Goal: Information Seeking & Learning: Learn about a topic

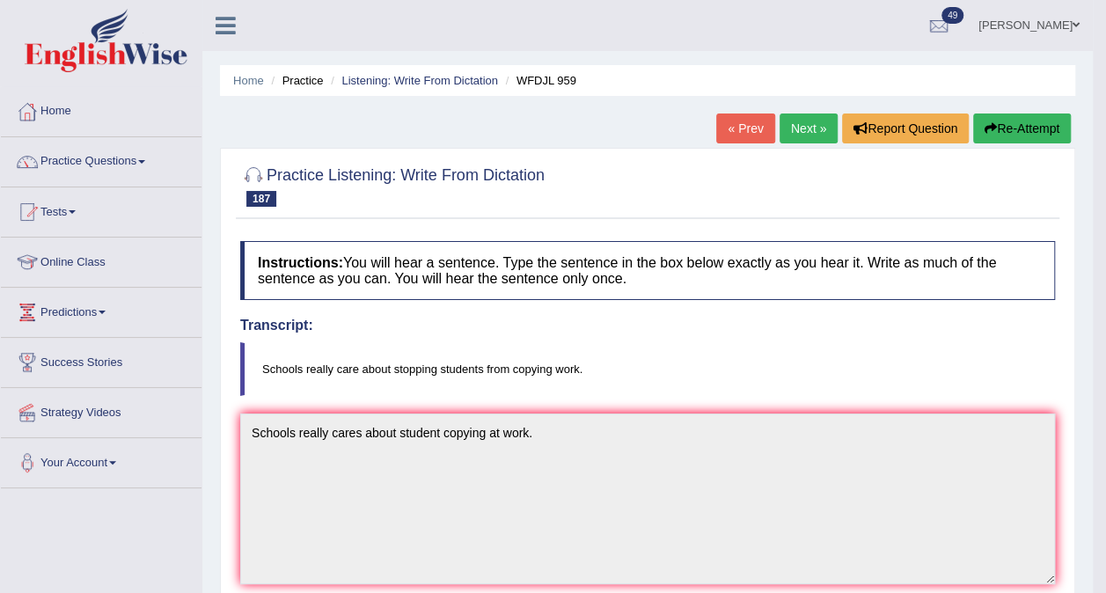
click at [826, 130] on link "Next »" at bounding box center [808, 128] width 58 height 30
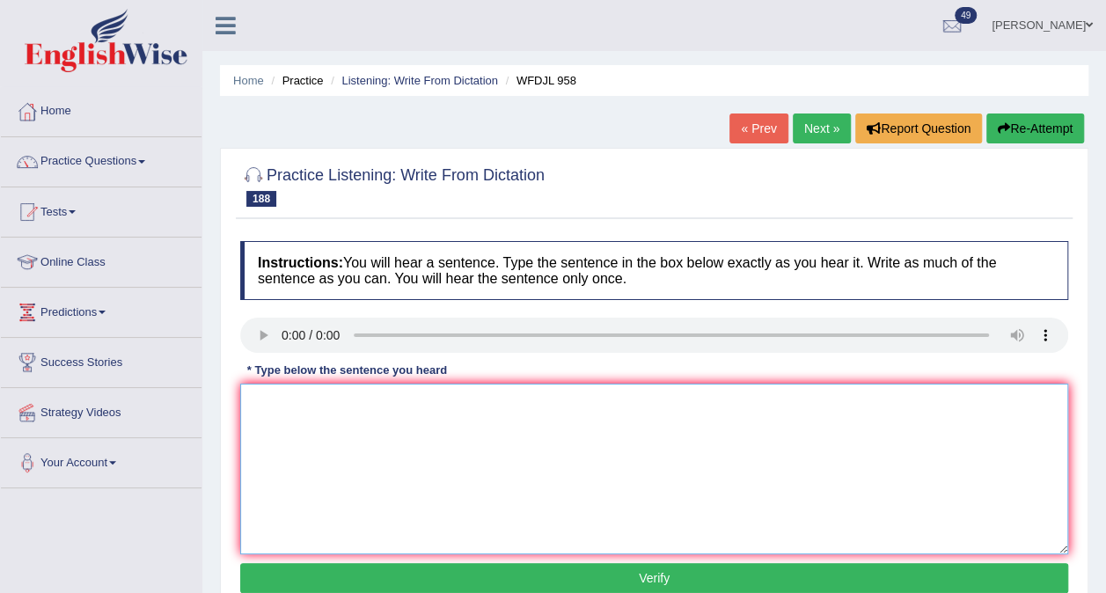
click at [300, 410] on textarea at bounding box center [654, 468] width 828 height 171
type textarea "Tests and exam will be the main part of your day."
click at [478, 573] on button "Verify" at bounding box center [654, 578] width 828 height 30
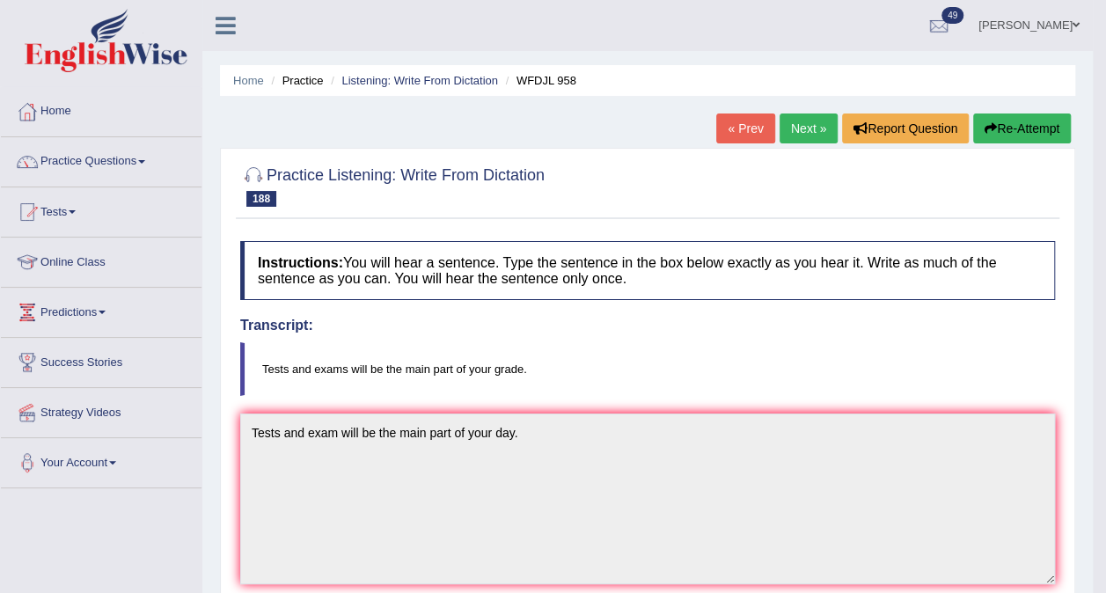
click at [807, 120] on link "Next »" at bounding box center [808, 128] width 58 height 30
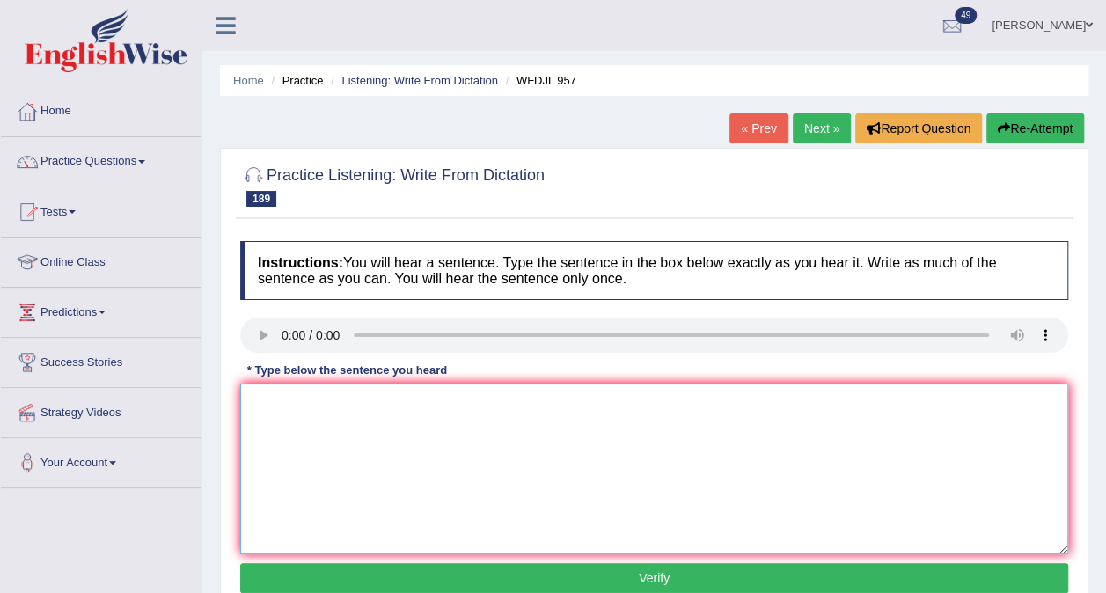
click at [301, 412] on textarea at bounding box center [654, 468] width 828 height 171
click at [281, 399] on textarea "Remwber upr homewrok is due nex tuesdsdy with oout delay." at bounding box center [654, 468] width 828 height 171
click at [580, 403] on textarea "Remember your homework is due next tuesday without delay." at bounding box center [654, 468] width 828 height 171
type textarea "Remember your homework is due next tuesday without late."
click at [565, 588] on button "Verify" at bounding box center [654, 578] width 828 height 30
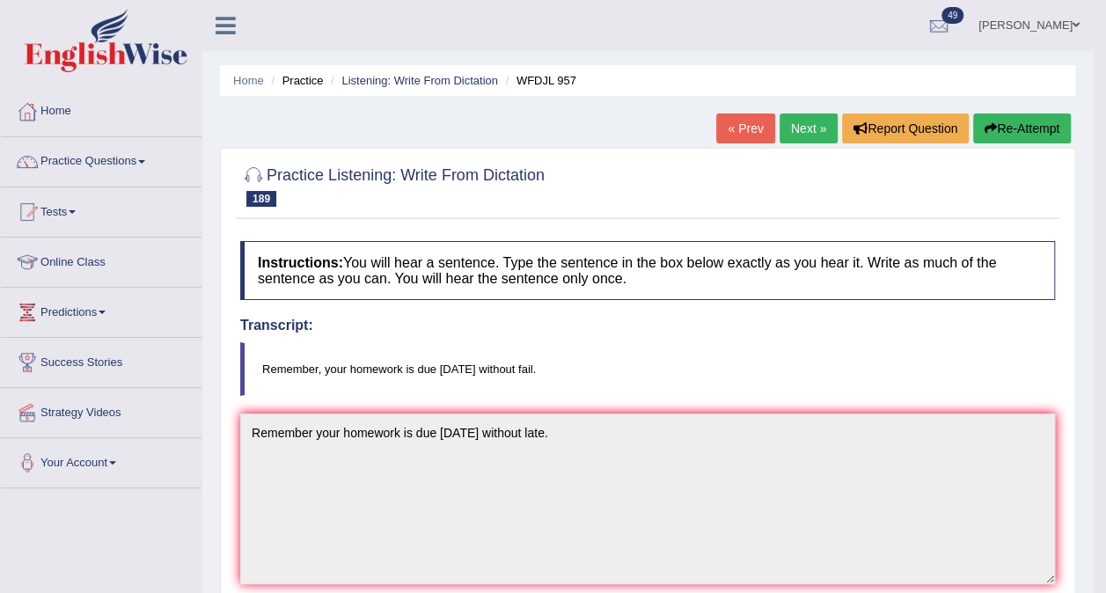
click at [806, 122] on link "Next »" at bounding box center [808, 128] width 58 height 30
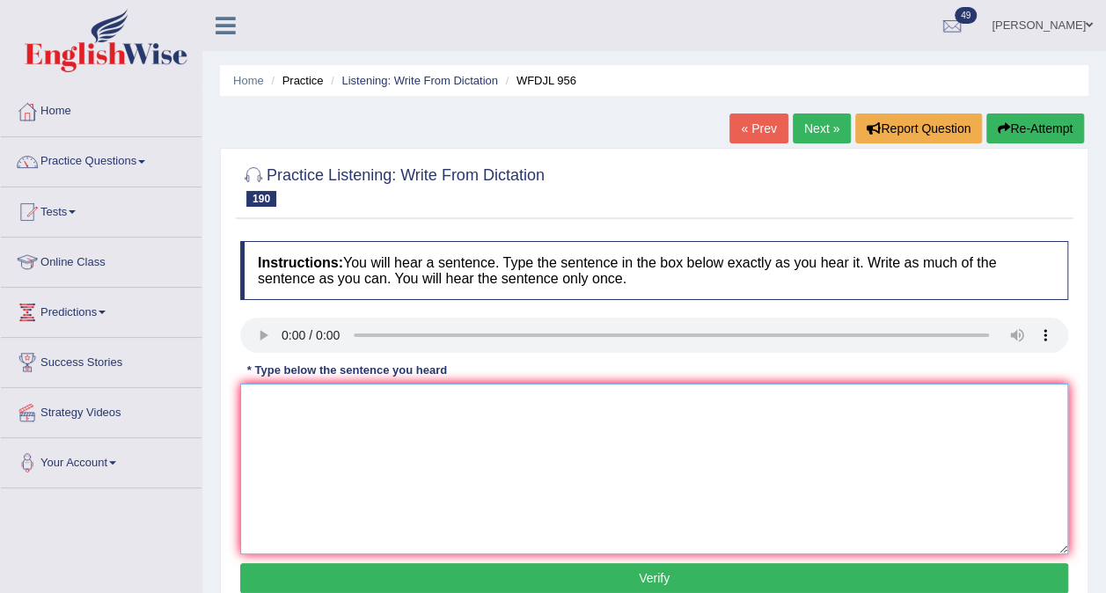
click at [267, 410] on textarea at bounding box center [654, 468] width 828 height 171
click at [344, 403] on textarea "Great actor seem natureally know how to aown the atage." at bounding box center [654, 468] width 828 height 171
click at [383, 403] on textarea "Great actor seem natureally know how to aown the atage." at bounding box center [654, 468] width 828 height 171
click at [479, 403] on textarea "Great actor seem naturrally know how to aown the atage." at bounding box center [654, 468] width 828 height 171
click at [525, 397] on textarea "Great actor seem naturrally know how to own the atage." at bounding box center [654, 468] width 828 height 171
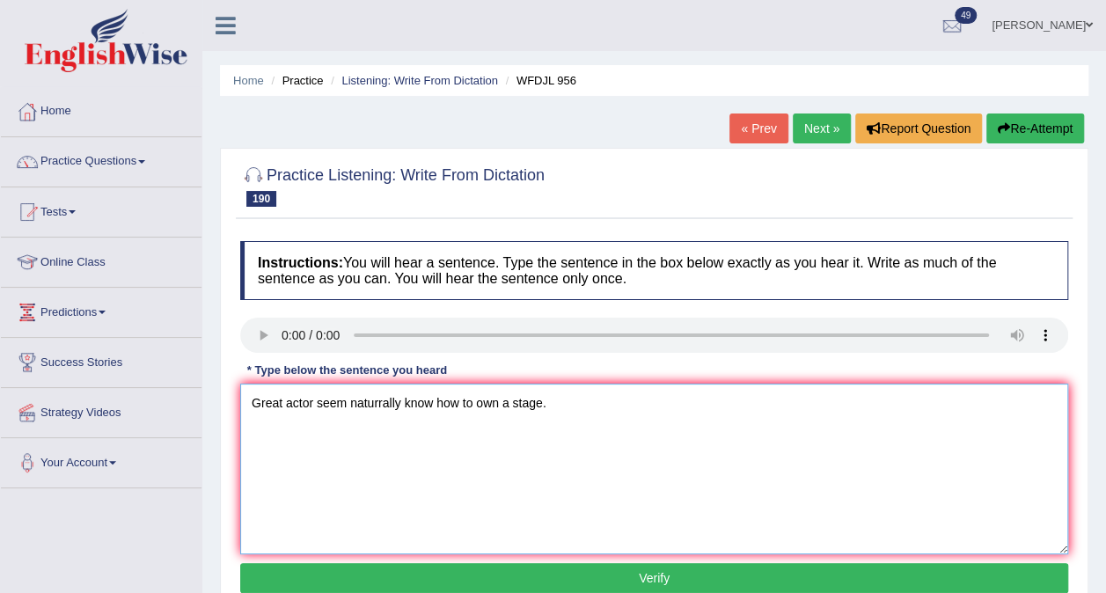
click at [551, 517] on textarea "Great actor seem naturrally know how to own a stage." at bounding box center [654, 468] width 828 height 171
click at [371, 401] on textarea "Great actor seem naturrally know how to own a stage." at bounding box center [654, 468] width 828 height 171
click at [413, 435] on textarea "Great actor seem naturally know how to own a stage." at bounding box center [654, 468] width 828 height 171
type textarea "Great actor seem naturally know how to own a stage."
click at [449, 575] on button "Verify" at bounding box center [654, 578] width 828 height 30
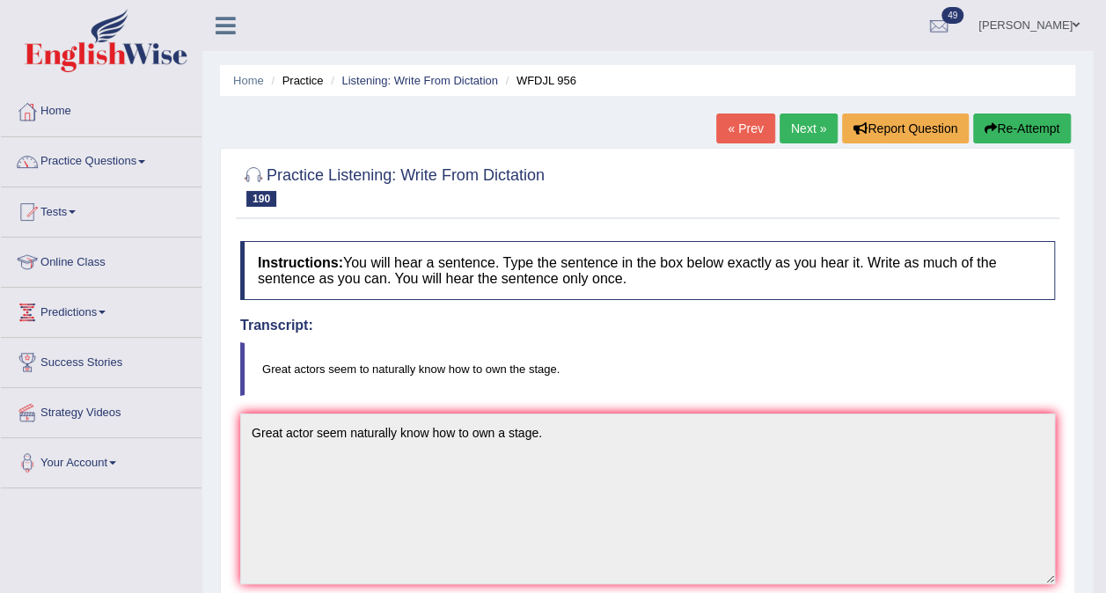
click at [994, 137] on button "Re-Attempt" at bounding box center [1022, 128] width 98 height 30
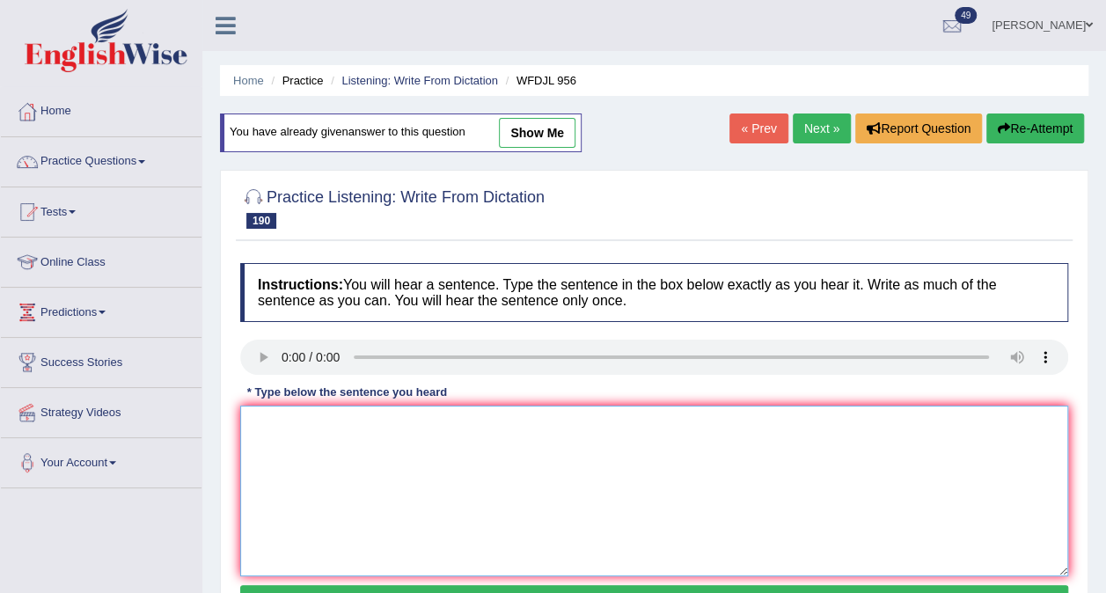
click at [288, 430] on textarea at bounding box center [654, 490] width 828 height 171
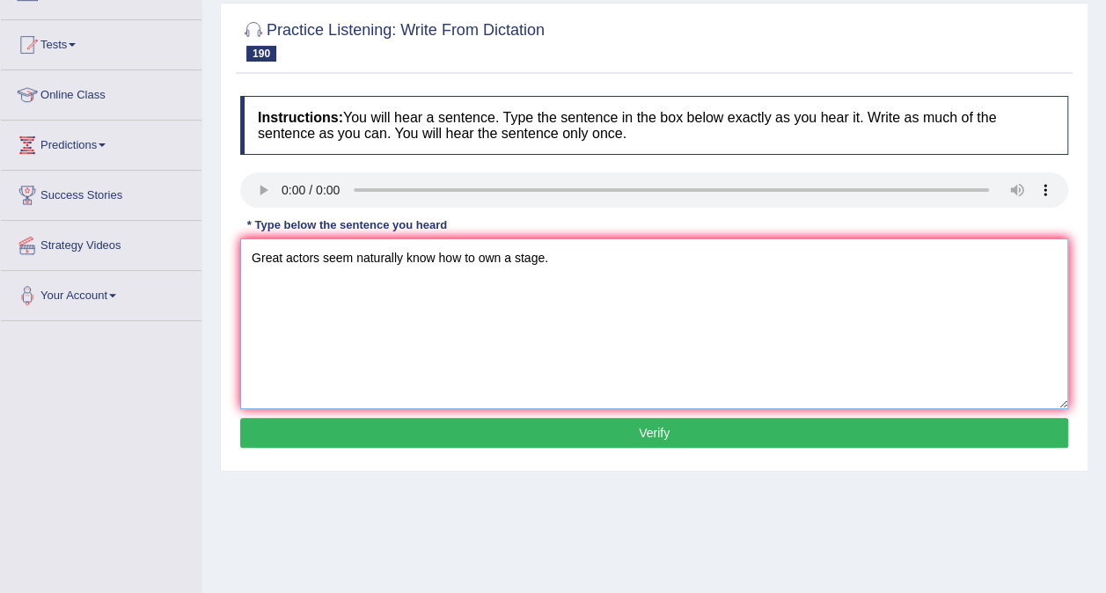
type textarea "Great actors seem naturally know how to own a stage."
click at [684, 422] on button "Verify" at bounding box center [654, 433] width 828 height 30
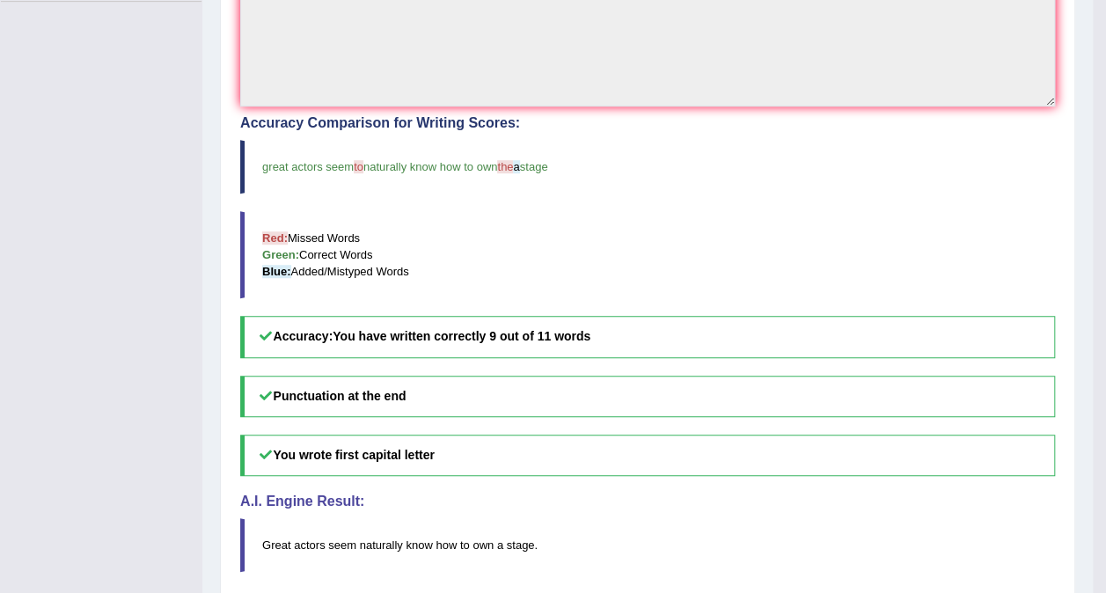
scroll to position [0, 0]
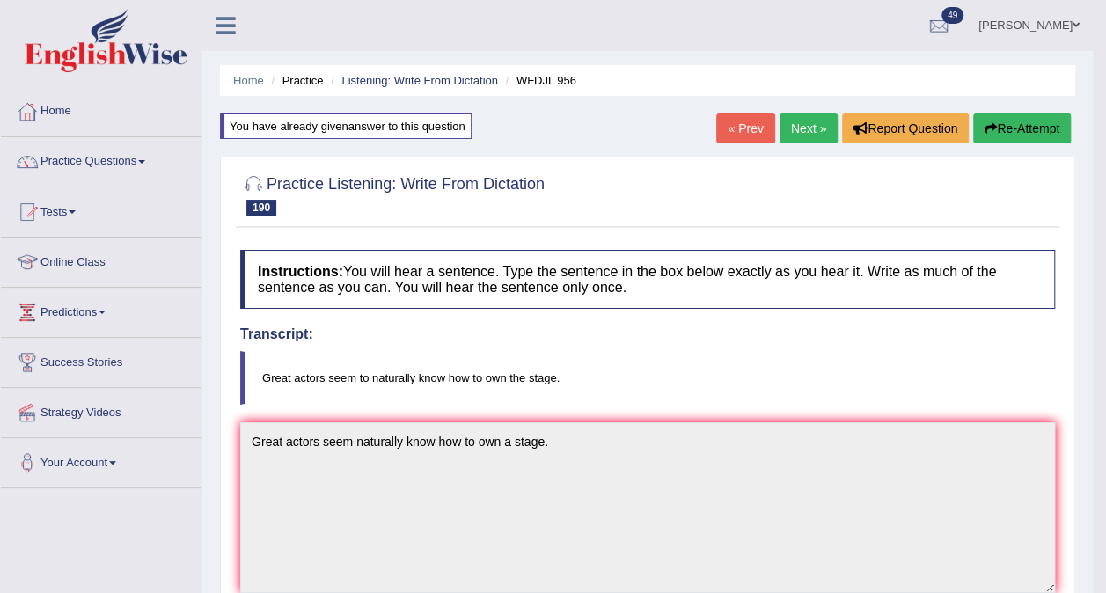
click at [805, 128] on link "Next »" at bounding box center [808, 128] width 58 height 30
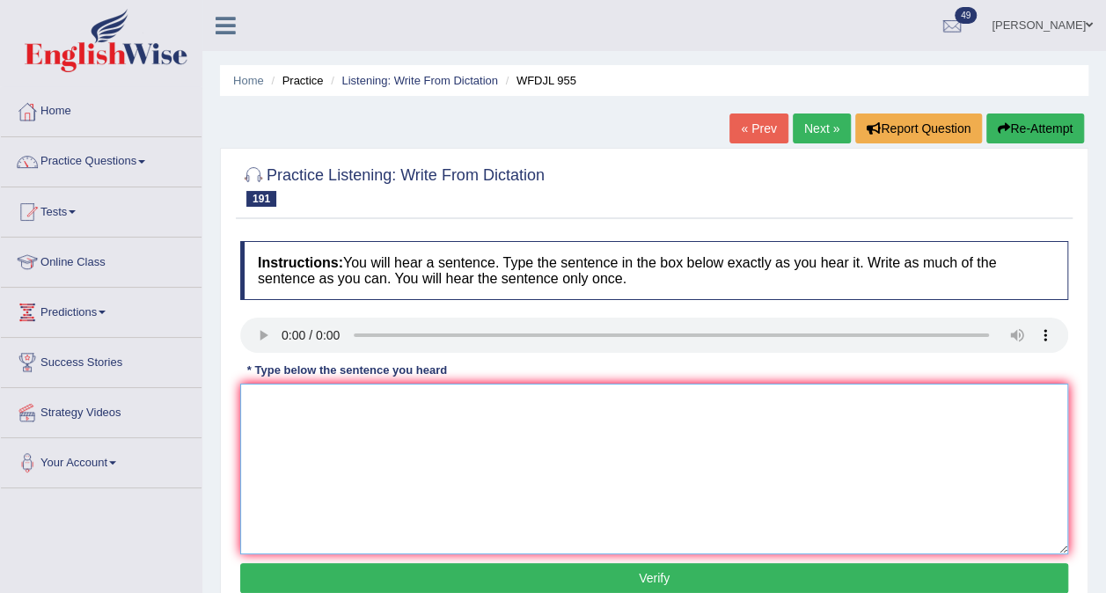
click at [277, 421] on textarea at bounding box center [654, 468] width 828 height 171
click at [253, 406] on textarea "these studnets learns from teachers who knew a lot" at bounding box center [654, 468] width 828 height 171
type textarea "These students learns from teacher who knew a lot."
click at [402, 582] on button "Verify" at bounding box center [654, 578] width 828 height 30
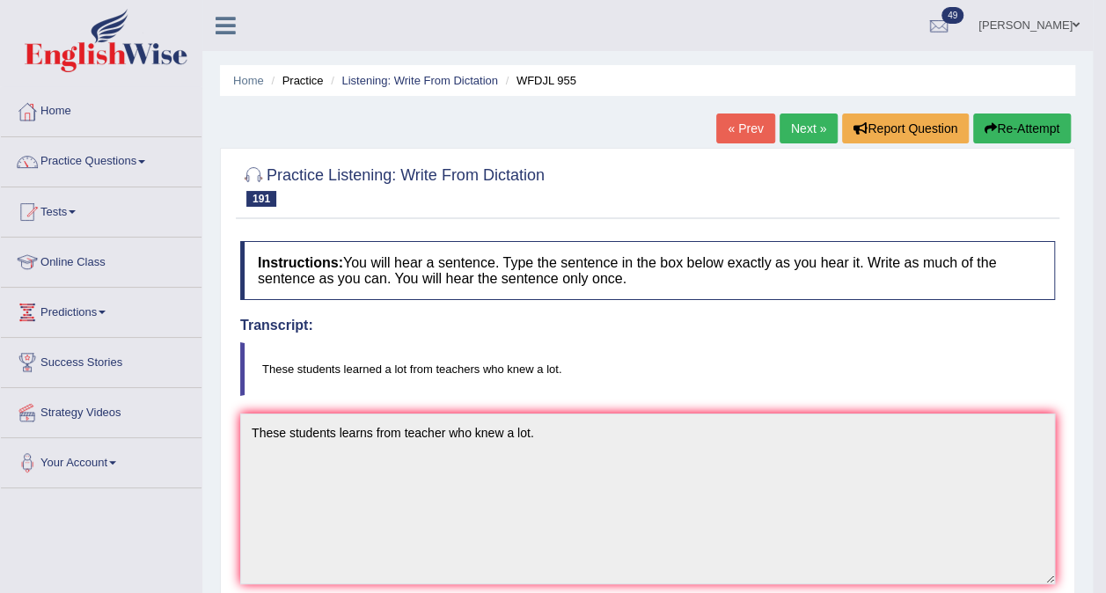
click at [1007, 135] on button "Re-Attempt" at bounding box center [1022, 128] width 98 height 30
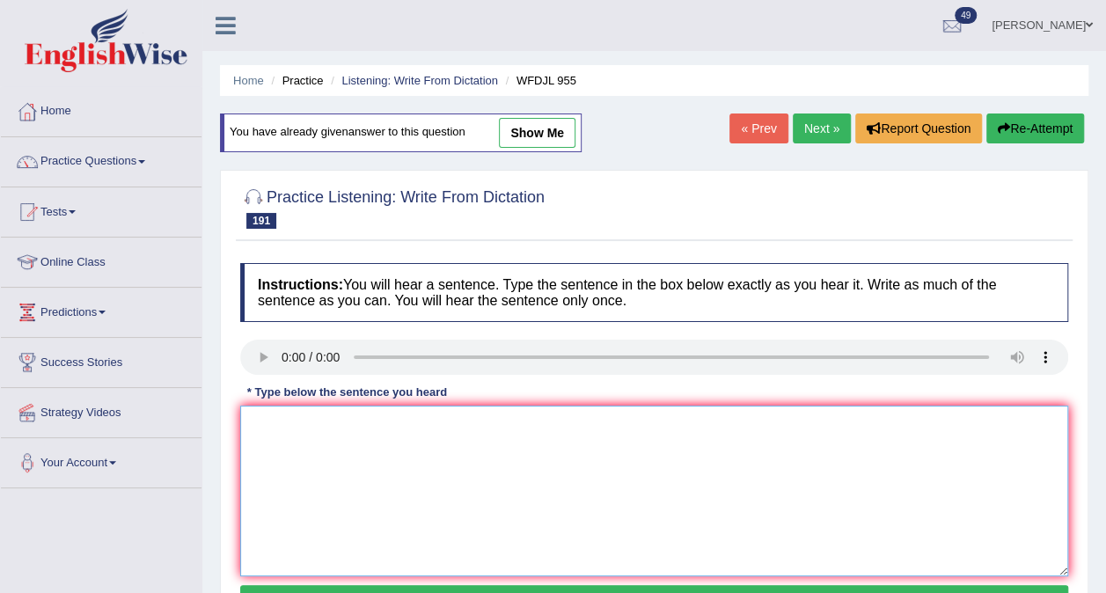
click at [254, 434] on textarea at bounding box center [654, 490] width 828 height 171
click at [254, 434] on textarea "these student learne from teachherrs who knew a lot." at bounding box center [654, 490] width 828 height 171
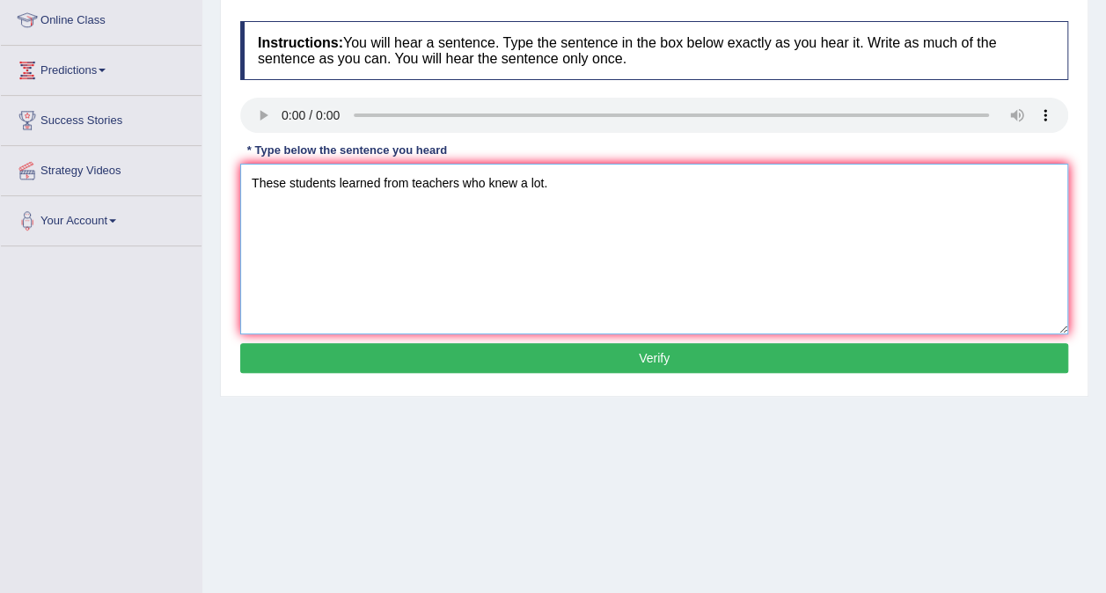
type textarea "These students learned from teachers who knew a lot."
click at [683, 349] on button "Verify" at bounding box center [654, 358] width 828 height 30
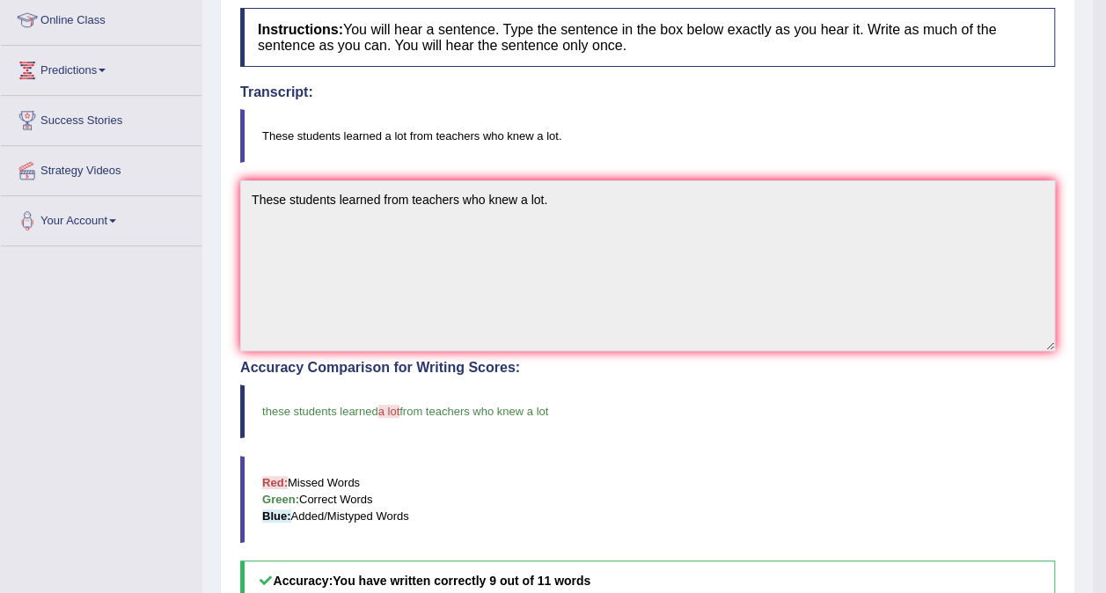
scroll to position [0, 0]
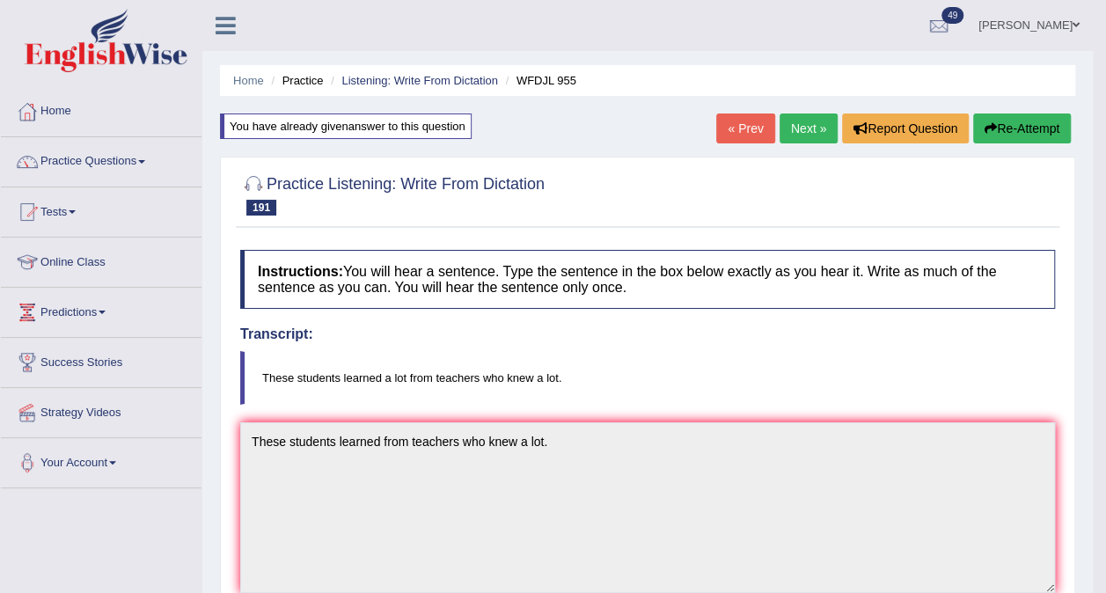
click at [1003, 122] on button "Re-Attempt" at bounding box center [1022, 128] width 98 height 30
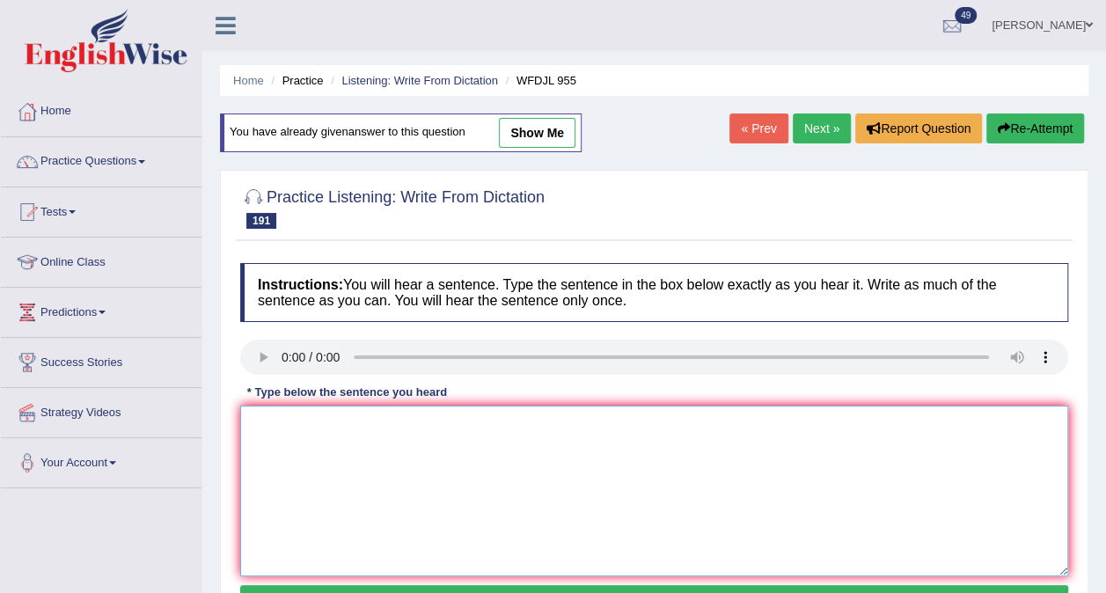
click at [261, 429] on textarea at bounding box center [654, 490] width 828 height 171
click at [324, 420] on textarea "These studmets learned a lot from teacher whp knew alot." at bounding box center [654, 490] width 828 height 171
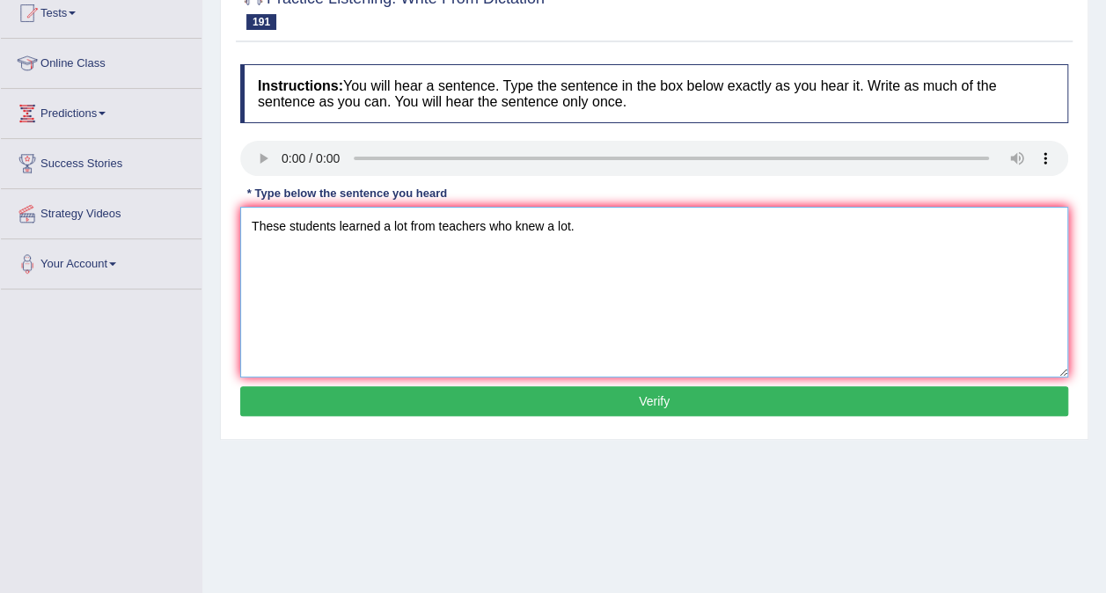
scroll to position [206, 0]
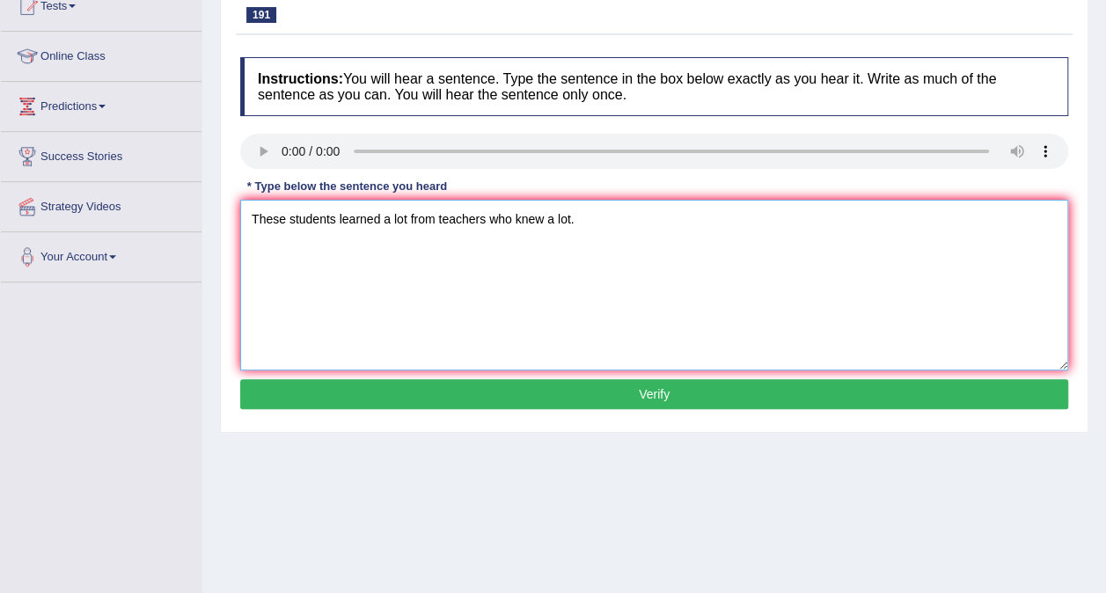
type textarea "These students learned a lot from teachers who knew a lot."
click at [731, 393] on button "Verify" at bounding box center [654, 394] width 828 height 30
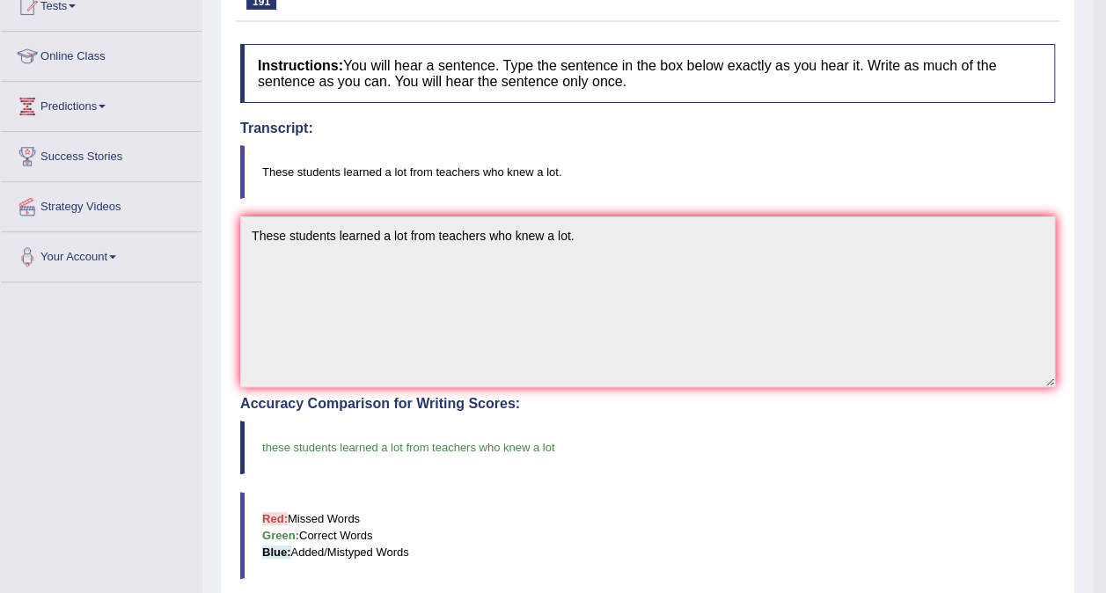
scroll to position [0, 0]
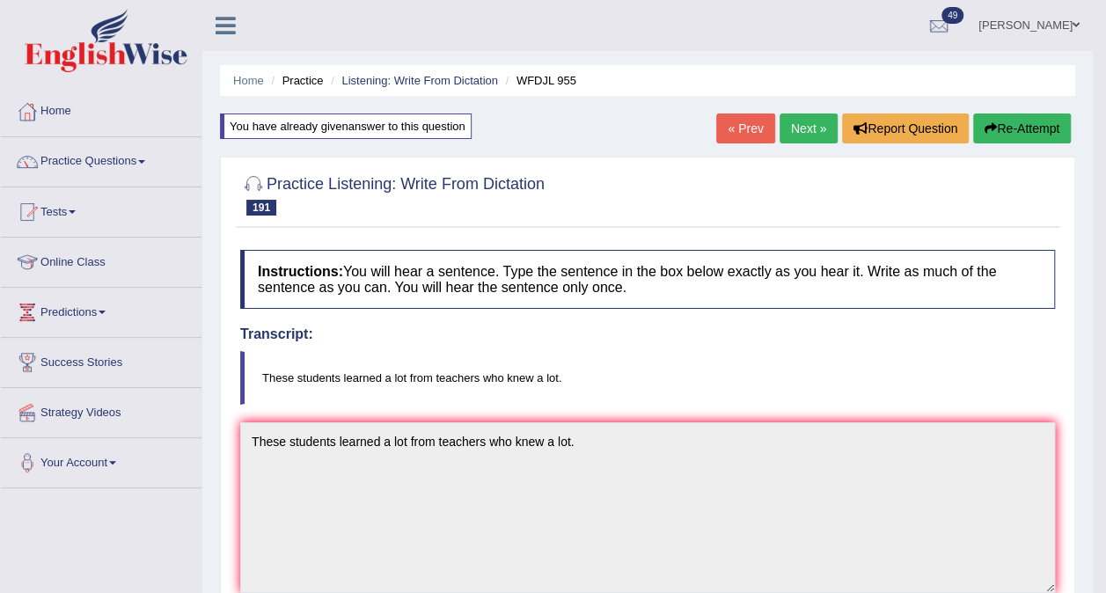
click at [796, 130] on link "Next »" at bounding box center [808, 128] width 58 height 30
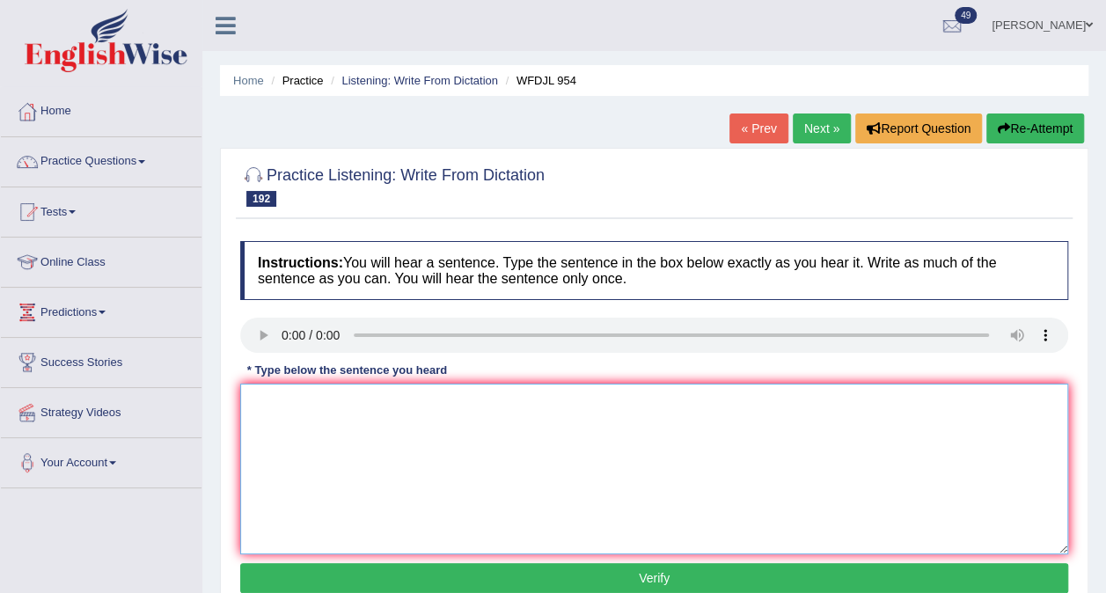
click at [282, 415] on textarea at bounding box center [654, 468] width 828 height 171
click at [259, 401] on textarea "the best mangers are always open to tryimg new things" at bounding box center [654, 468] width 828 height 171
type textarea "The best managers are always open to trying new things."
click at [311, 581] on button "Verify" at bounding box center [654, 578] width 828 height 30
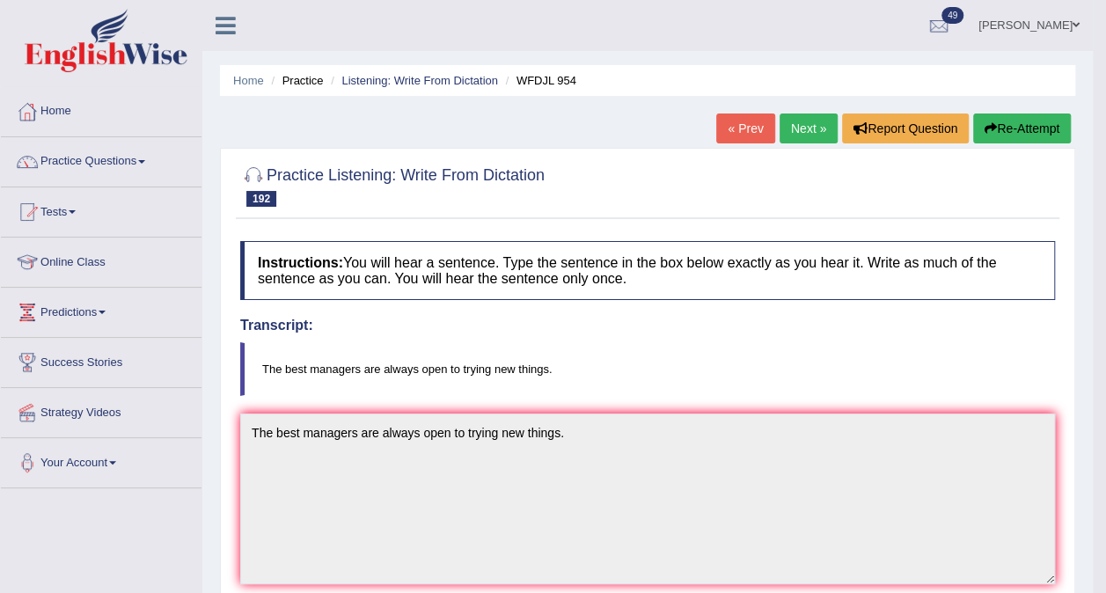
click at [781, 130] on link "Next »" at bounding box center [808, 128] width 58 height 30
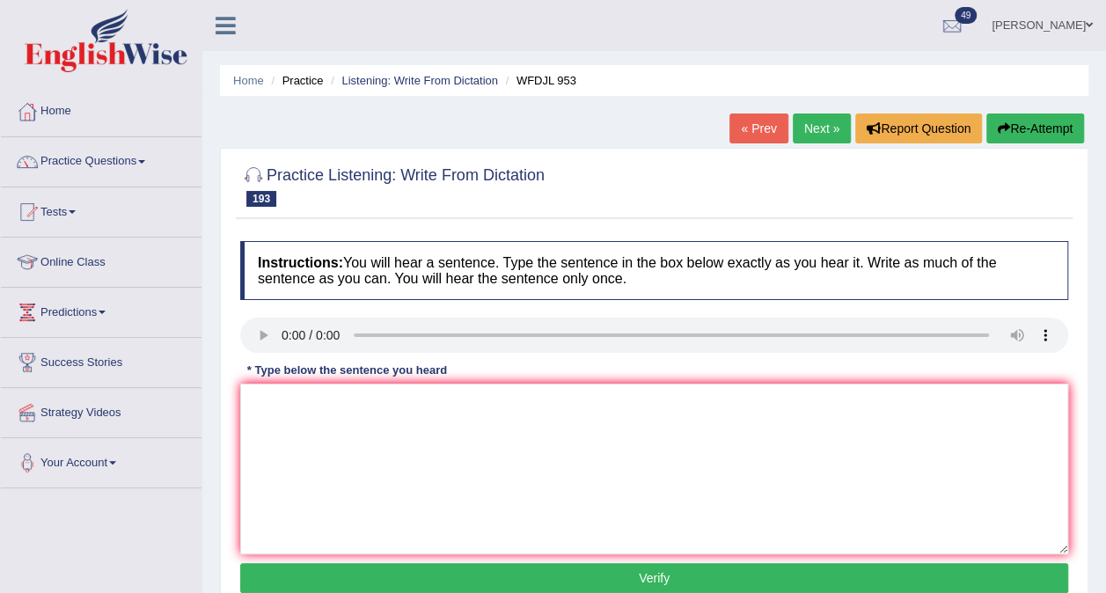
click at [265, 410] on div "Instructions: You will hear a sentence. Type the sentence in the box below exac…" at bounding box center [654, 419] width 836 height 375
click at [265, 410] on textarea at bounding box center [654, 468] width 828 height 171
click at [266, 405] on textarea at bounding box center [654, 468] width 828 height 171
click at [266, 405] on textarea "Jpunalist with ofetn have many differnt job oppportunities." at bounding box center [654, 468] width 828 height 171
click at [329, 463] on textarea "Journalist with ofetn have many differnt job oppportunities." at bounding box center [654, 468] width 828 height 171
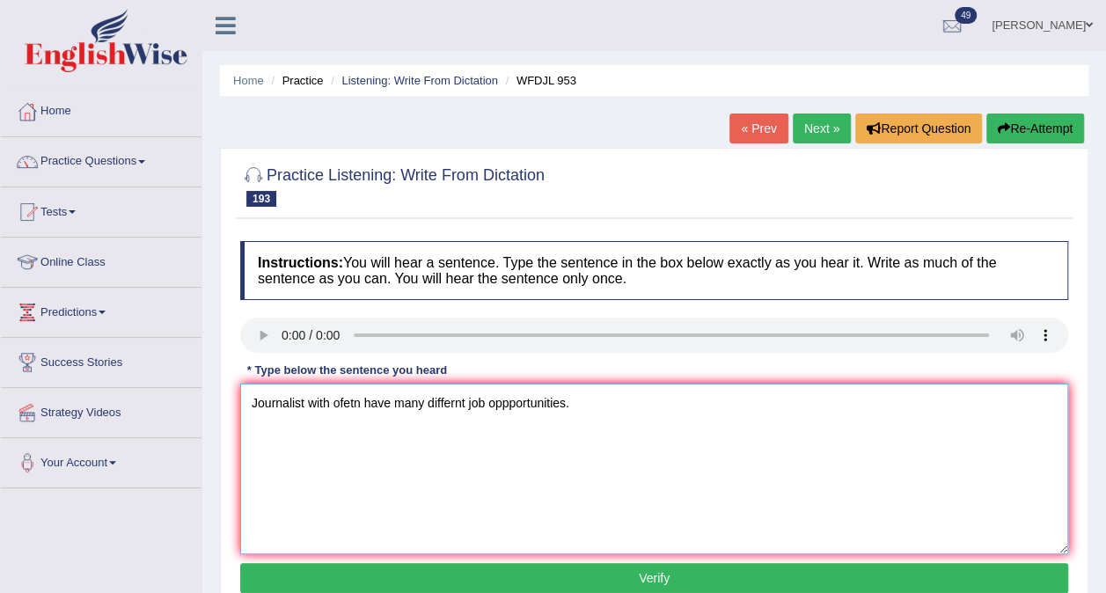
click at [354, 398] on textarea "Journalist with ofetn have many differnt job oppportunities." at bounding box center [654, 468] width 828 height 171
click at [457, 401] on textarea "Journalist with ofetn have many differnt job oppportunities." at bounding box center [654, 468] width 828 height 171
click at [508, 406] on textarea "Journalist with ofetn have many different job oppportunities." at bounding box center [654, 468] width 828 height 171
click at [556, 468] on textarea "Journalist with ofetn have many different job opportunities." at bounding box center [654, 468] width 828 height 171
type textarea "Journalist with ofetn have many different job opportunities."
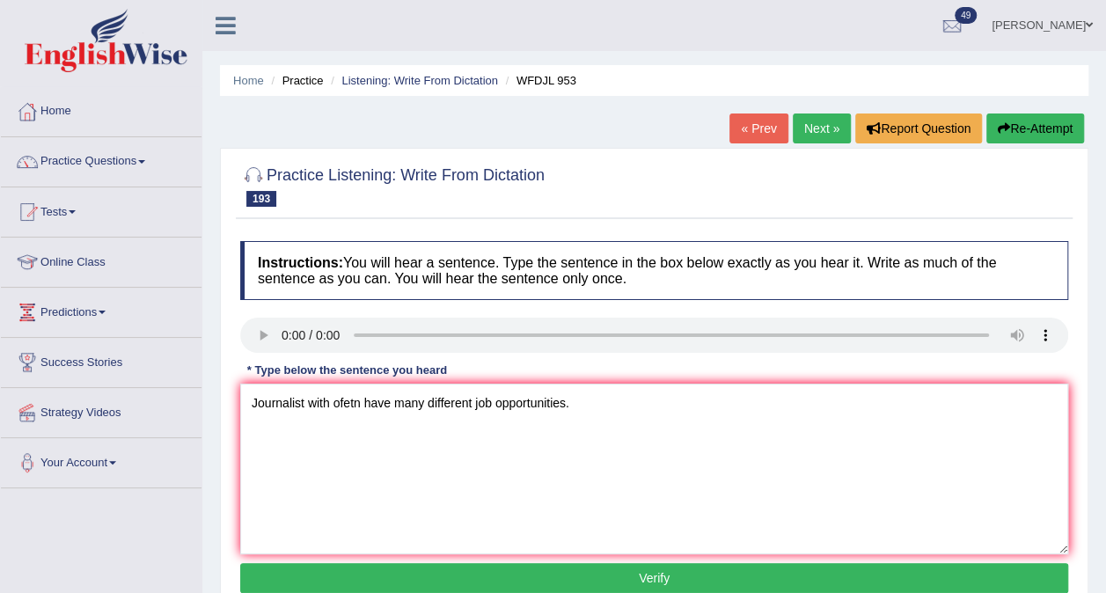
click at [563, 573] on button "Verify" at bounding box center [654, 578] width 828 height 30
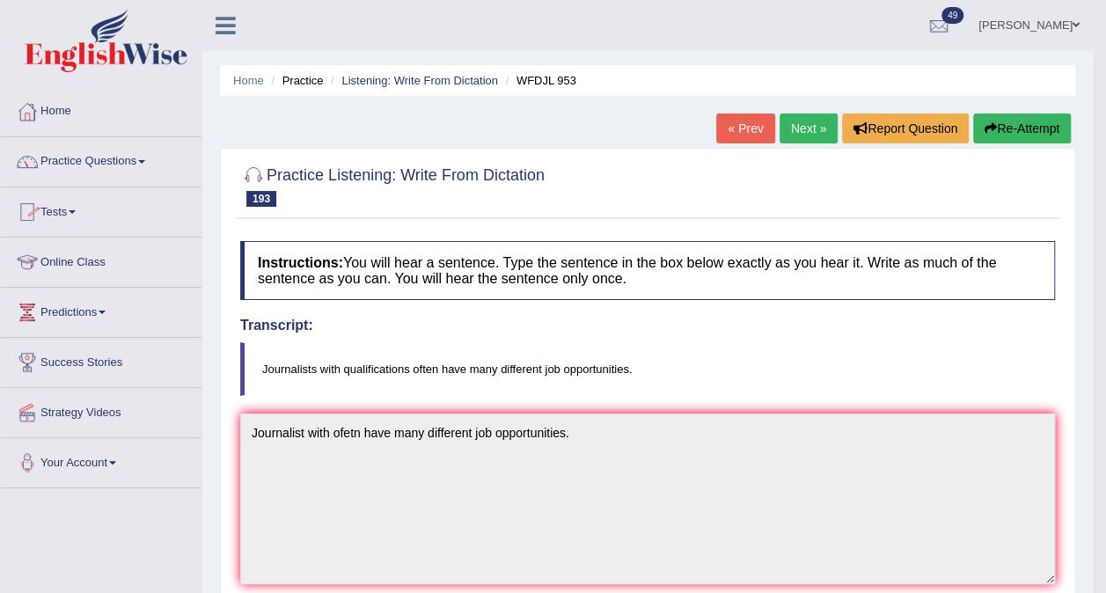
click at [148, 155] on link "Practice Questions" at bounding box center [101, 159] width 201 height 44
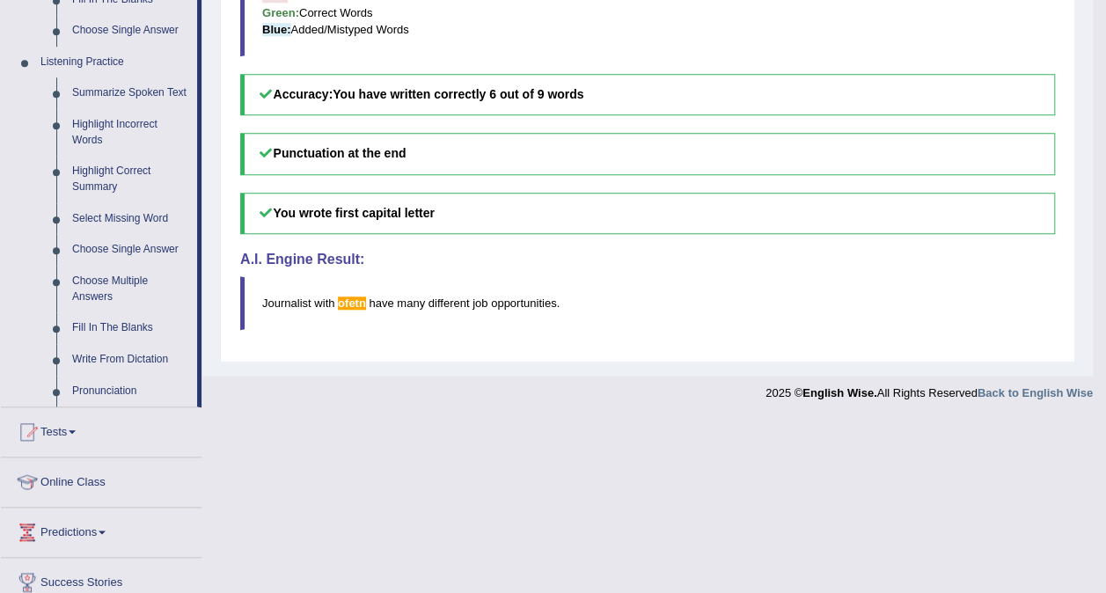
scroll to position [791, 0]
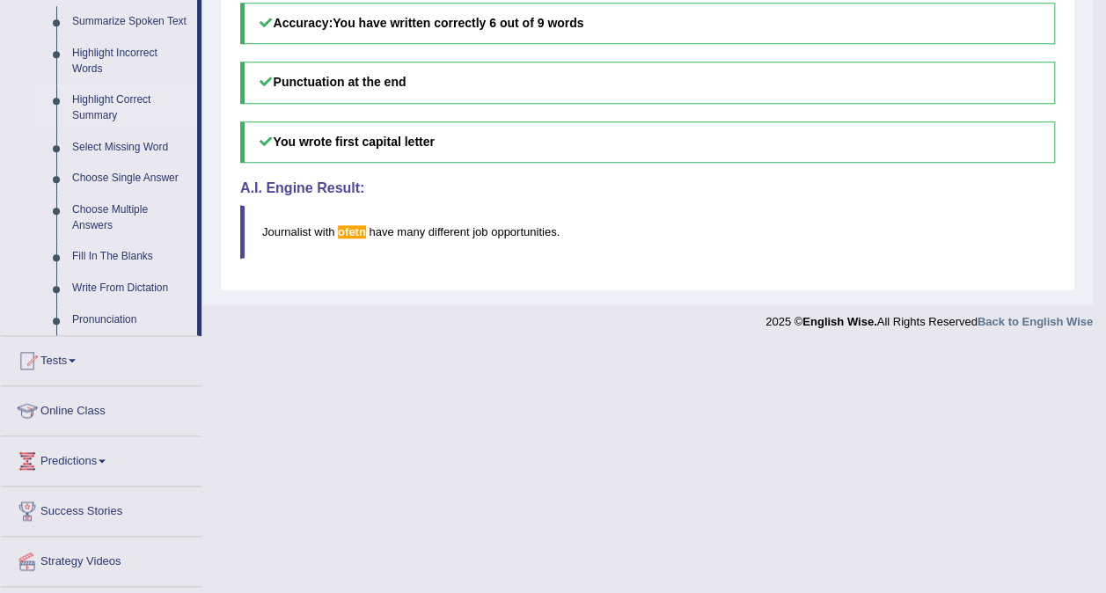
click at [107, 108] on link "Highlight Correct Summary" at bounding box center [130, 107] width 133 height 47
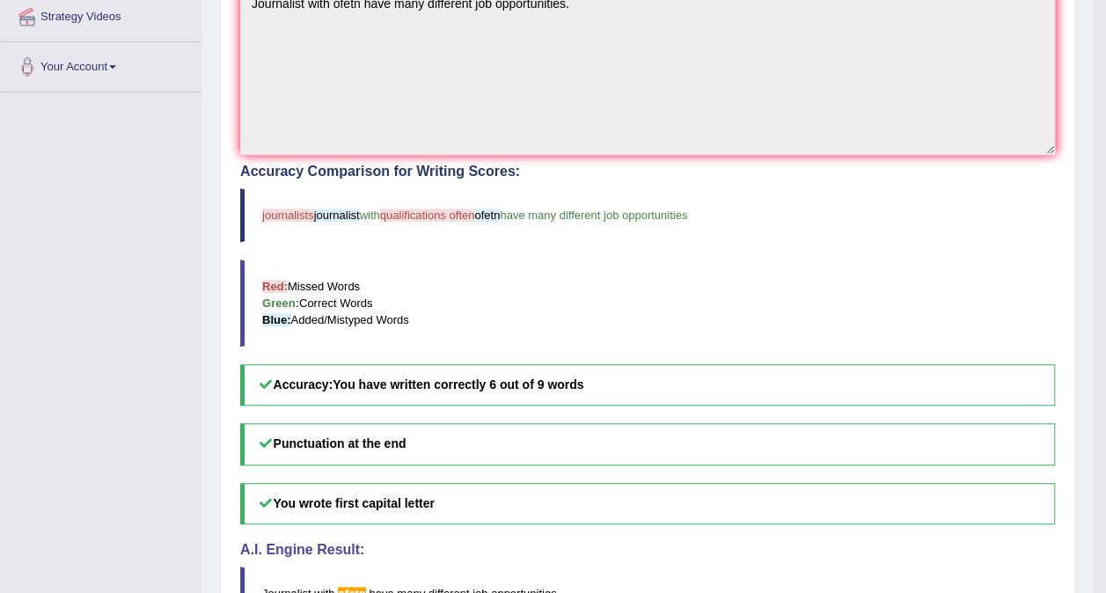
scroll to position [268, 0]
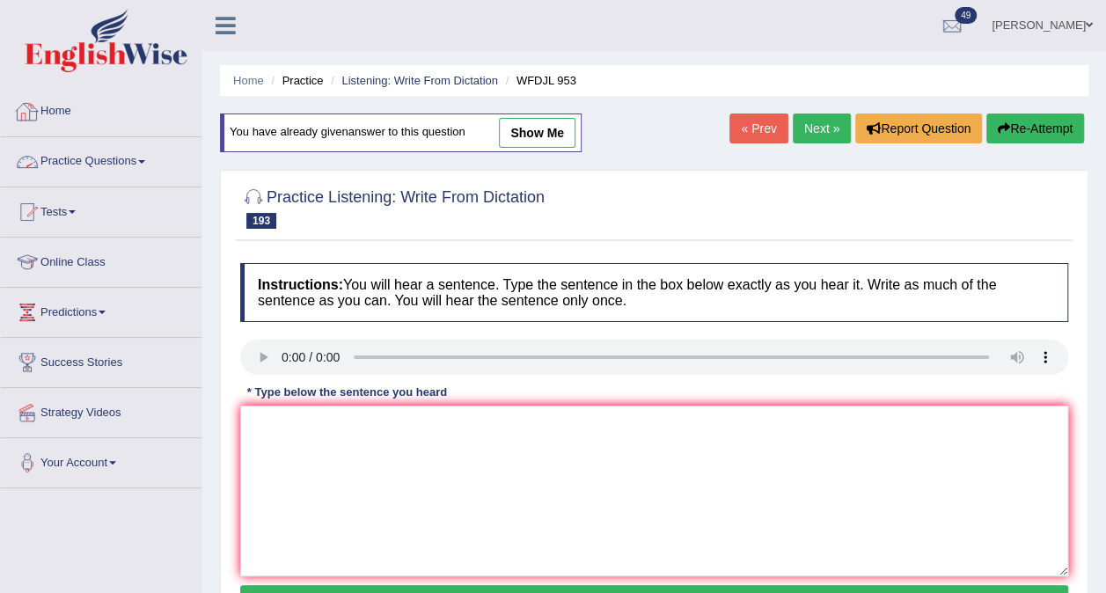
click at [36, 171] on div at bounding box center [27, 162] width 26 height 26
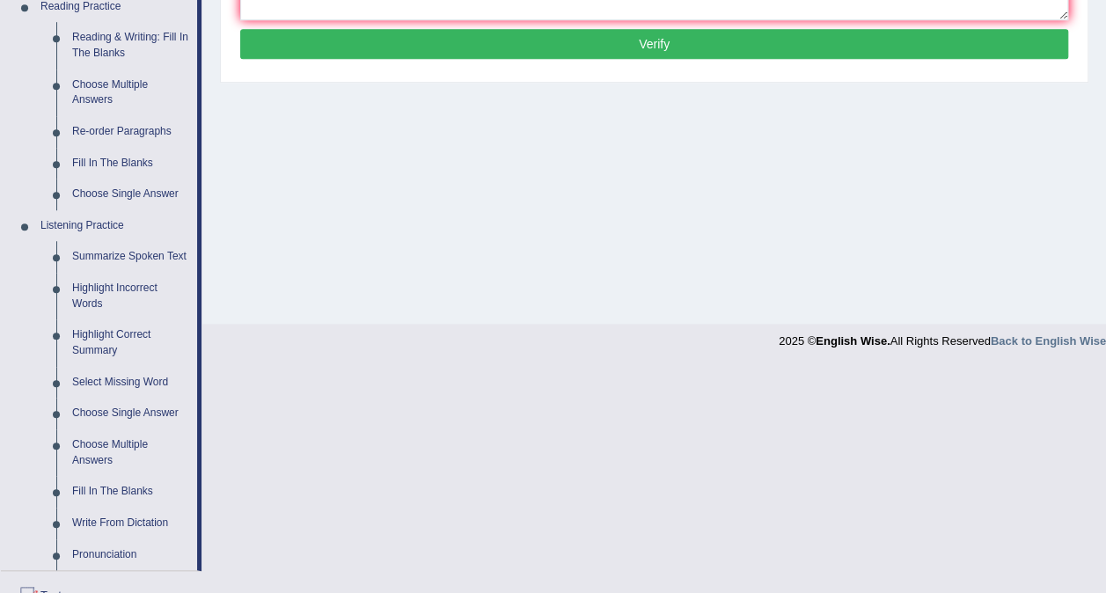
scroll to position [639, 0]
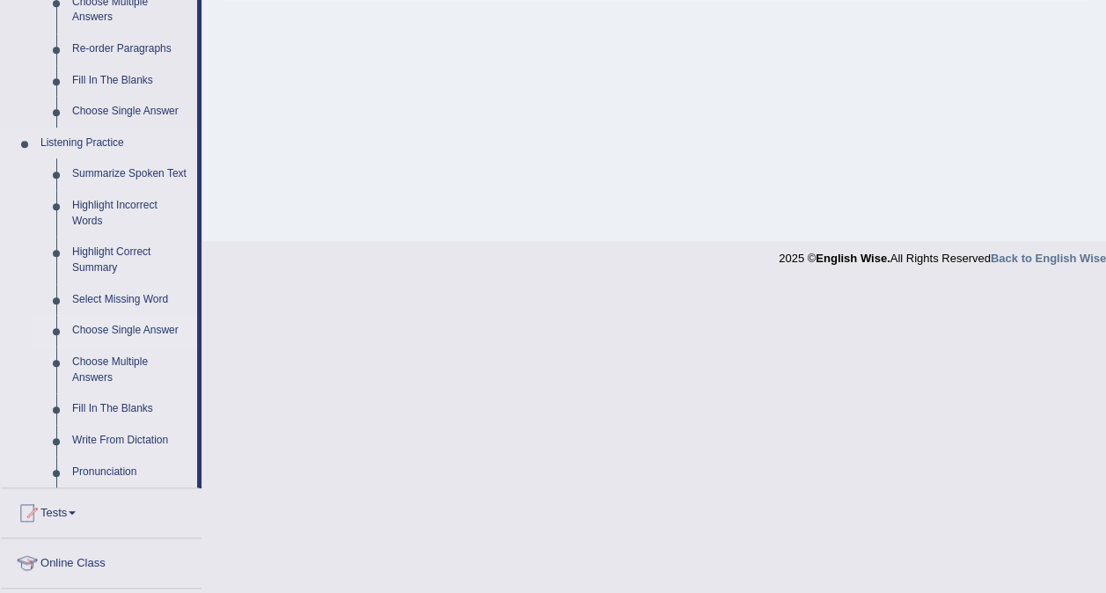
click at [102, 327] on link "Choose Single Answer" at bounding box center [130, 331] width 133 height 32
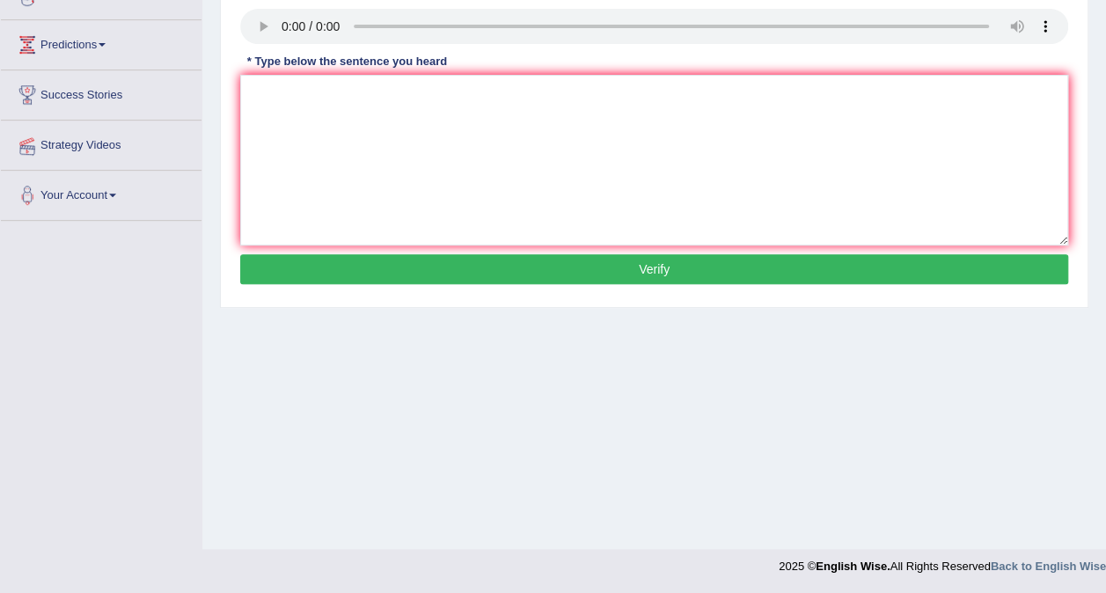
scroll to position [195, 0]
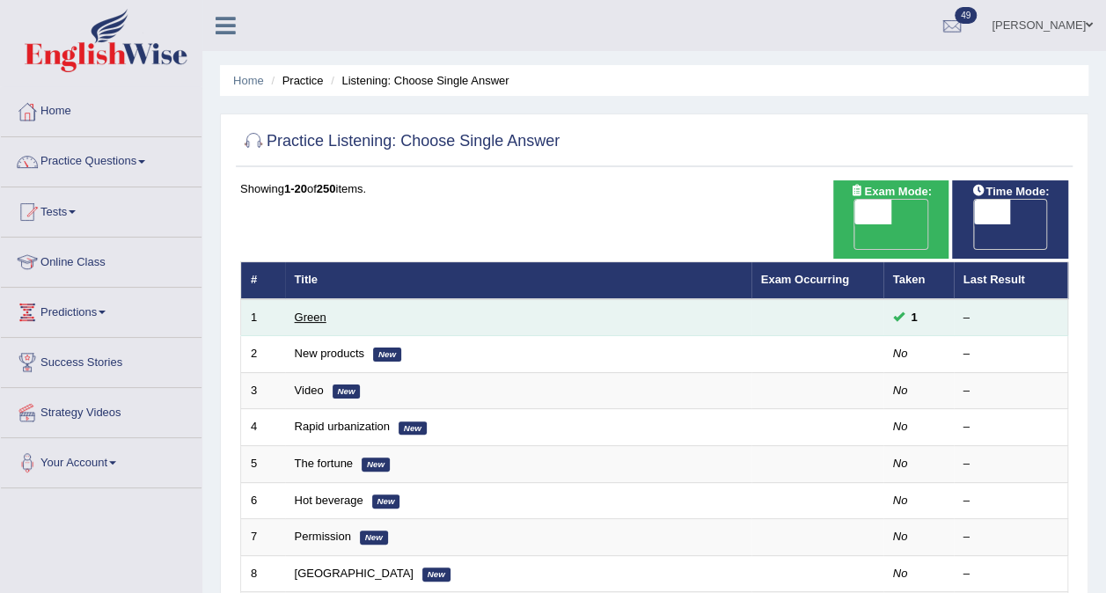
click at [308, 310] on link "Green" at bounding box center [311, 316] width 32 height 13
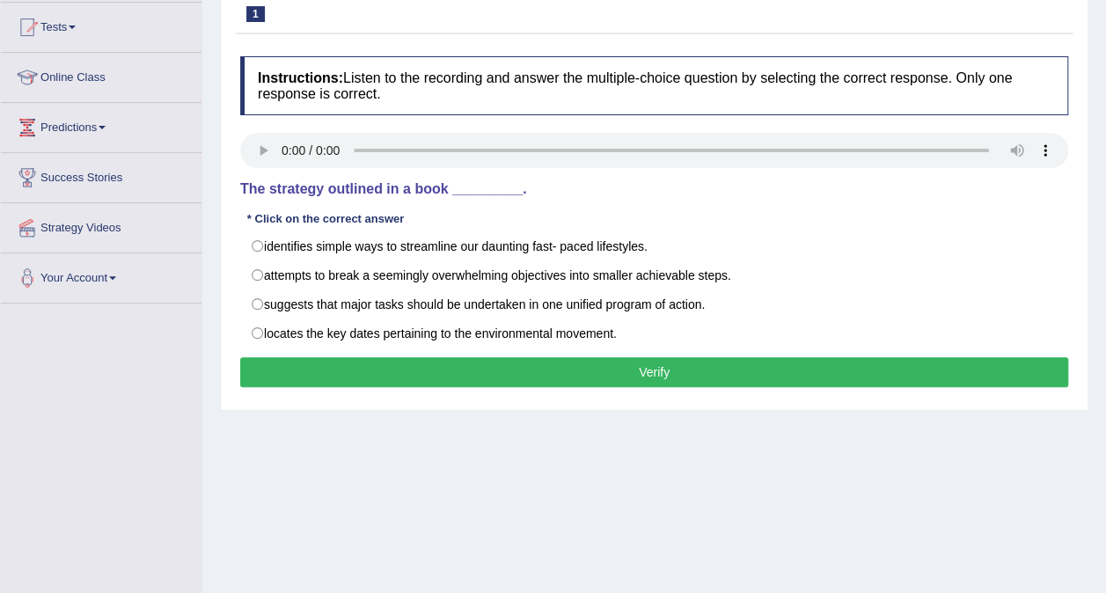
scroll to position [187, 0]
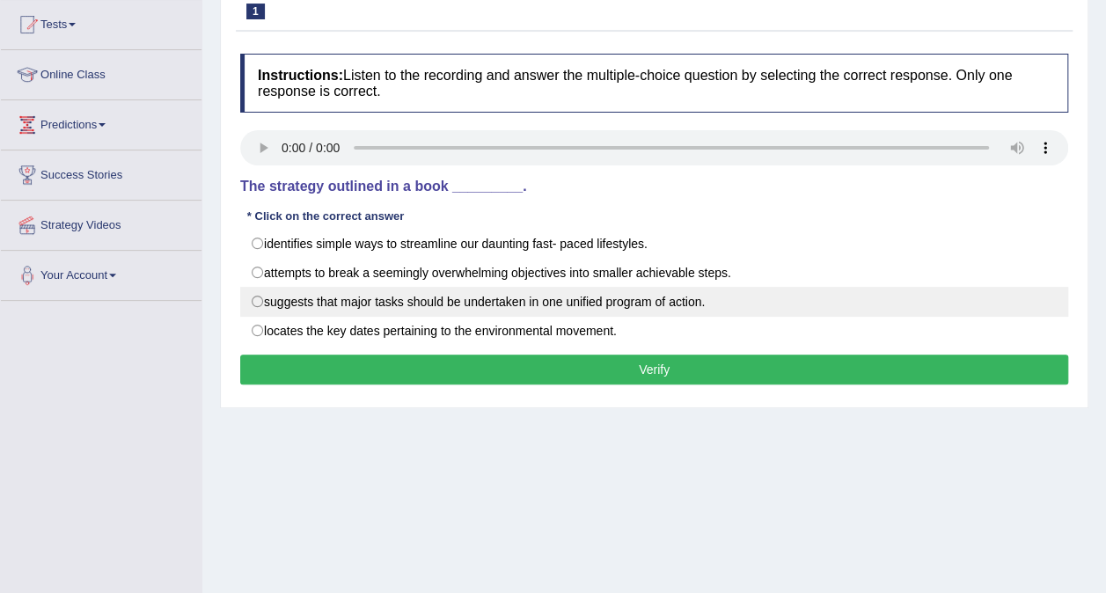
click at [263, 290] on label "suggests that major tasks should be undertaken in one unified program of action." at bounding box center [654, 302] width 828 height 30
radio input "true"
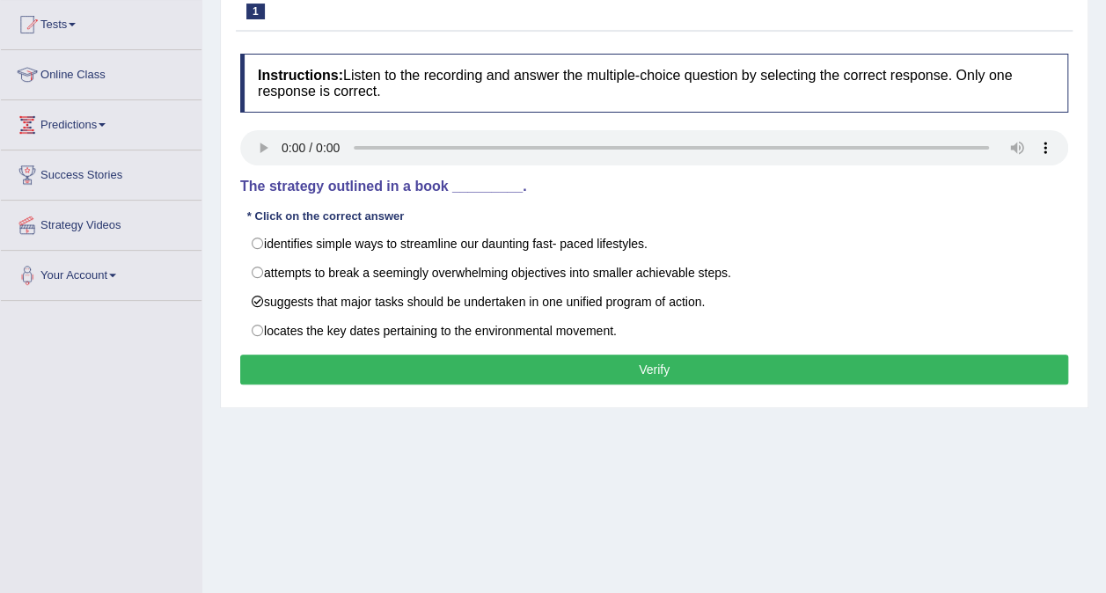
click at [391, 355] on button "Verify" at bounding box center [654, 369] width 828 height 30
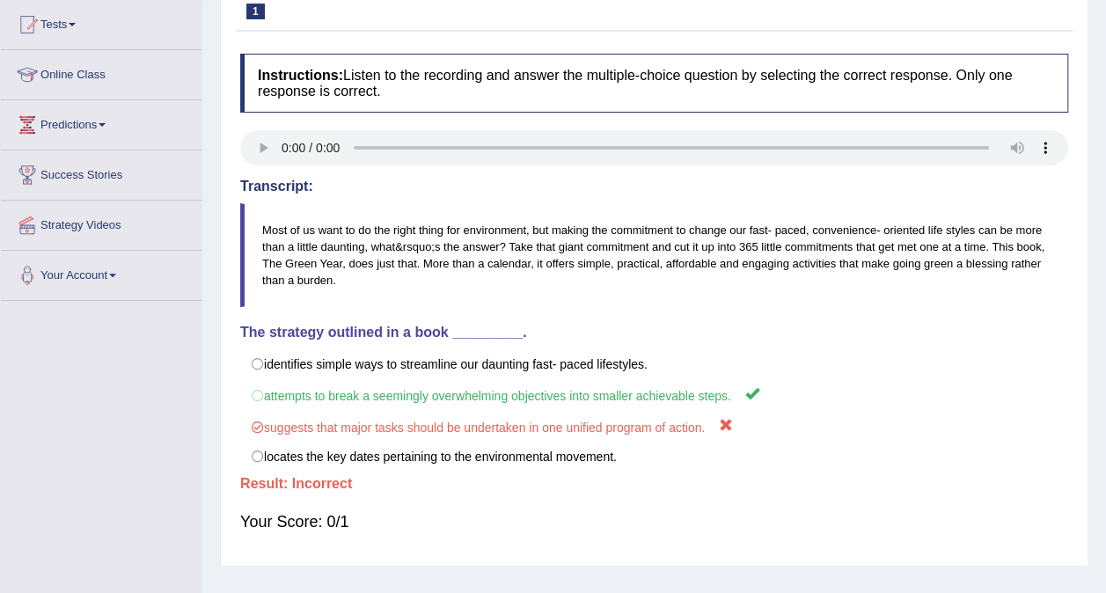
scroll to position [0, 0]
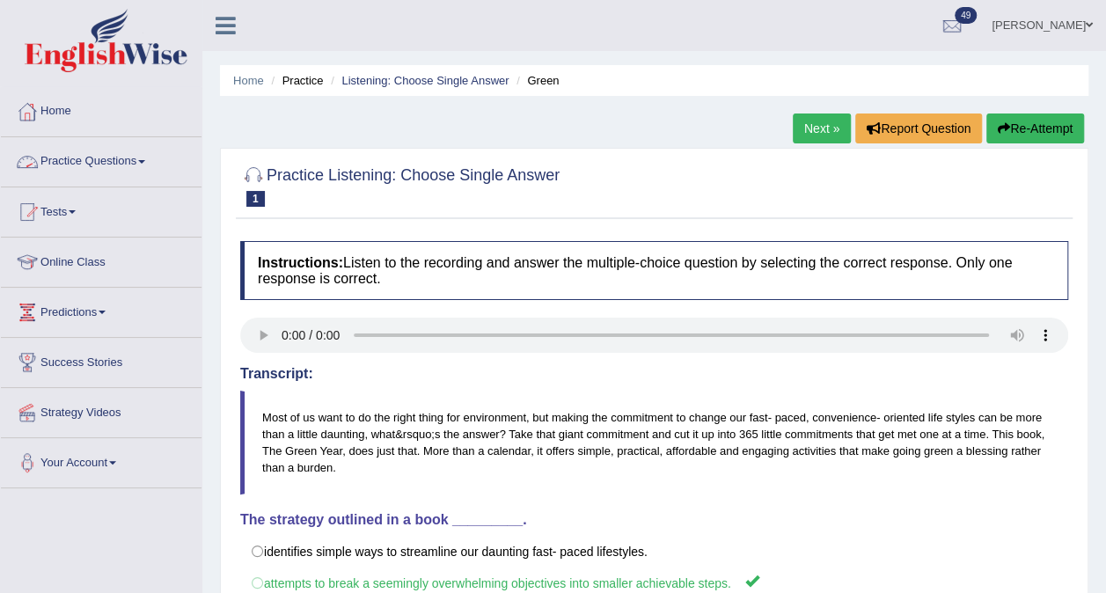
click at [82, 151] on link "Practice Questions" at bounding box center [101, 159] width 201 height 44
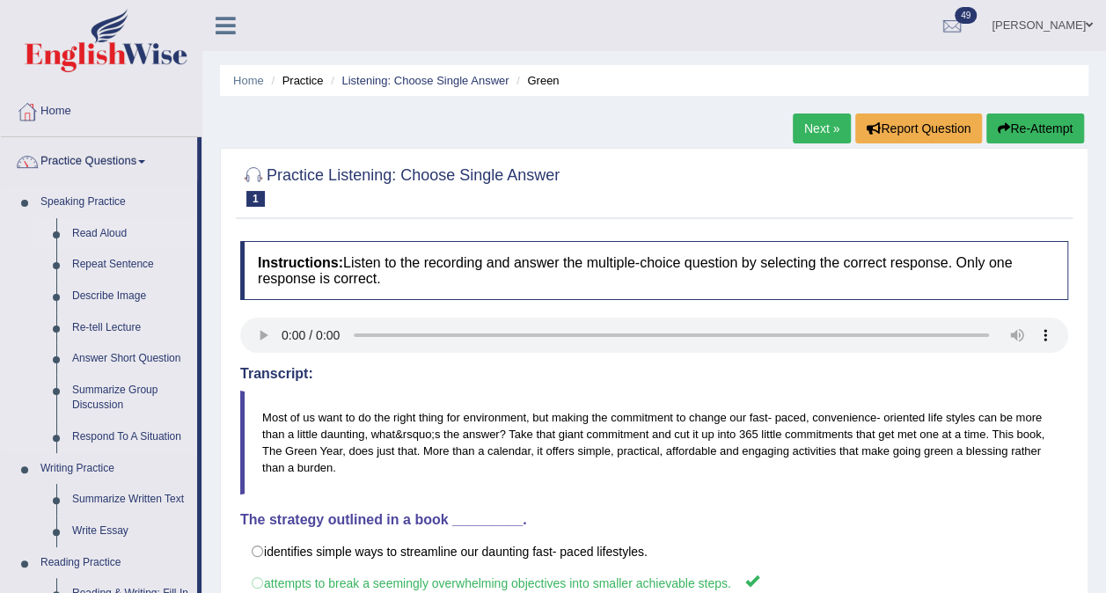
click at [104, 222] on link "Read Aloud" at bounding box center [130, 234] width 133 height 32
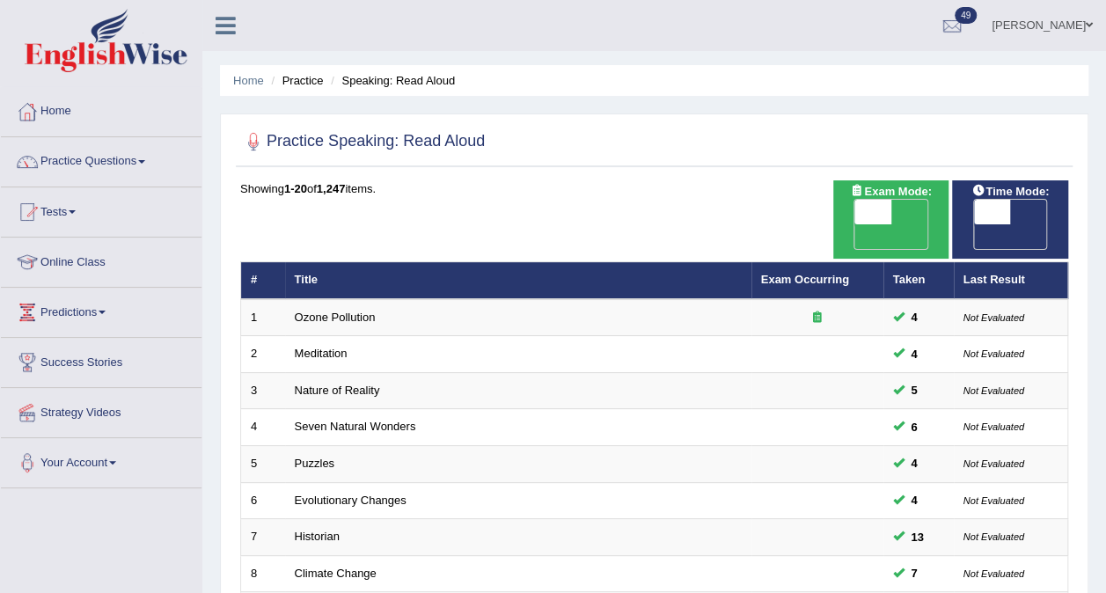
scroll to position [563, 0]
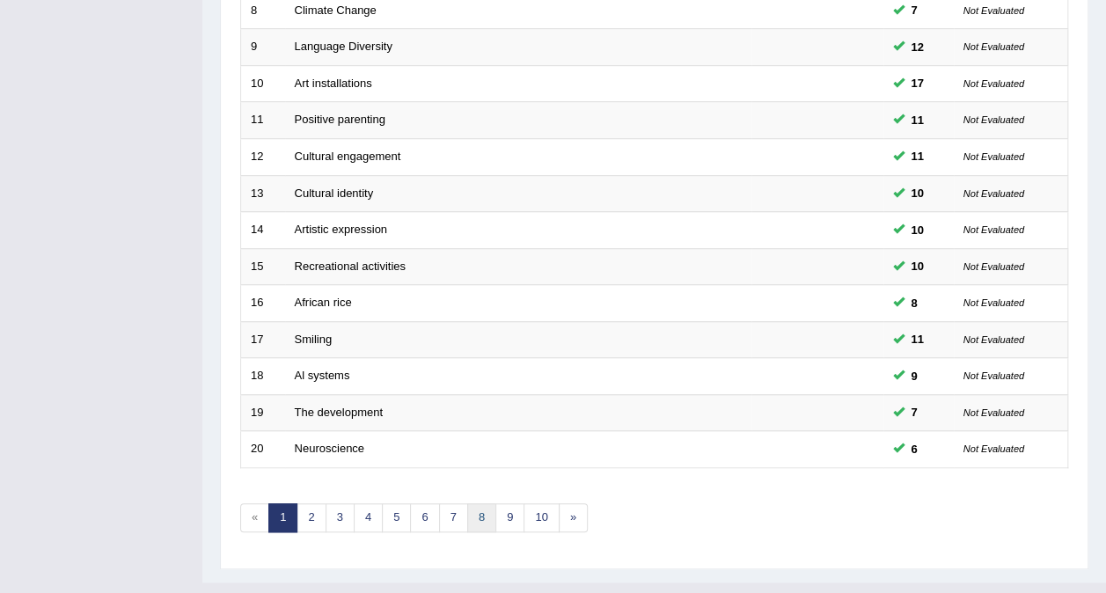
click at [478, 503] on link "8" at bounding box center [481, 517] width 29 height 29
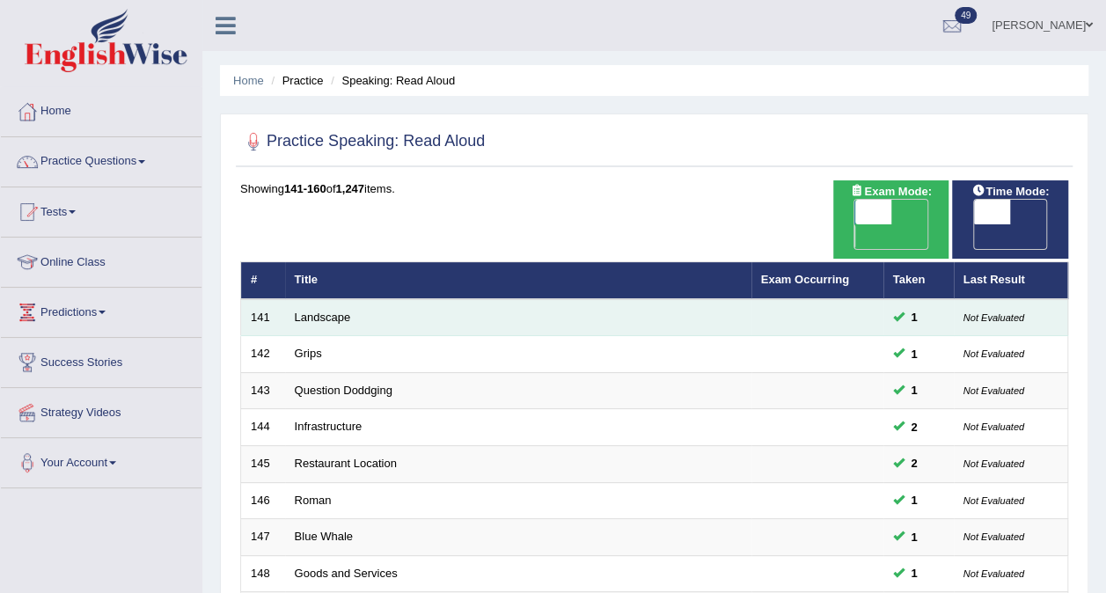
click at [324, 310] on link "Landscape" at bounding box center [323, 316] width 56 height 13
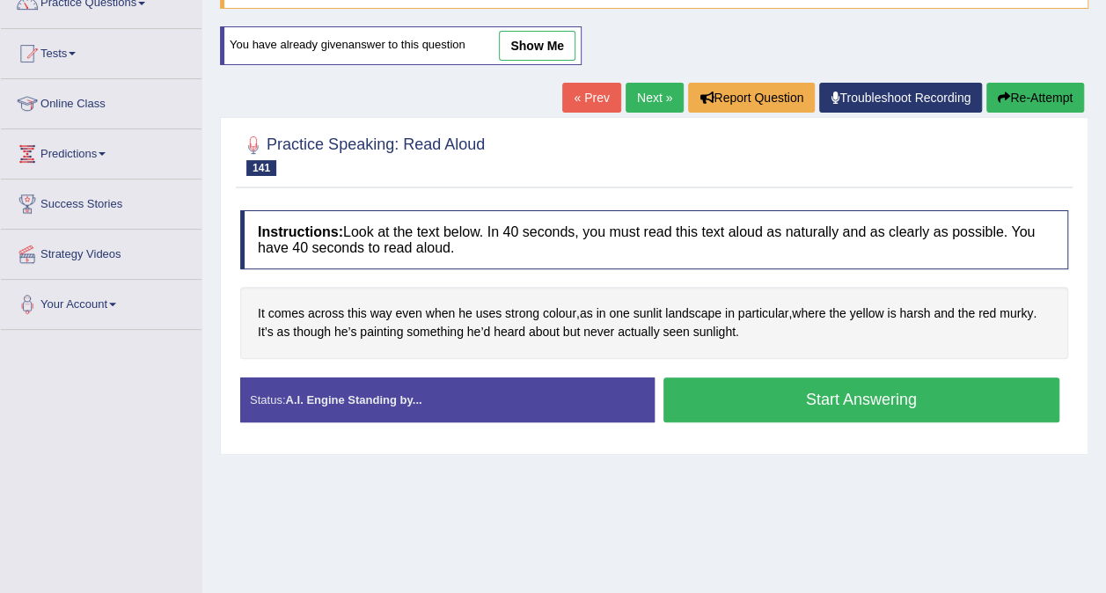
scroll to position [185, 0]
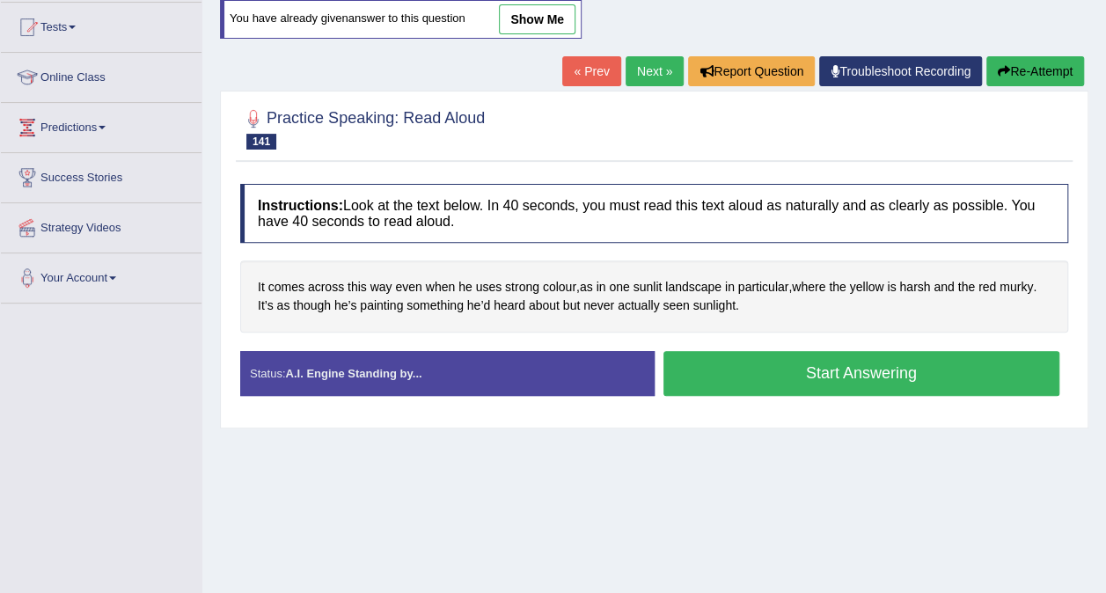
click at [880, 360] on button "Start Answering" at bounding box center [861, 373] width 397 height 45
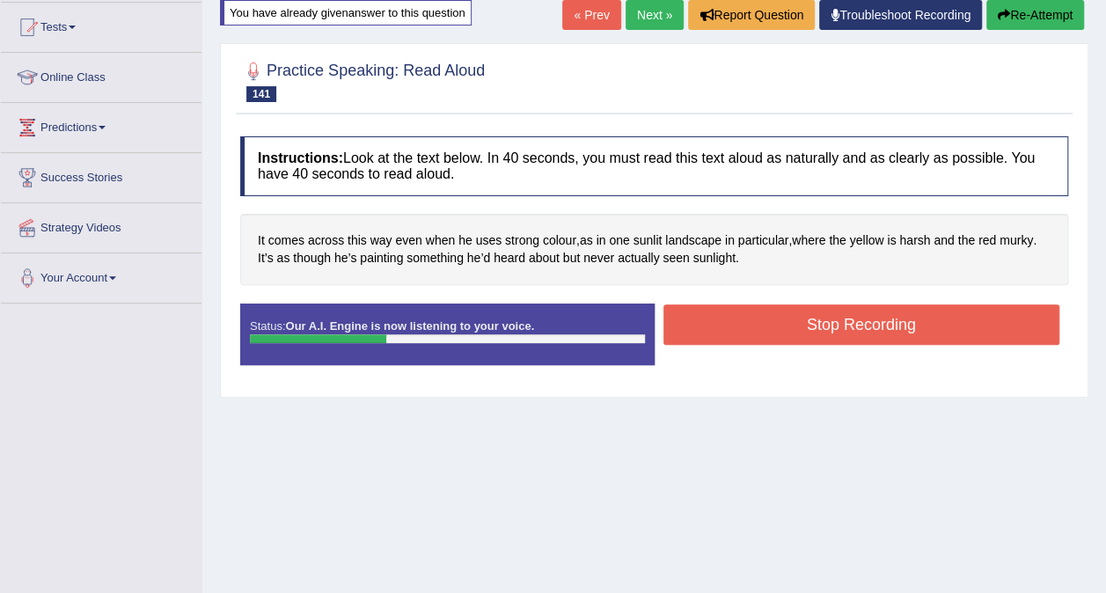
click at [839, 327] on button "Stop Recording" at bounding box center [861, 324] width 397 height 40
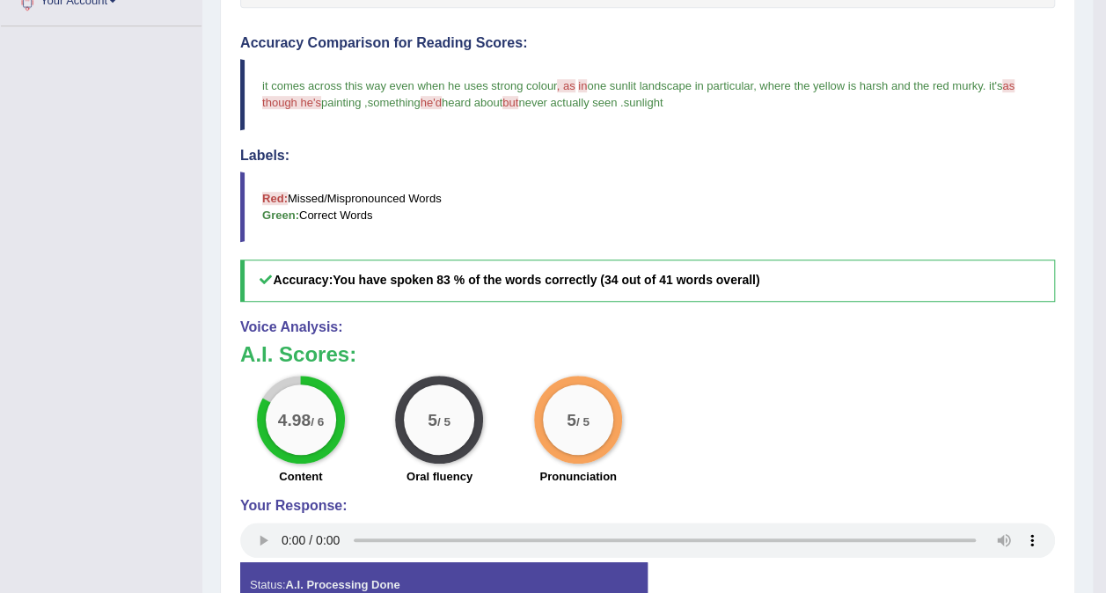
scroll to position [0, 0]
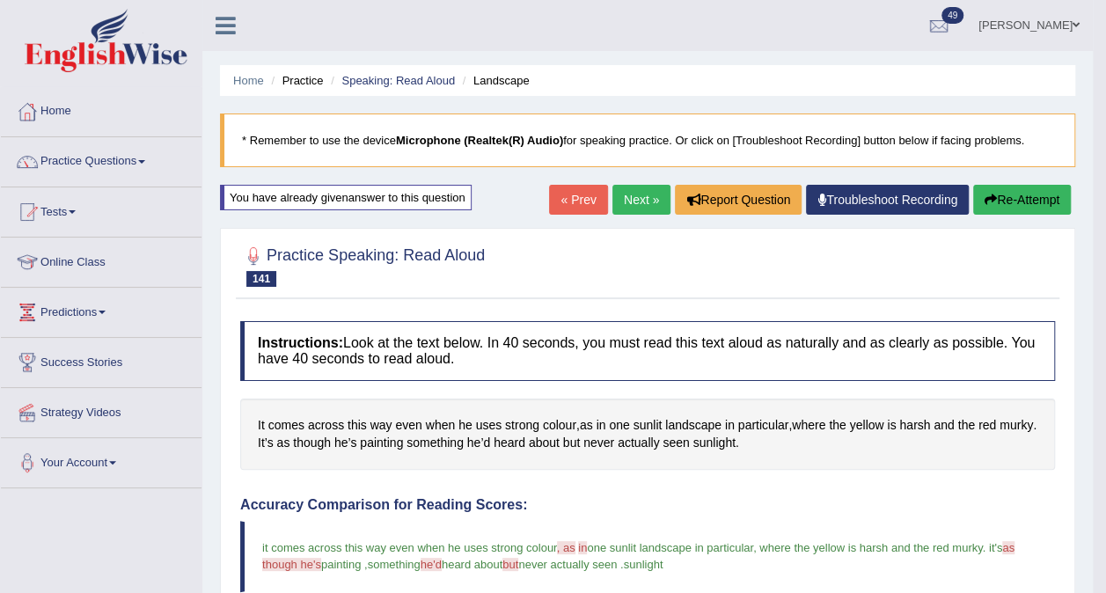
drag, startPoint x: 631, startPoint y: 216, endPoint x: 636, endPoint y: 206, distance: 11.4
click at [636, 206] on div "« Prev Next » Report Question Troubleshoot Recording Re-Attempt" at bounding box center [812, 202] width 526 height 34
click at [636, 206] on link "Next »" at bounding box center [641, 200] width 58 height 30
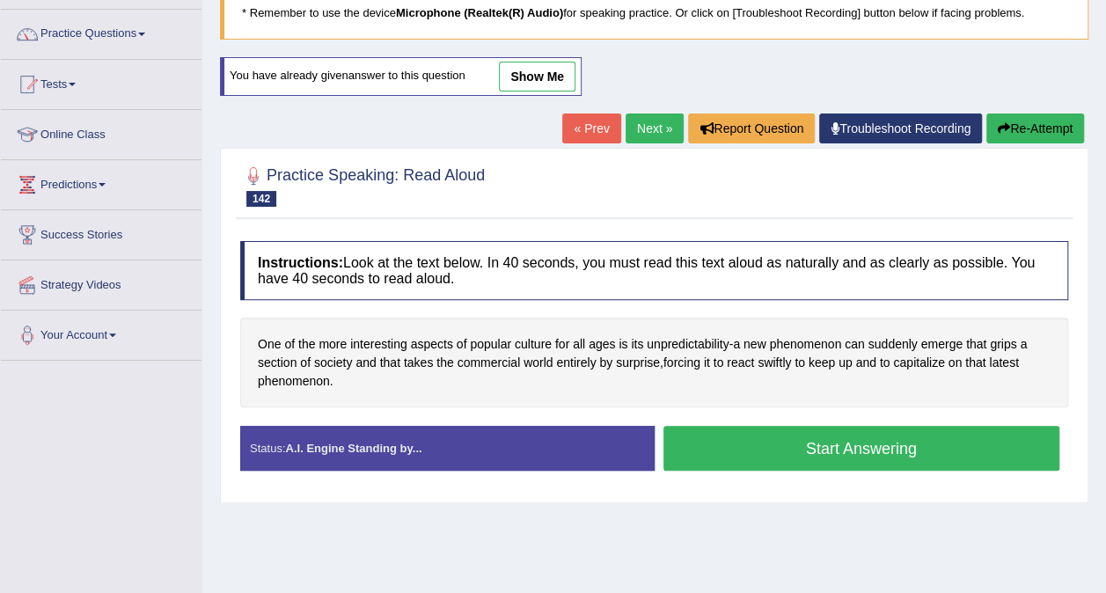
scroll to position [260, 0]
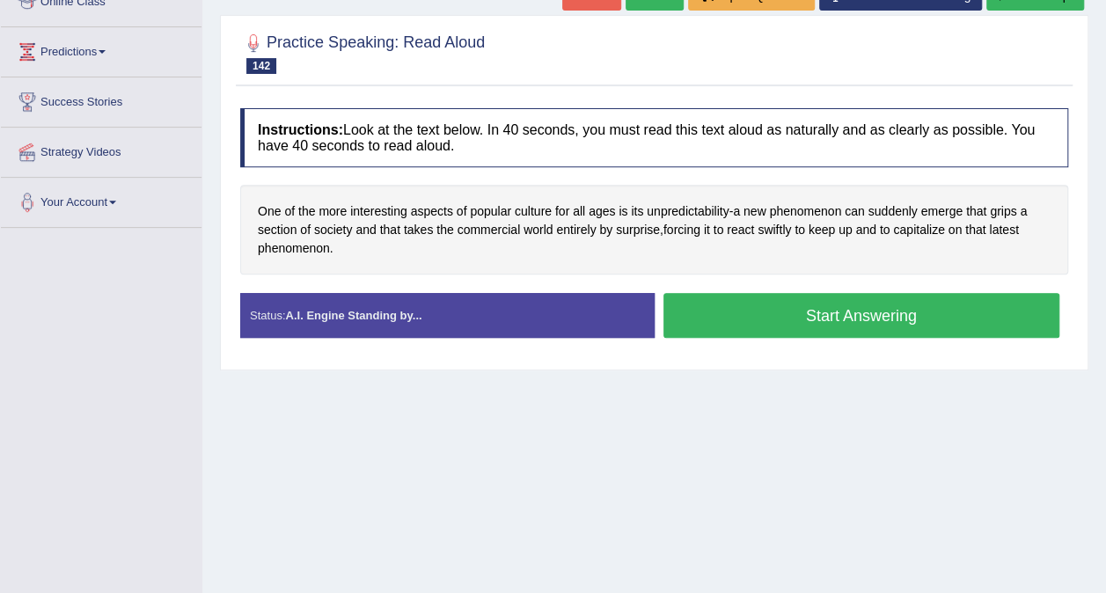
click at [847, 324] on button "Start Answering" at bounding box center [861, 315] width 397 height 45
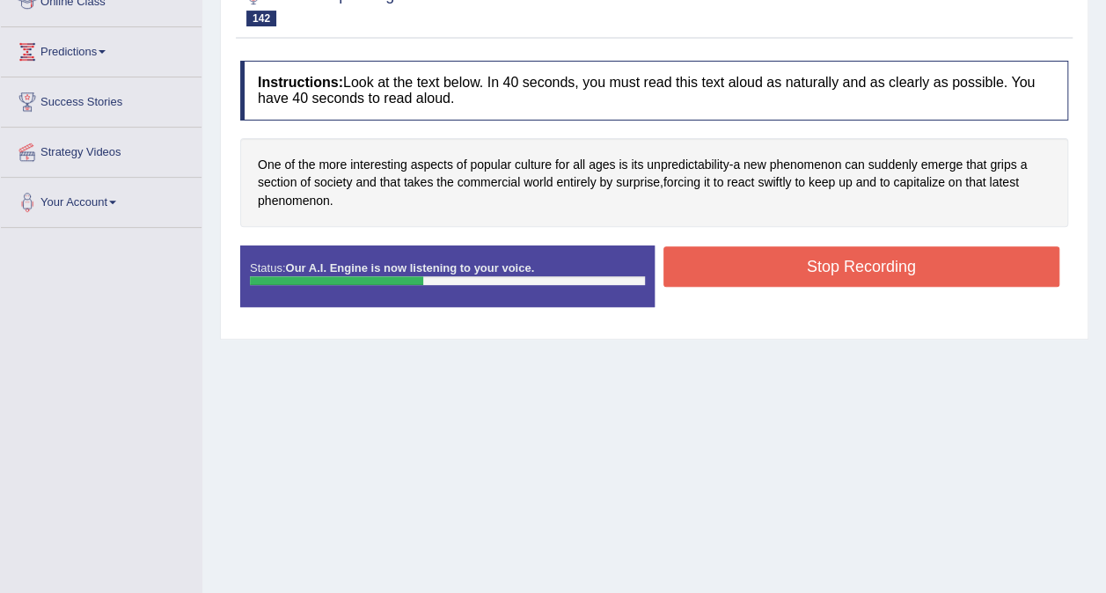
click at [847, 275] on button "Stop Recording" at bounding box center [861, 266] width 397 height 40
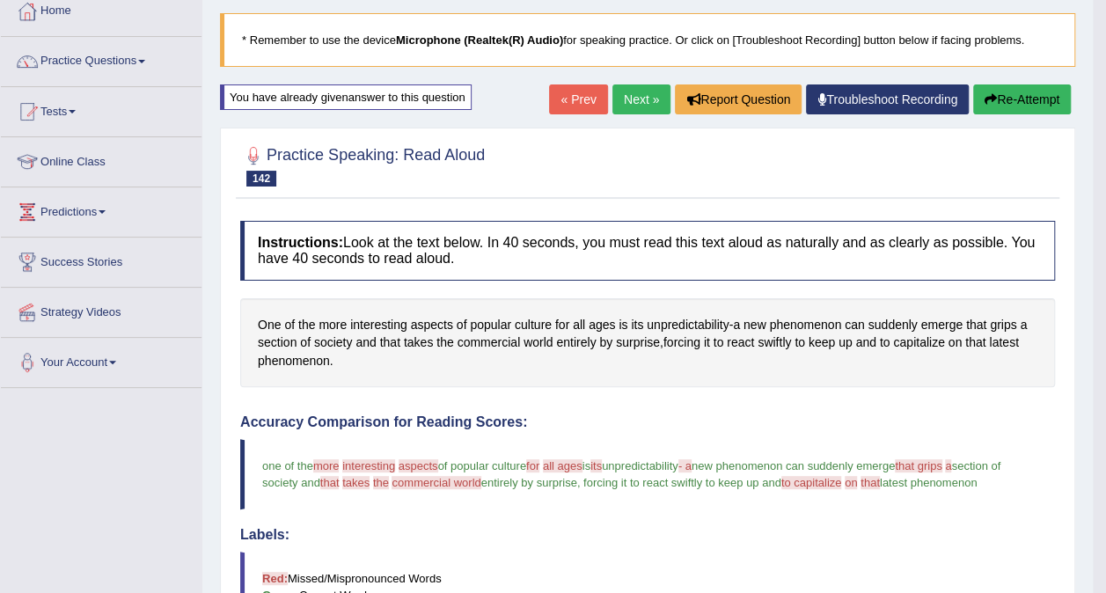
scroll to position [107, 0]
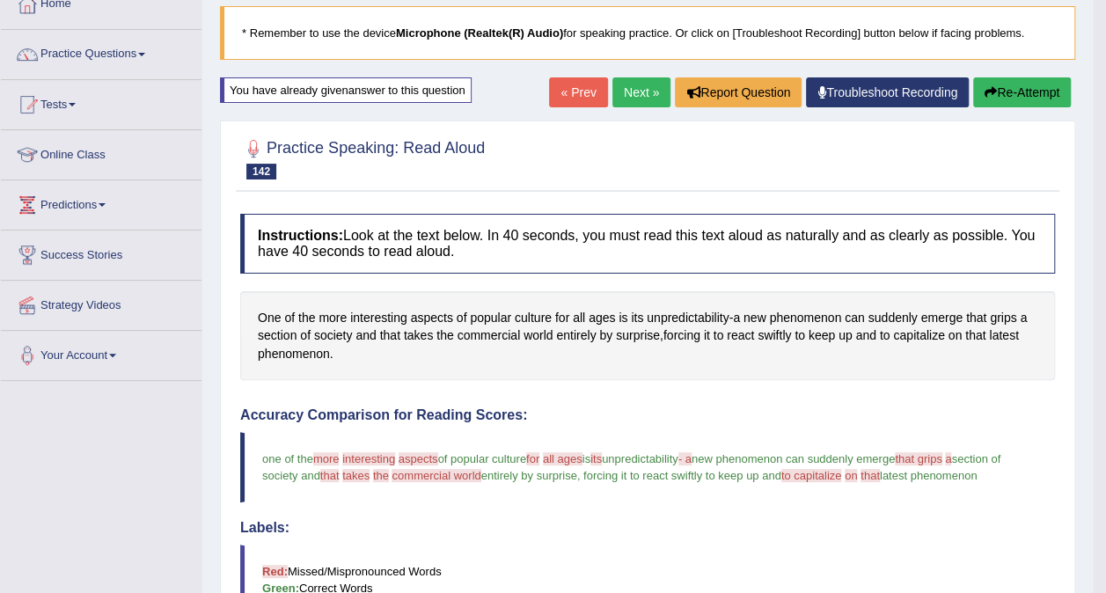
click at [635, 93] on link "Next »" at bounding box center [641, 92] width 58 height 30
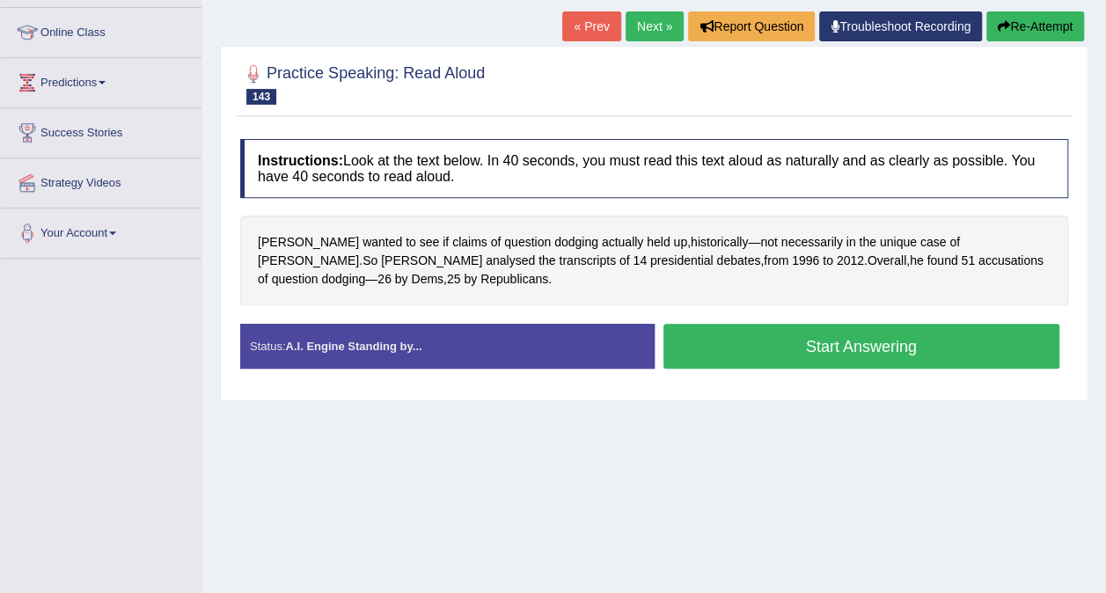
click at [807, 361] on button "Start Answering" at bounding box center [861, 346] width 397 height 45
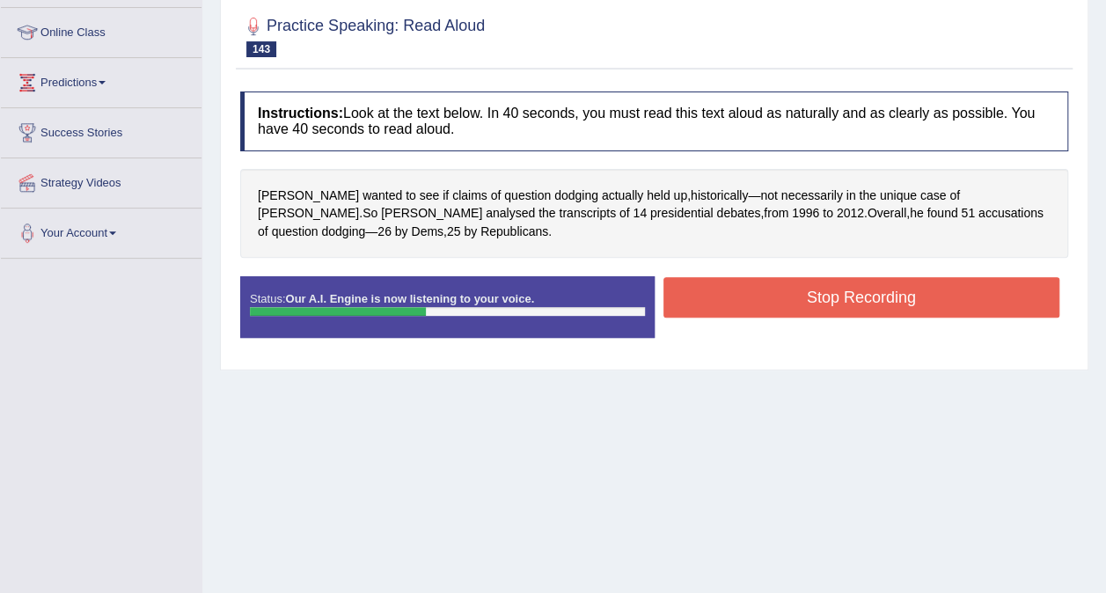
click at [839, 297] on button "Stop Recording" at bounding box center [861, 297] width 397 height 40
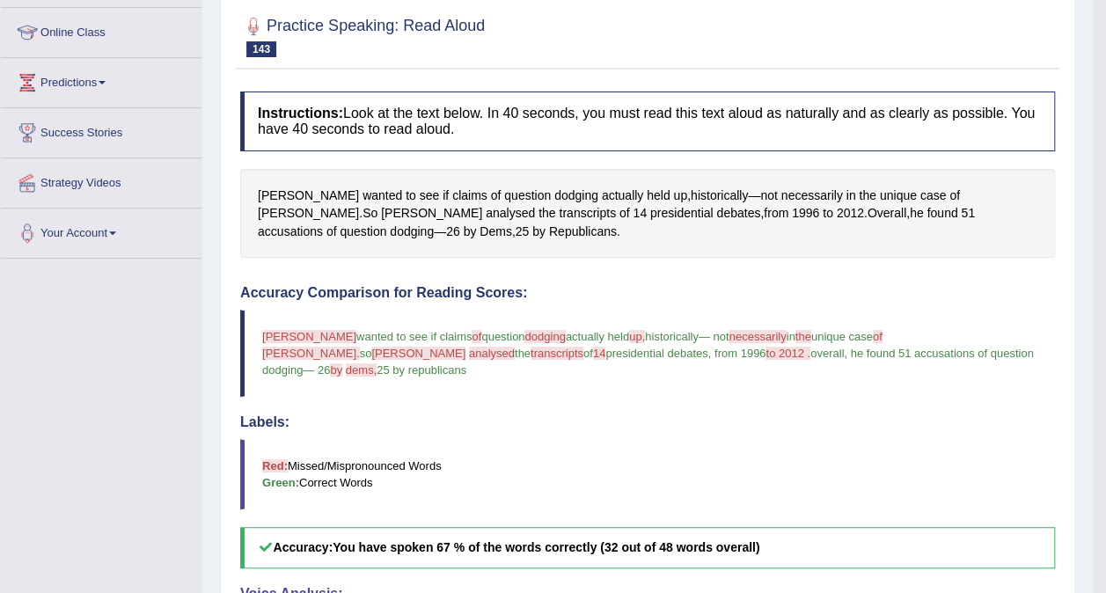
drag, startPoint x: 1118, startPoint y: 215, endPoint x: 1118, endPoint y: 463, distance: 248.0
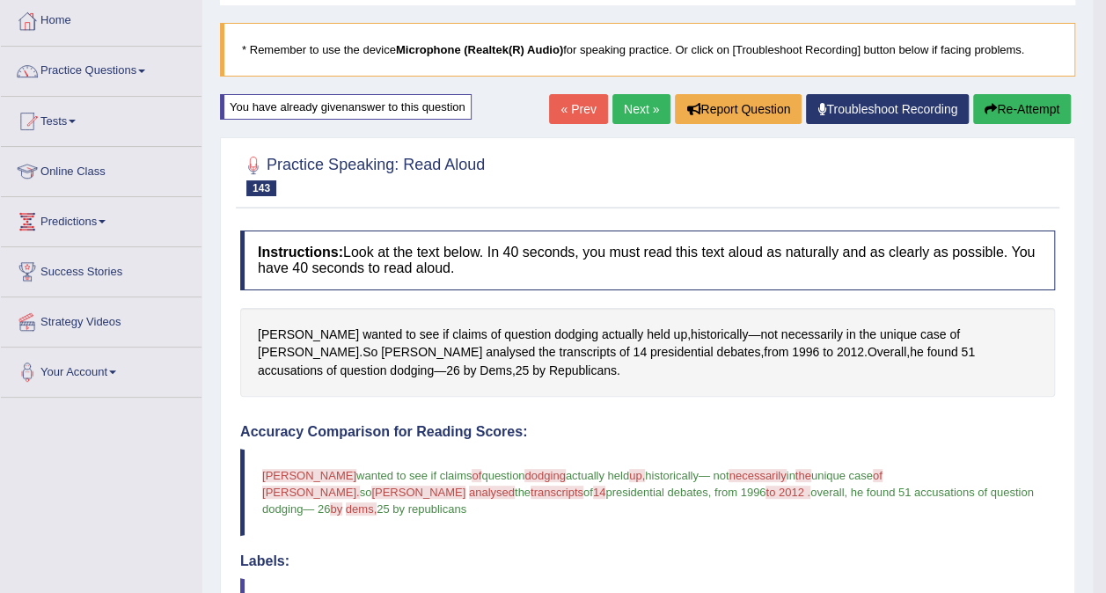
scroll to position [70, 0]
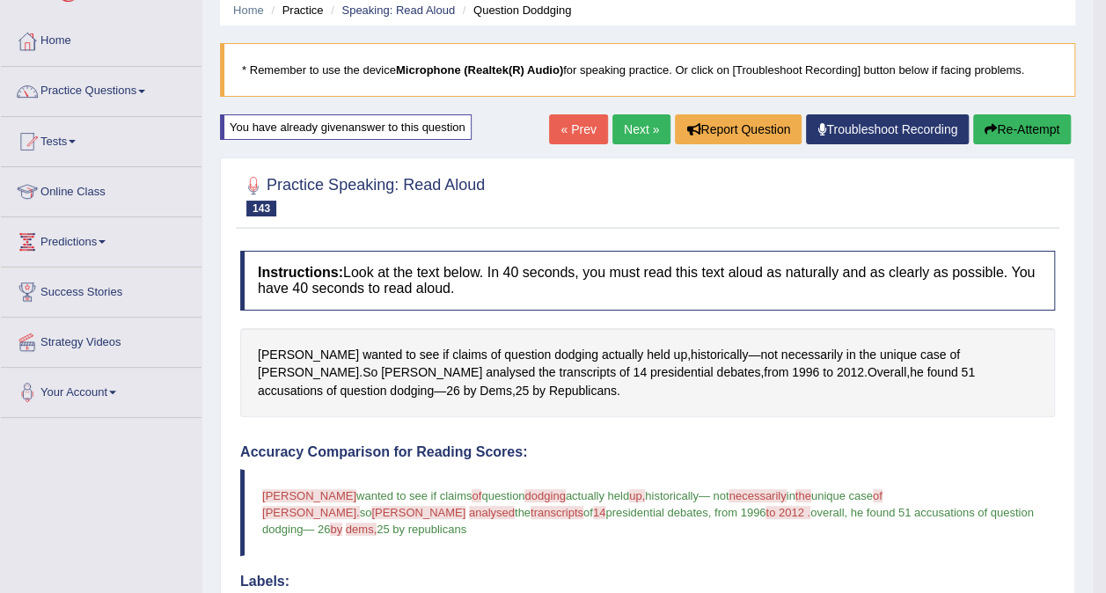
click at [621, 135] on link "Next »" at bounding box center [641, 129] width 58 height 30
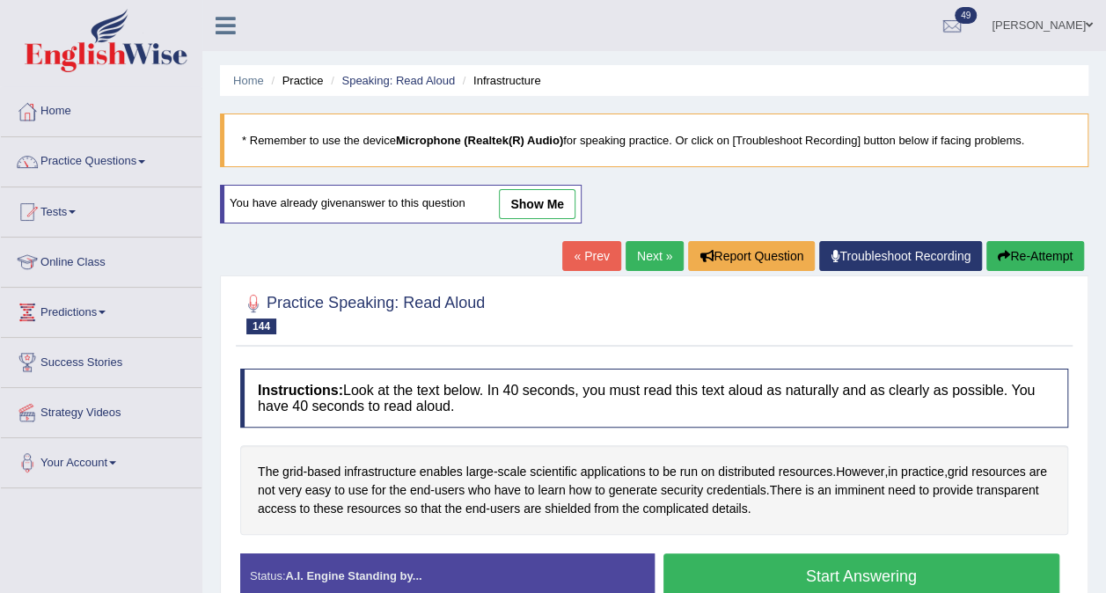
click at [740, 586] on button "Start Answering" at bounding box center [861, 575] width 397 height 45
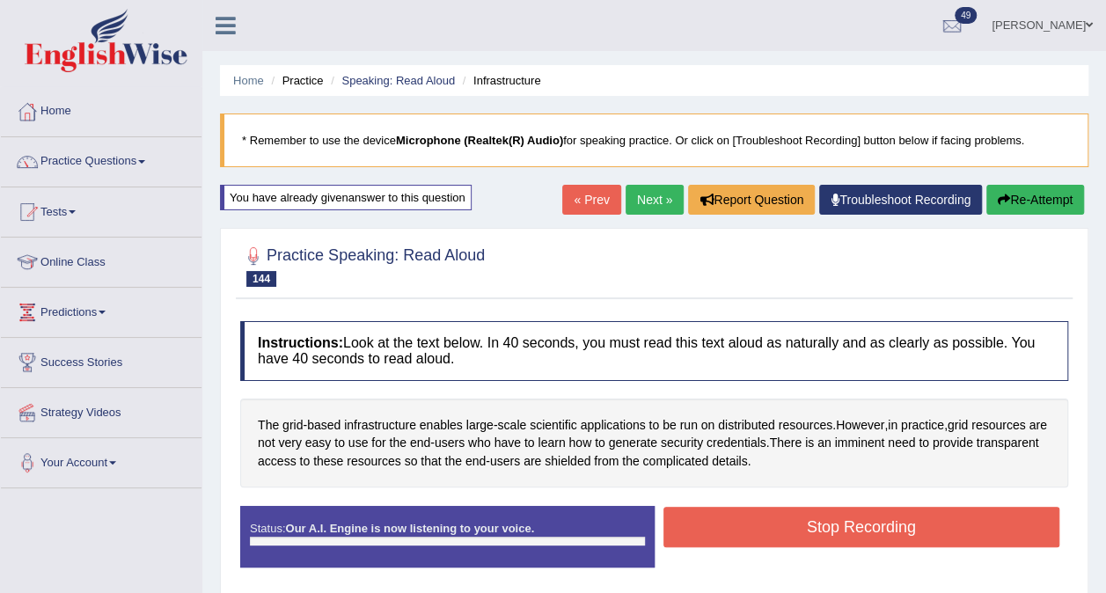
scroll to position [141, 0]
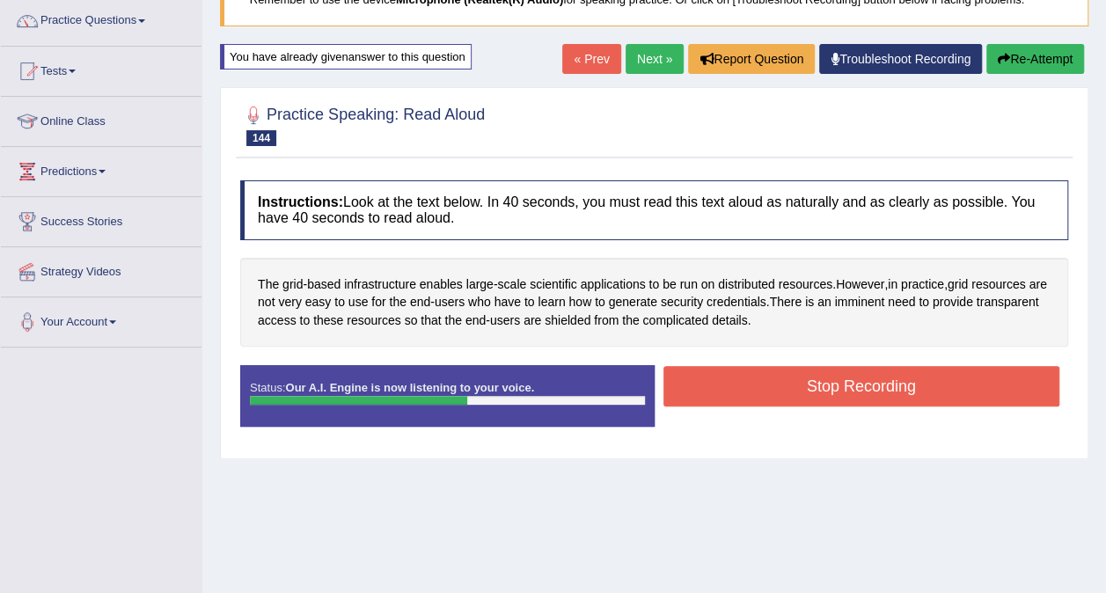
click at [865, 396] on button "Stop Recording" at bounding box center [861, 386] width 397 height 40
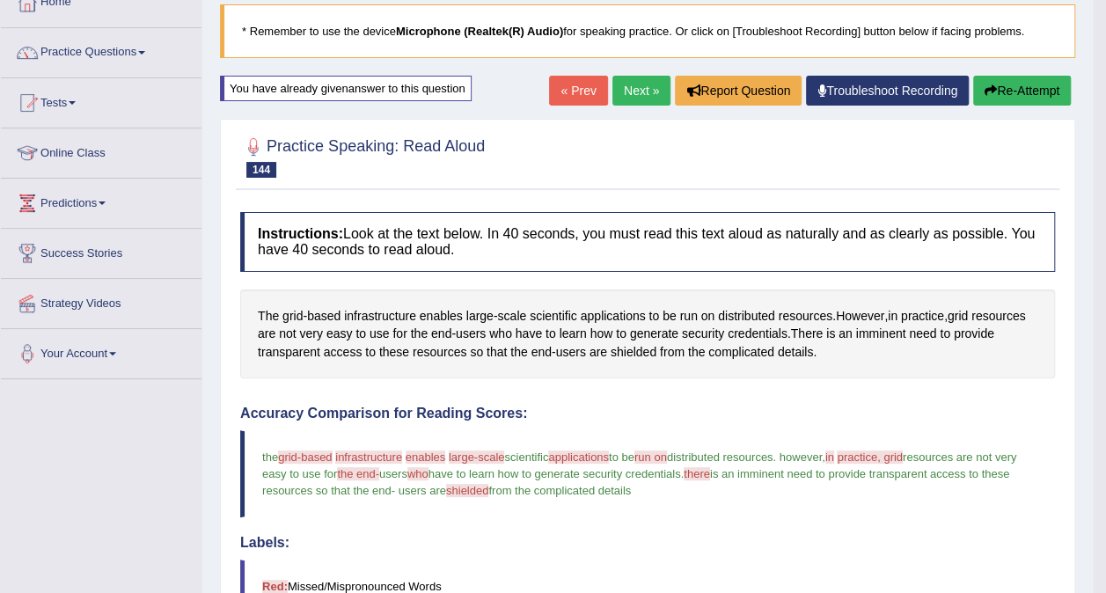
scroll to position [0, 0]
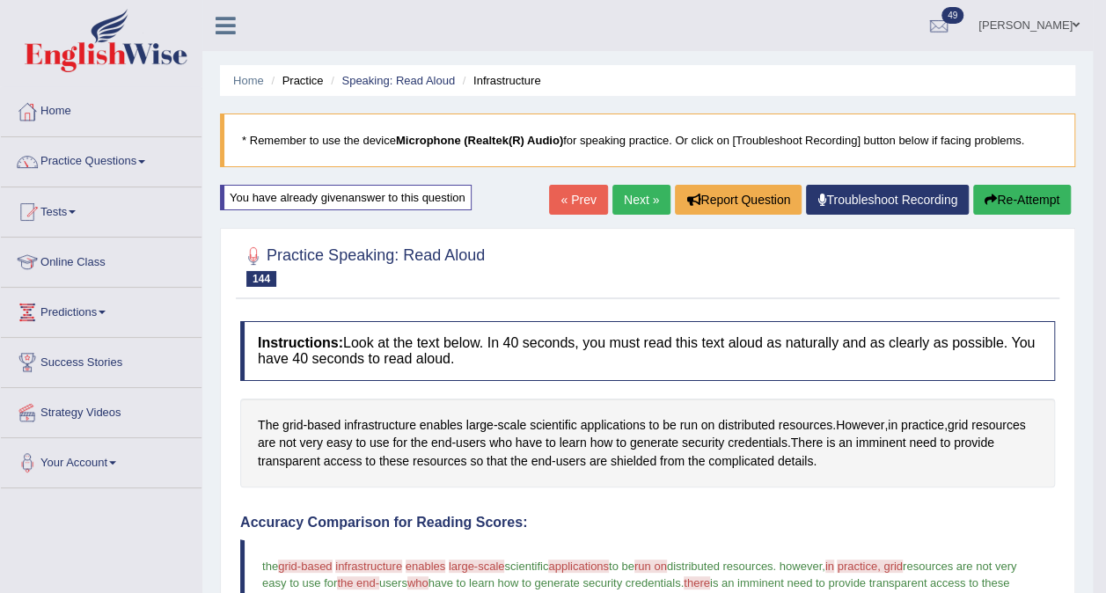
click at [647, 197] on link "Next »" at bounding box center [641, 200] width 58 height 30
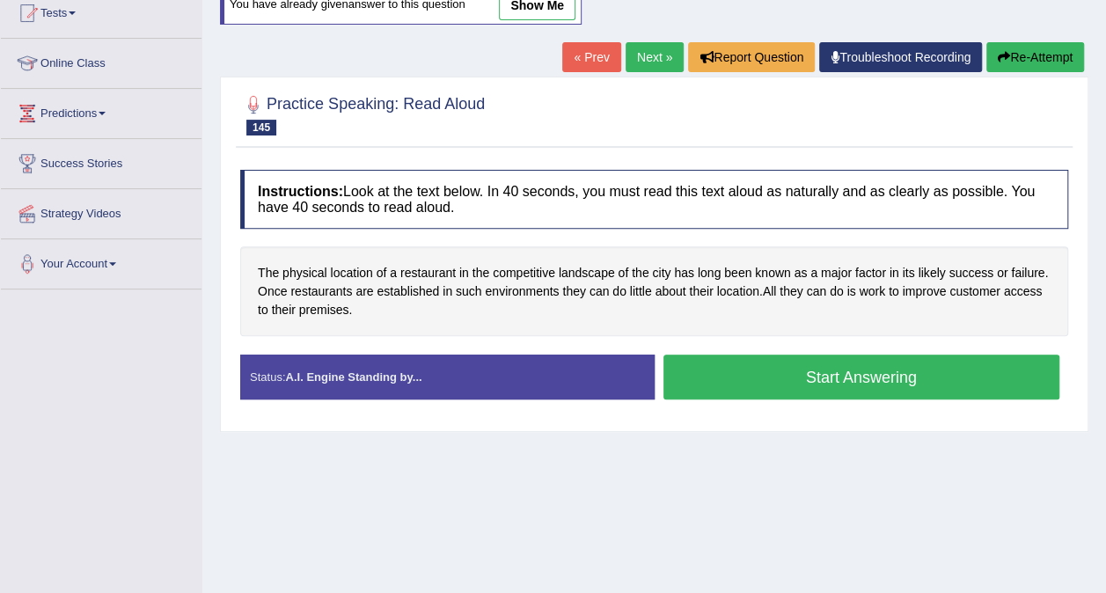
scroll to position [236, 0]
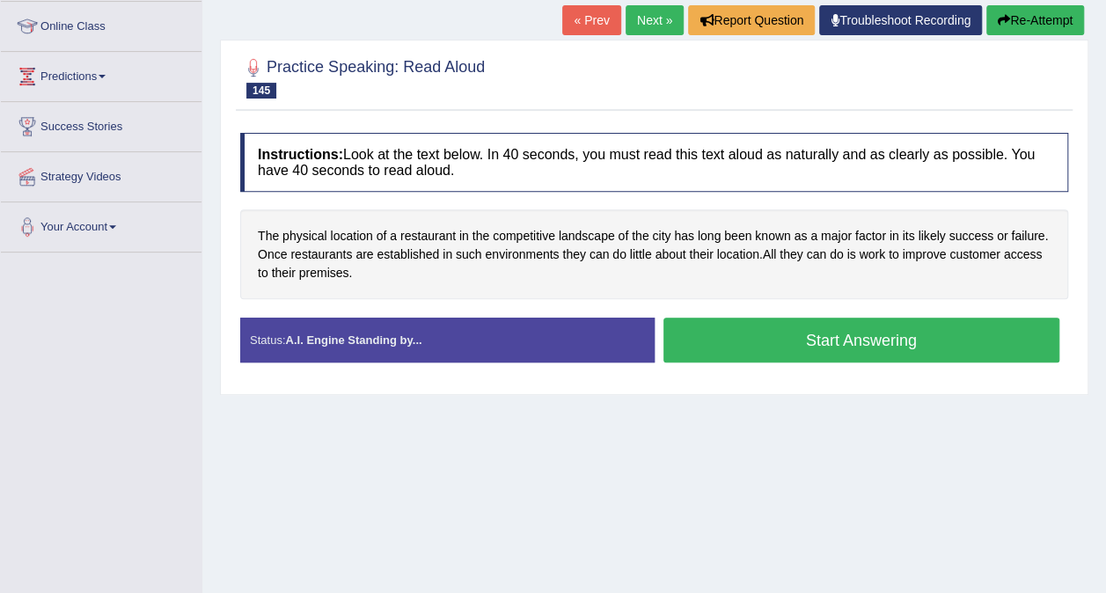
click at [823, 349] on button "Start Answering" at bounding box center [861, 340] width 397 height 45
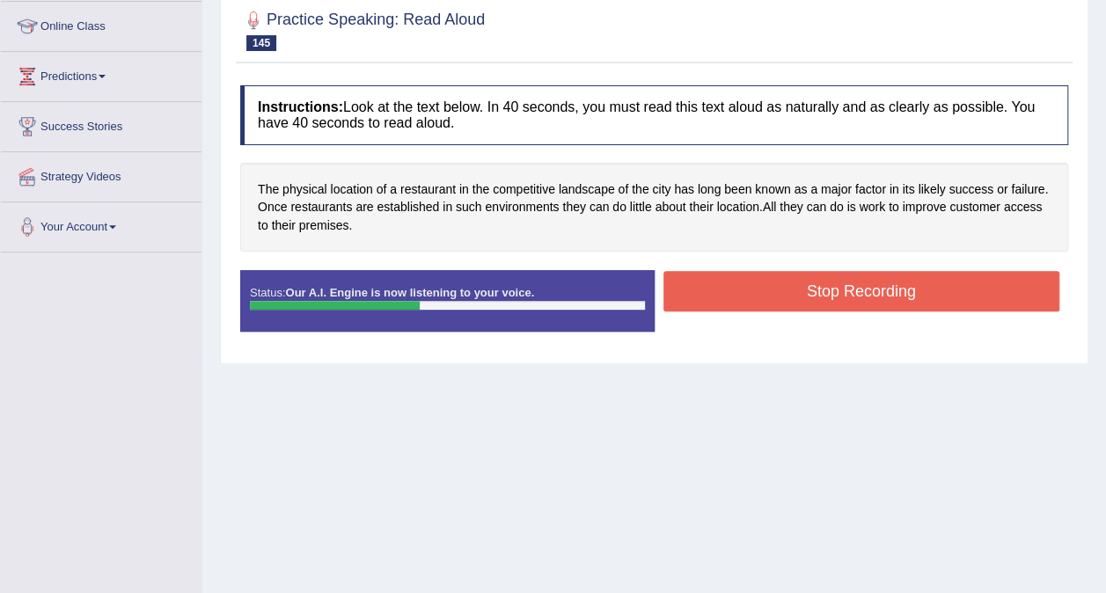
click at [809, 295] on button "Stop Recording" at bounding box center [861, 291] width 397 height 40
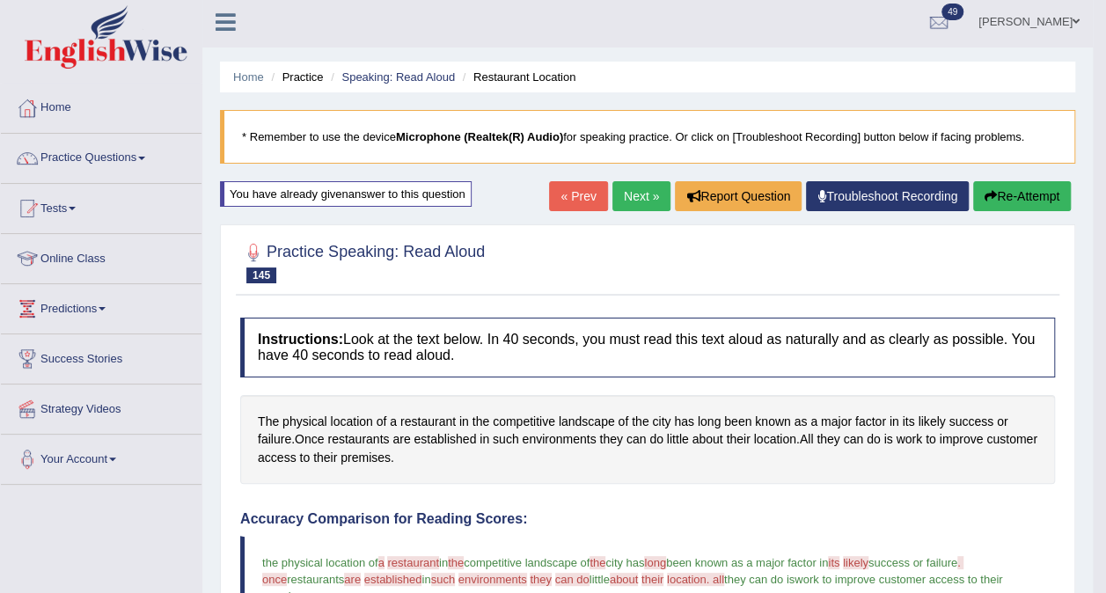
scroll to position [0, 0]
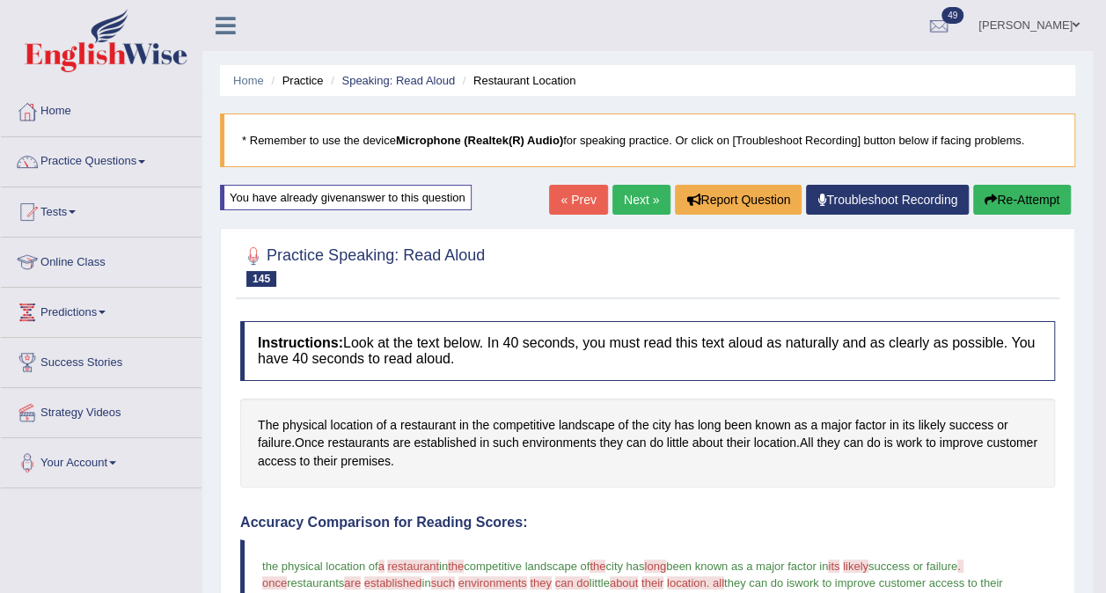
click at [1019, 201] on button "Re-Attempt" at bounding box center [1022, 200] width 98 height 30
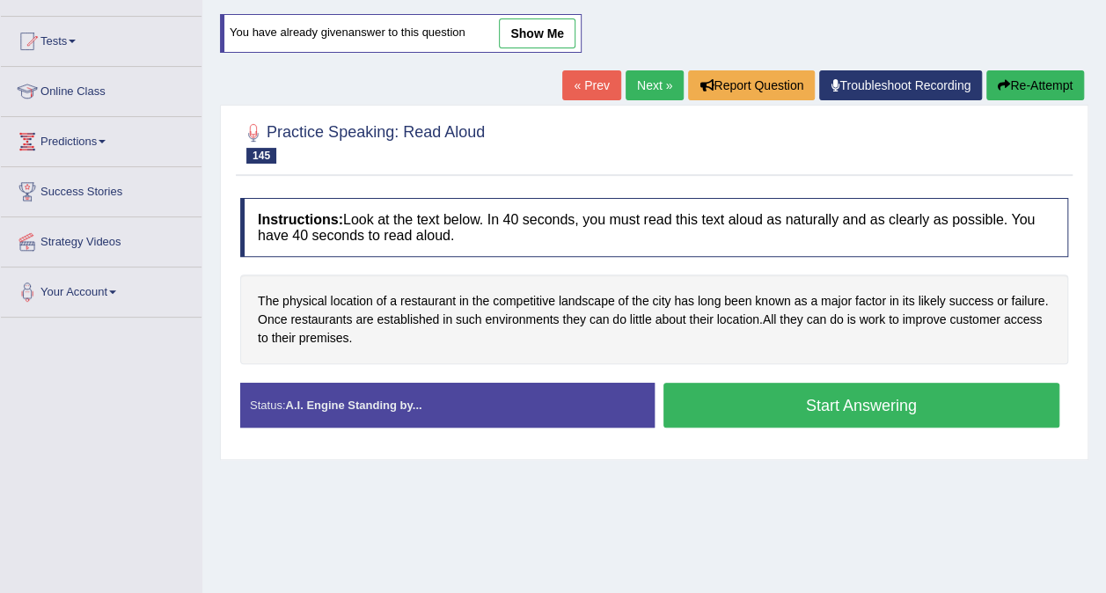
scroll to position [205, 0]
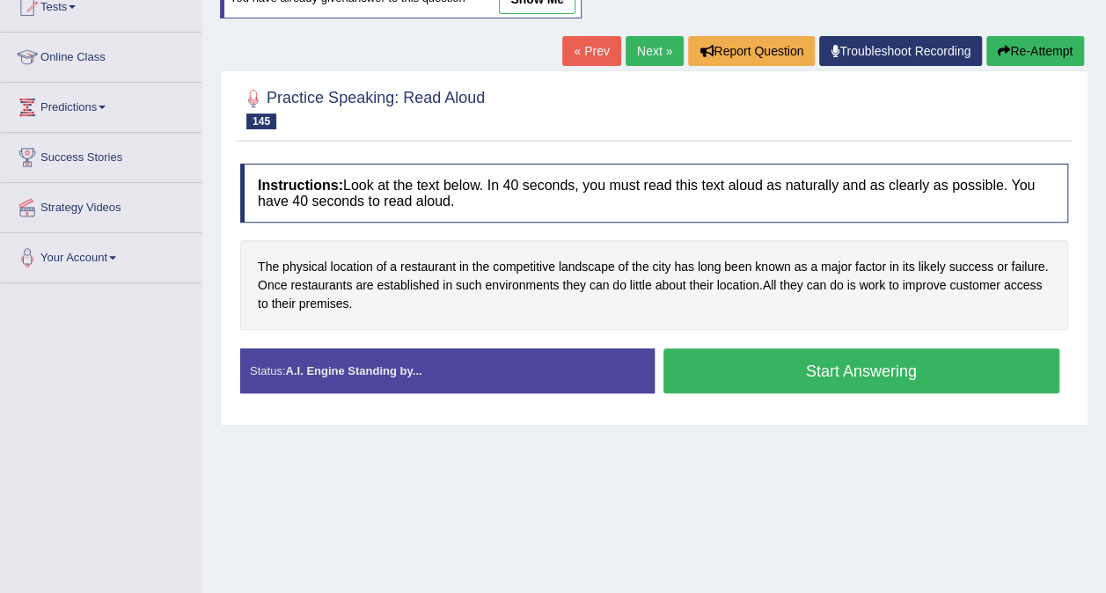
click at [850, 373] on button "Start Answering" at bounding box center [861, 370] width 397 height 45
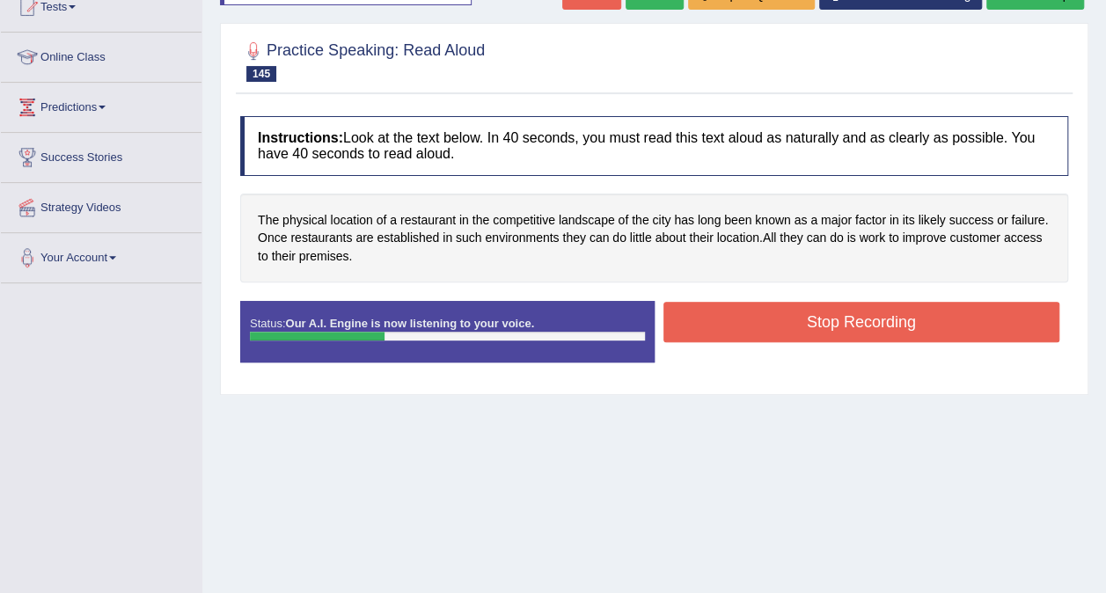
click at [816, 319] on button "Stop Recording" at bounding box center [861, 322] width 397 height 40
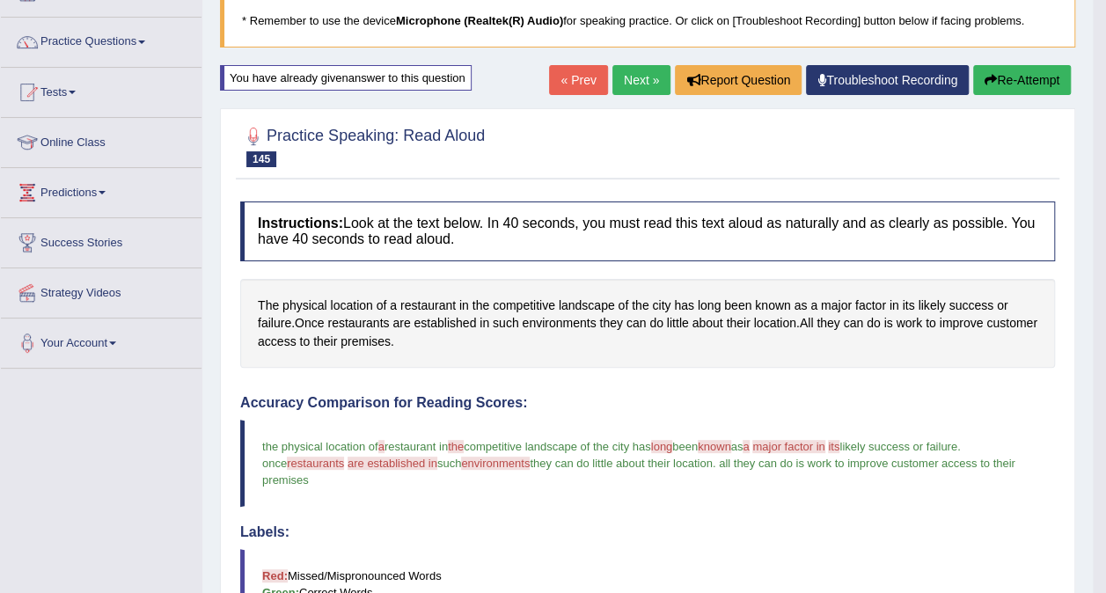
scroll to position [0, 0]
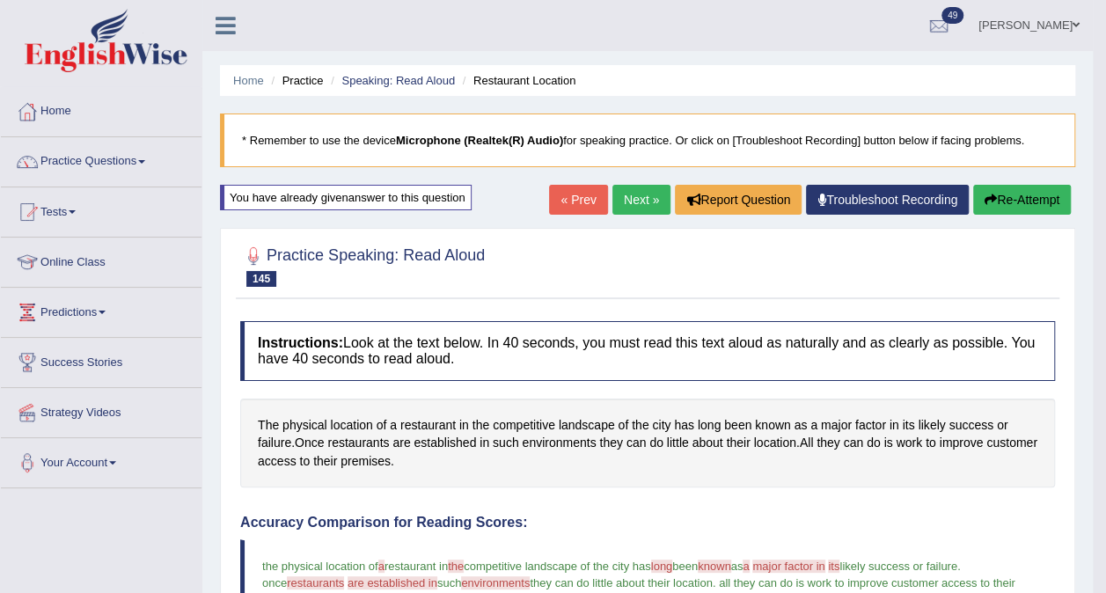
click at [649, 204] on link "Next »" at bounding box center [641, 200] width 58 height 30
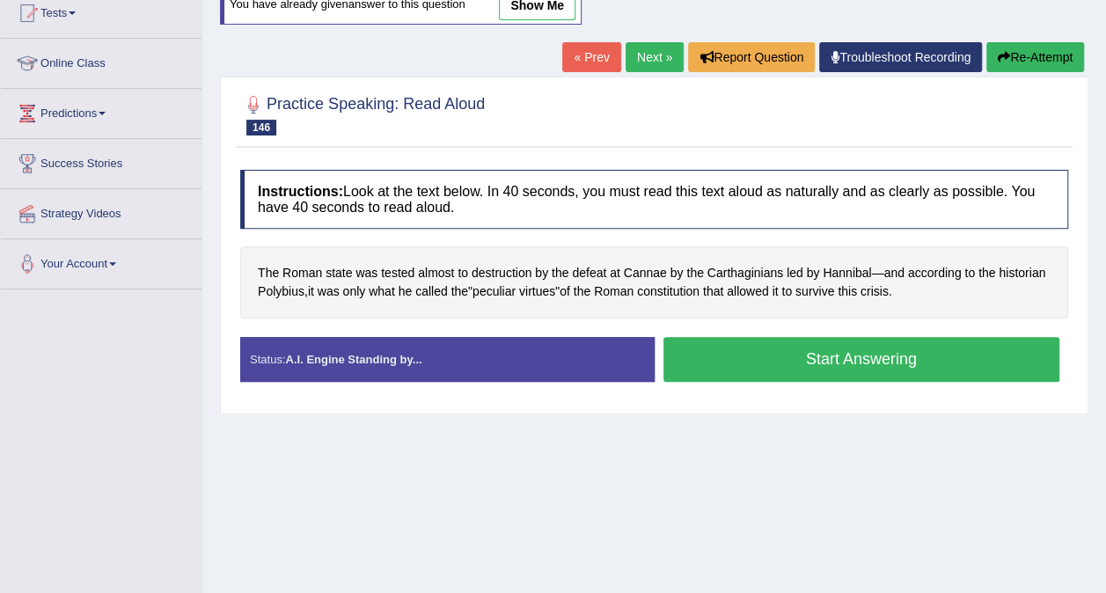
scroll to position [211, 0]
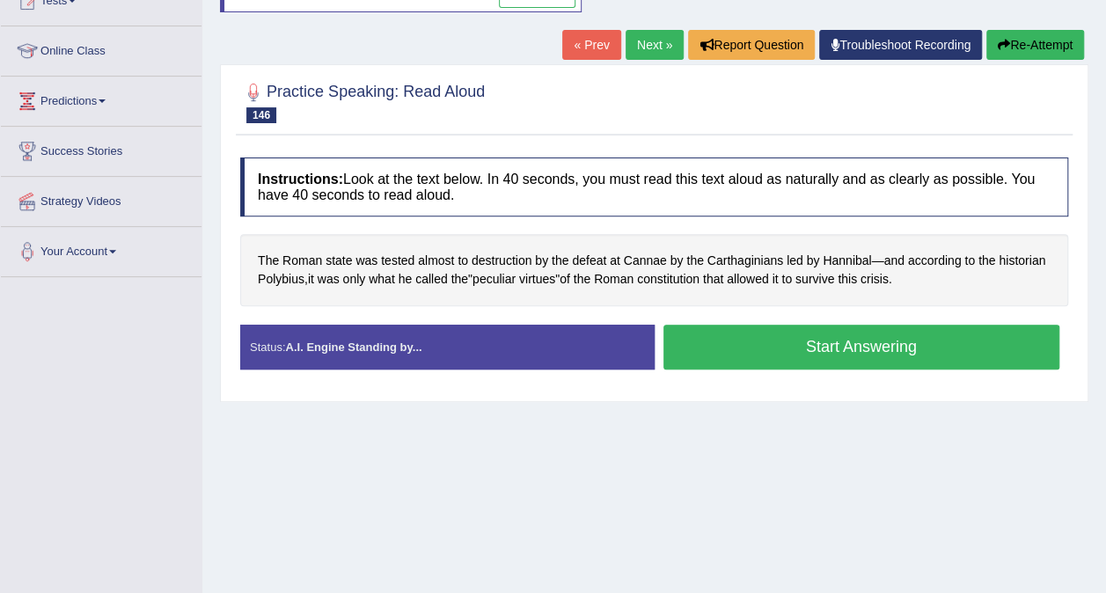
click at [850, 346] on button "Start Answering" at bounding box center [861, 347] width 397 height 45
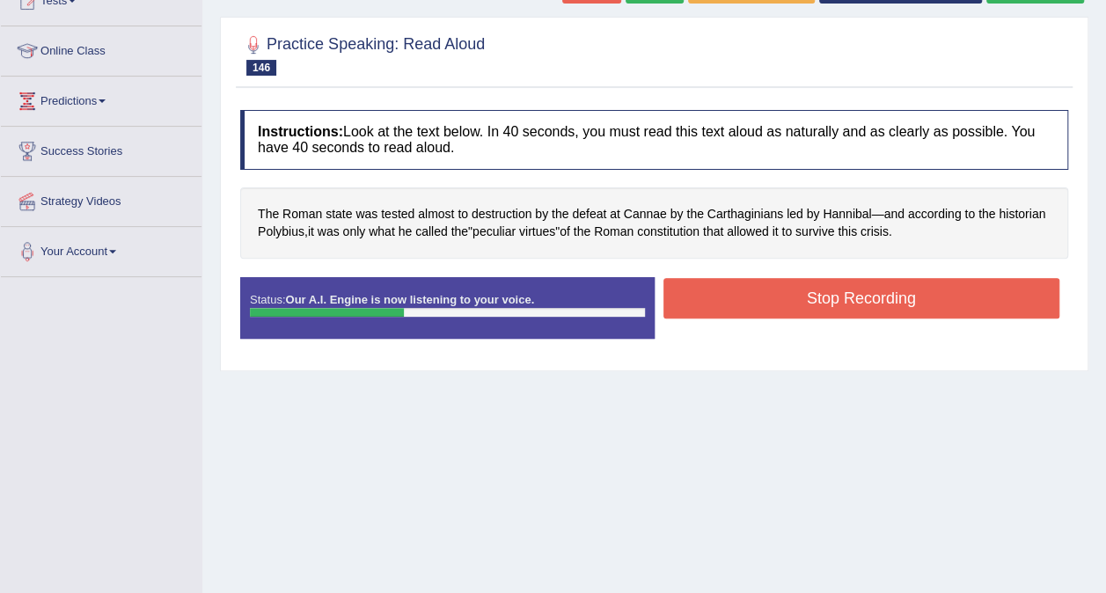
click at [844, 303] on button "Stop Recording" at bounding box center [861, 298] width 397 height 40
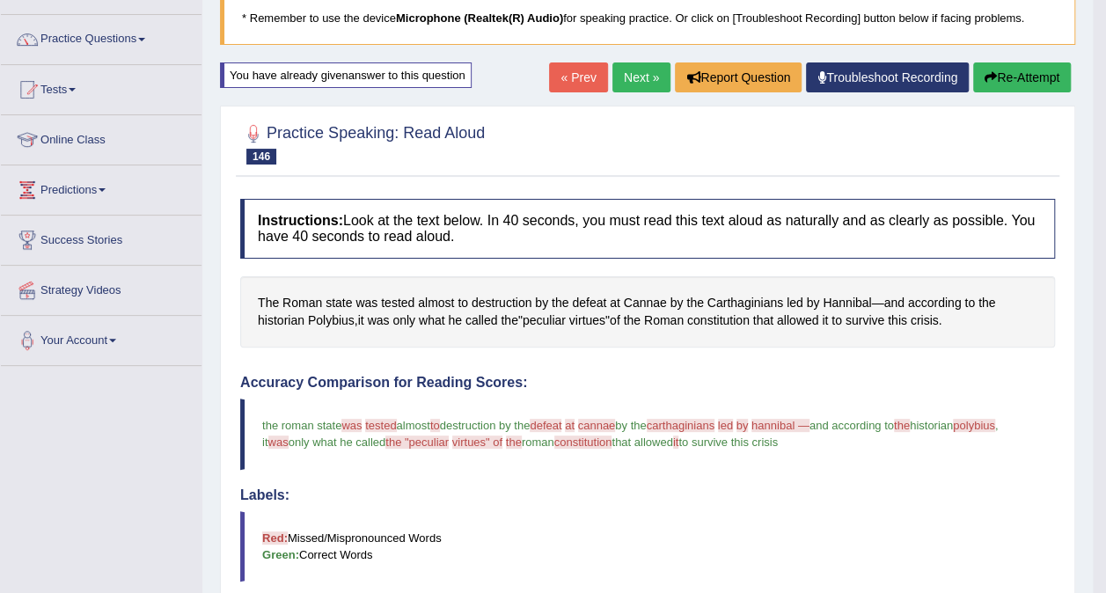
scroll to position [113, 0]
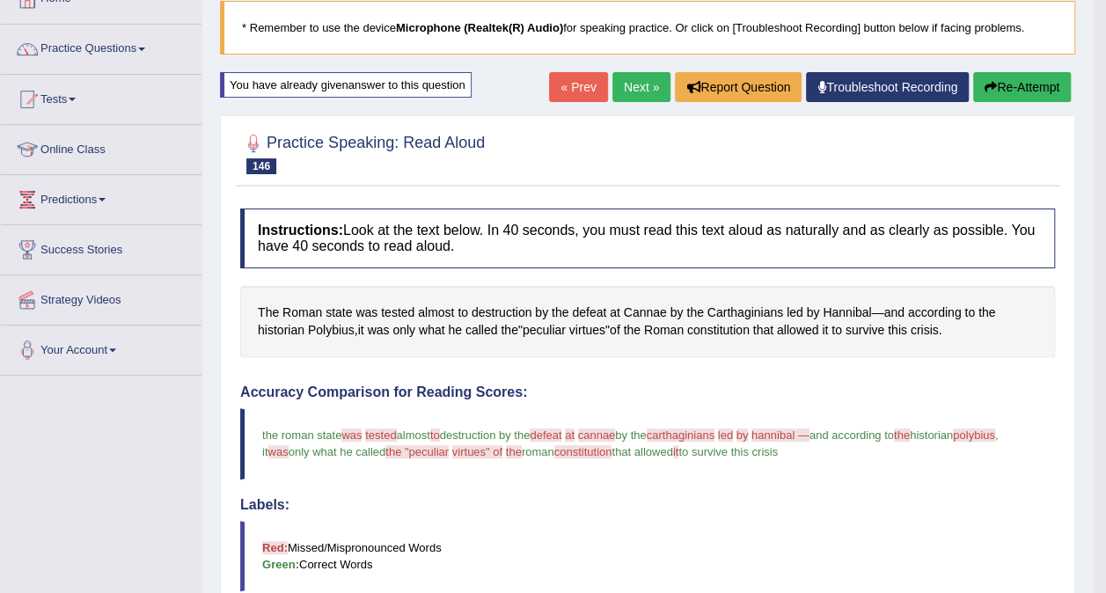
click at [654, 87] on link "Next »" at bounding box center [641, 87] width 58 height 30
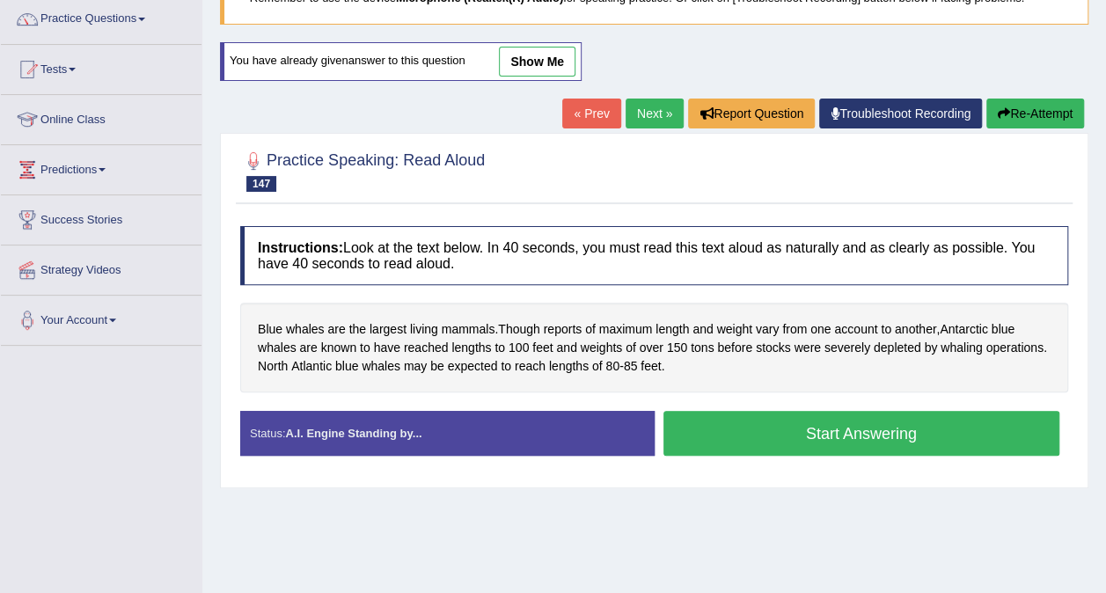
scroll to position [331, 0]
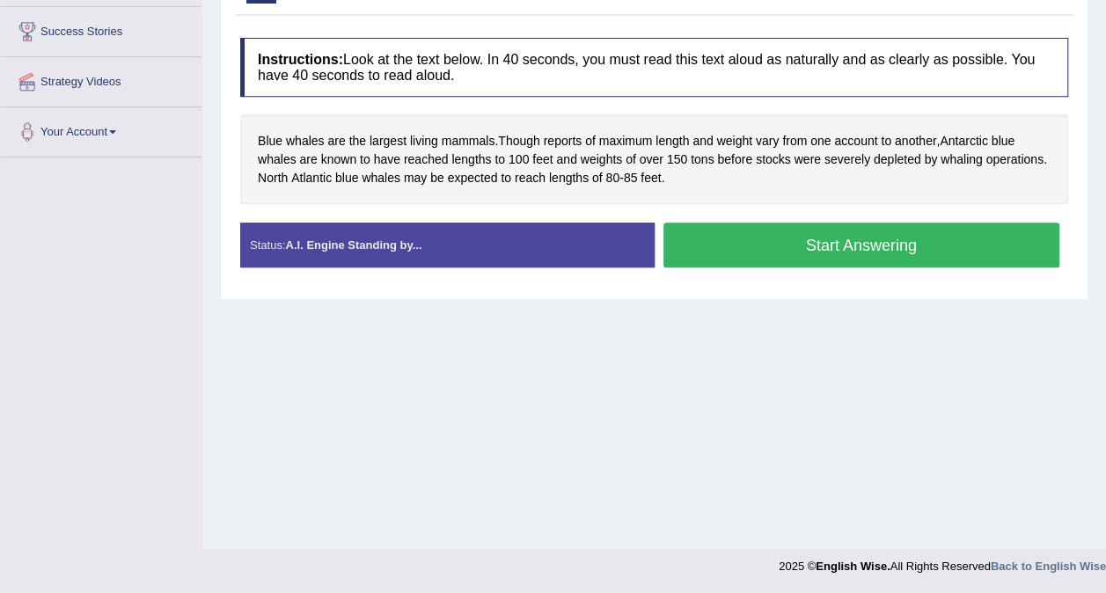
click at [834, 255] on button "Start Answering" at bounding box center [861, 245] width 397 height 45
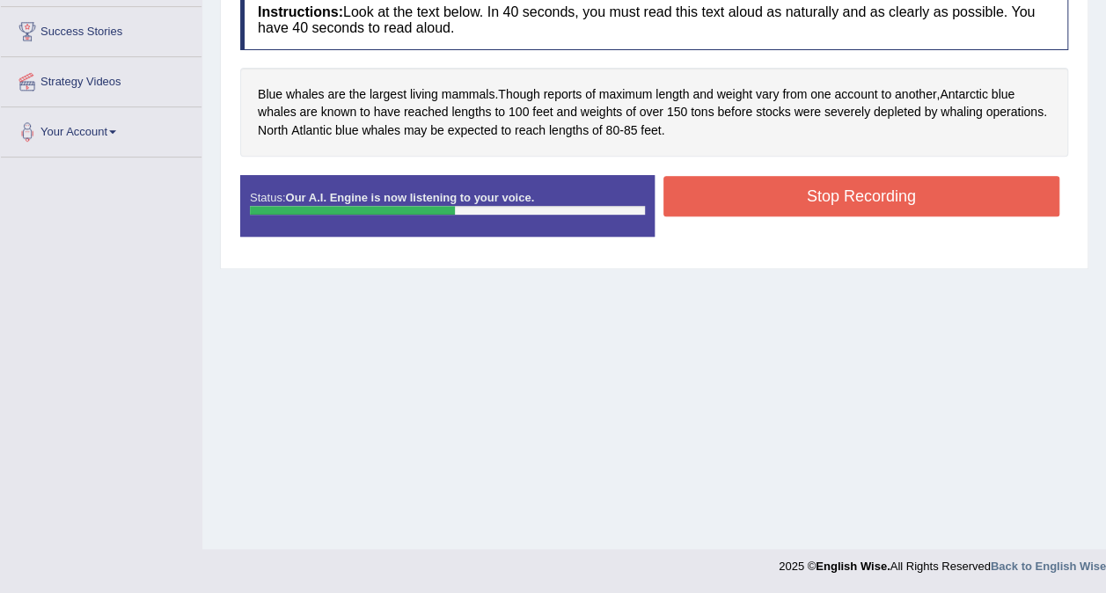
click at [856, 193] on button "Stop Recording" at bounding box center [861, 196] width 397 height 40
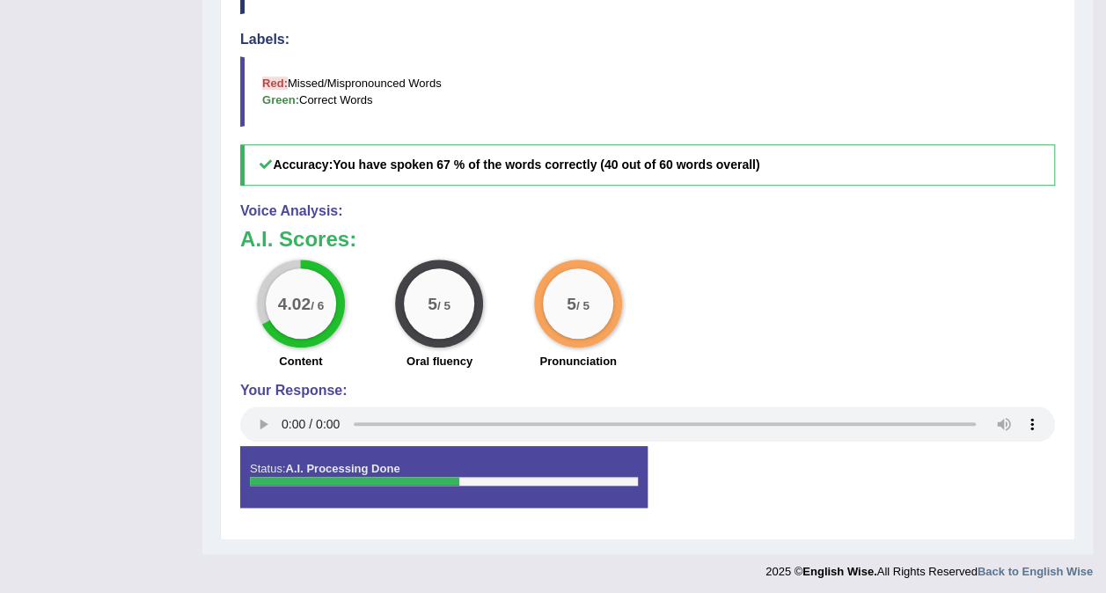
scroll to position [0, 0]
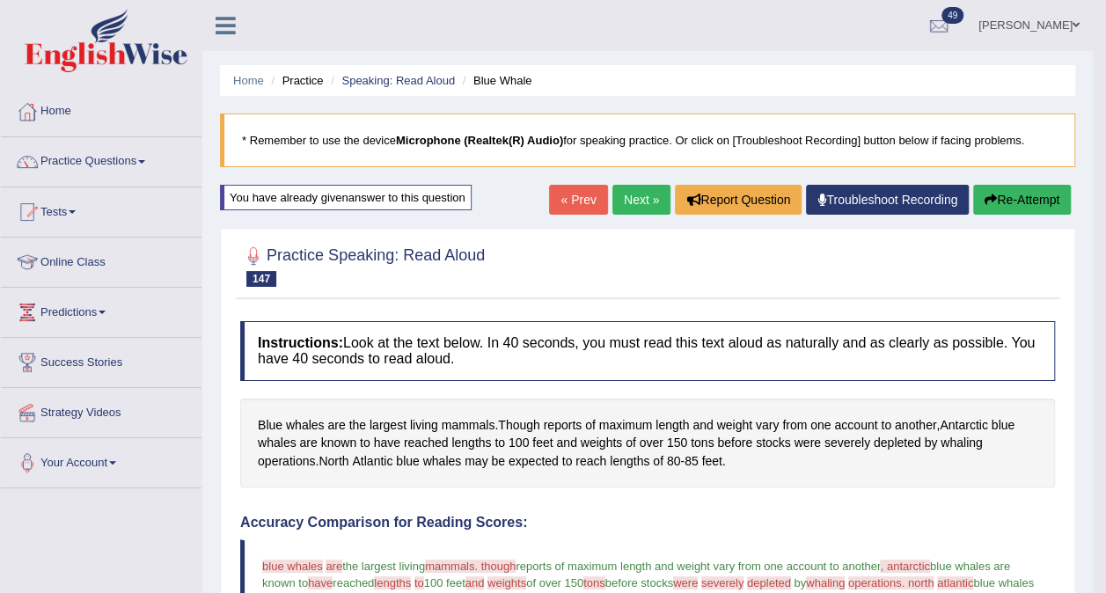
click at [629, 204] on link "Next »" at bounding box center [641, 200] width 58 height 30
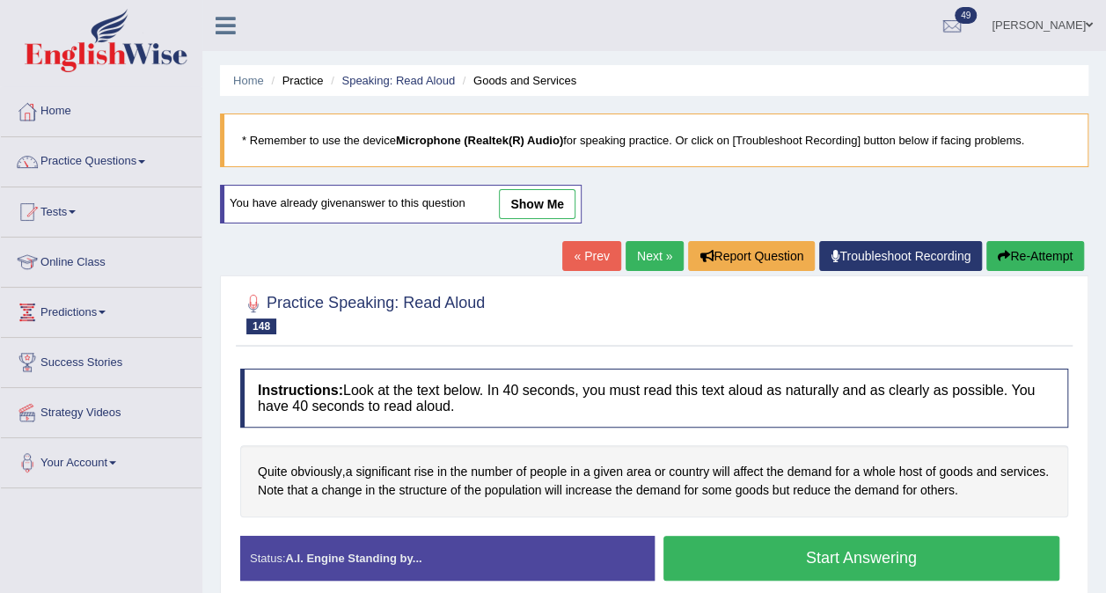
scroll to position [227, 0]
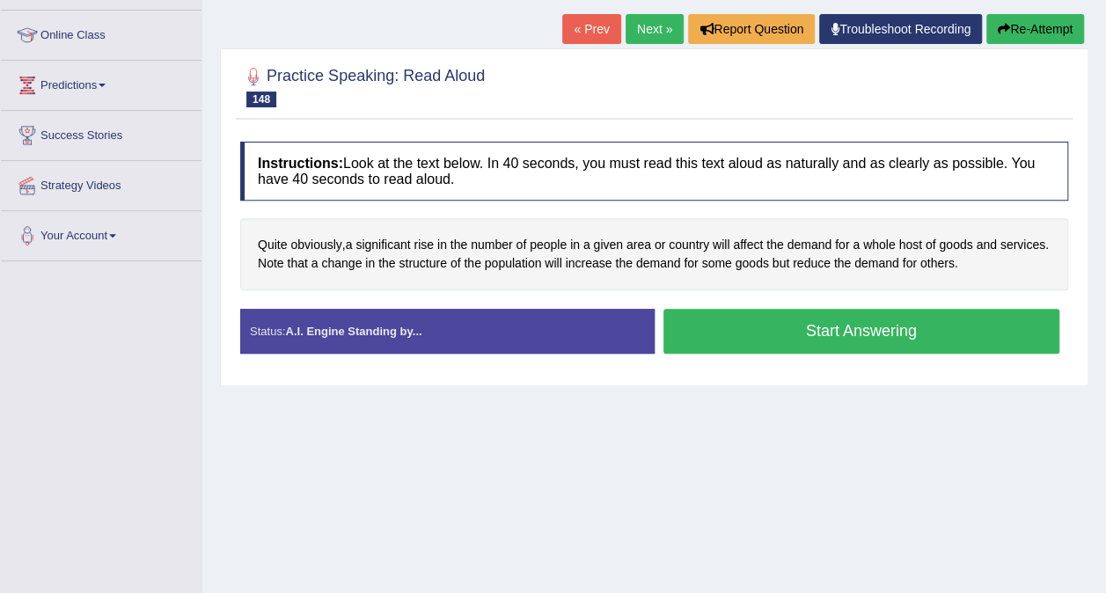
click at [932, 329] on button "Start Answering" at bounding box center [861, 331] width 397 height 45
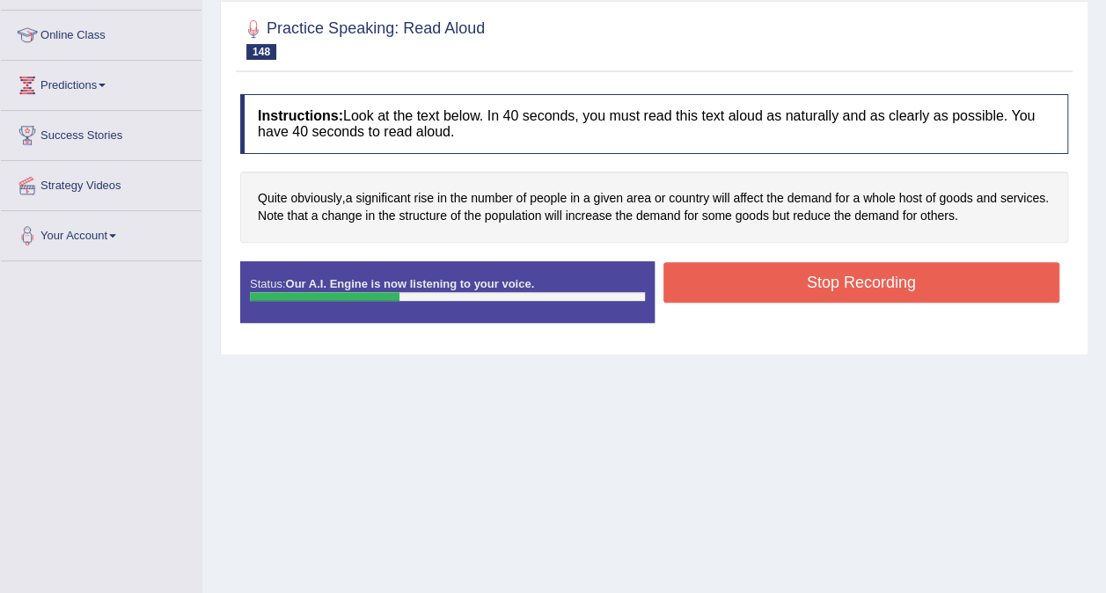
click at [899, 298] on button "Stop Recording" at bounding box center [861, 282] width 397 height 40
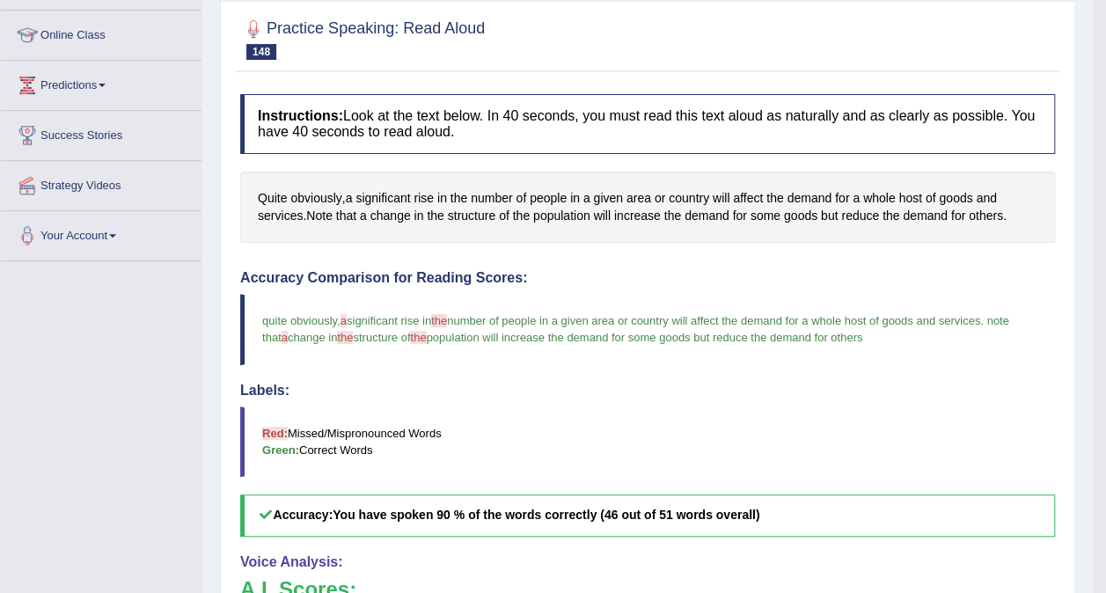
drag, startPoint x: 925, startPoint y: 296, endPoint x: 1121, endPoint y: 277, distance: 197.0
click at [1105, 277] on html "Toggle navigation Home Practice Questions Speaking Practice Read Aloud Repeat S…" at bounding box center [553, 69] width 1106 height 593
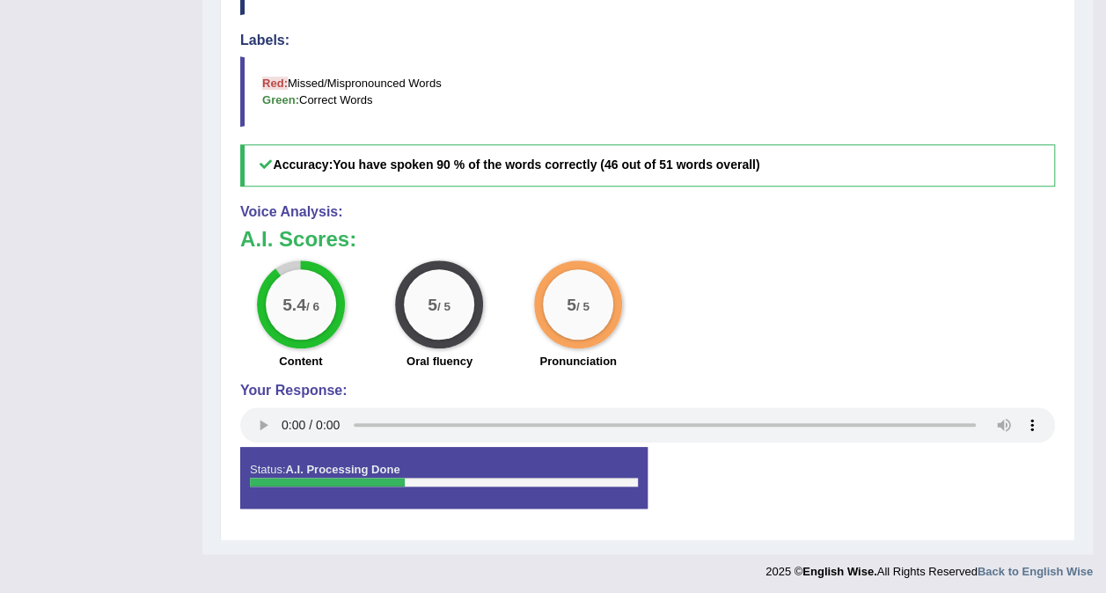
scroll to position [0, 0]
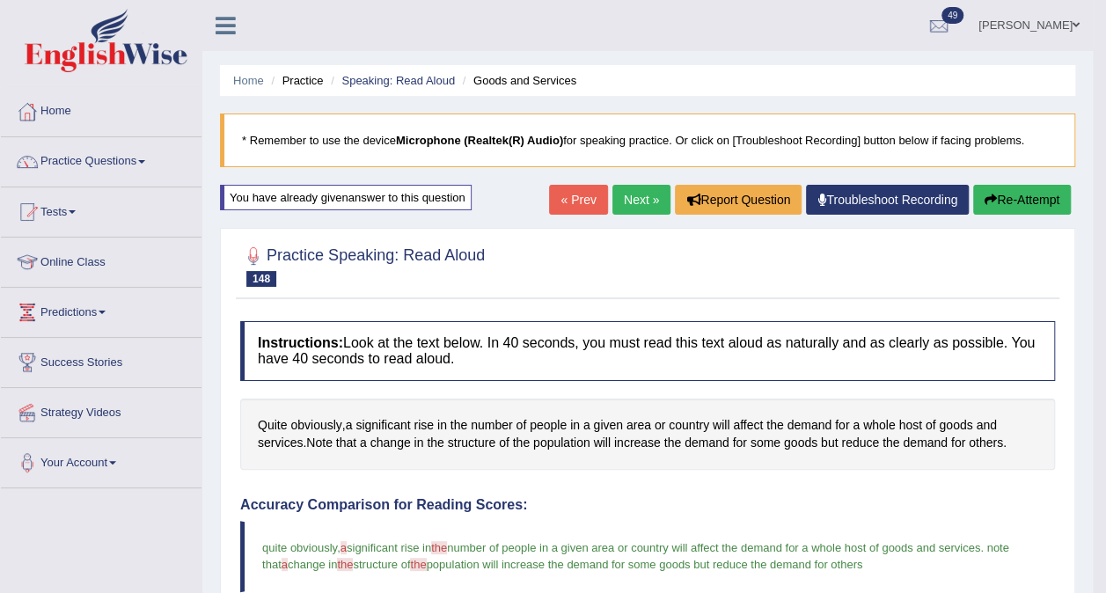
click at [637, 186] on link "Next »" at bounding box center [641, 200] width 58 height 30
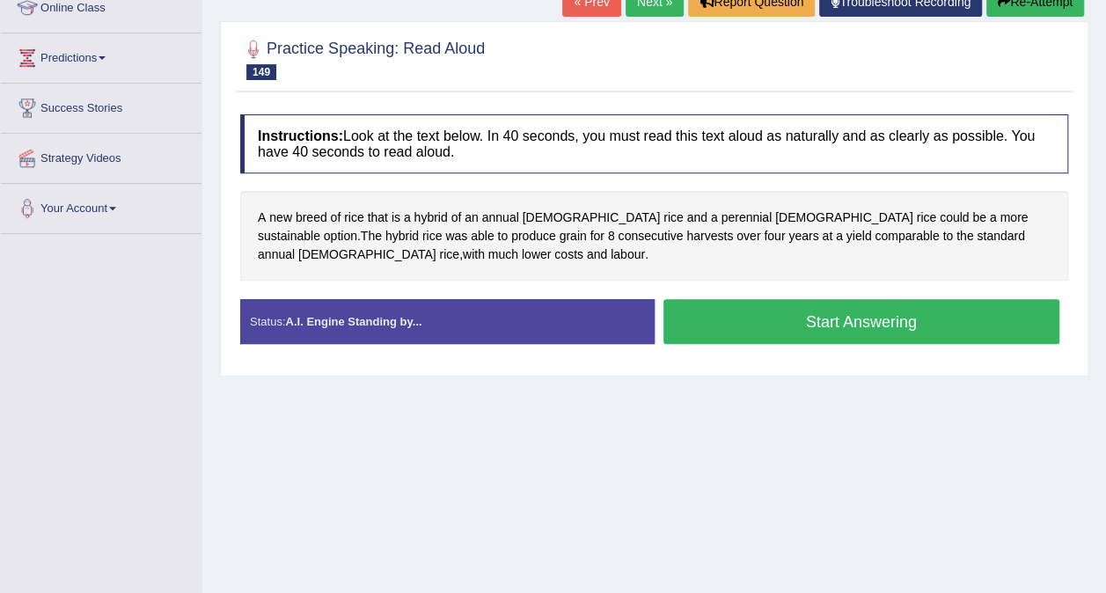
scroll to position [255, 0]
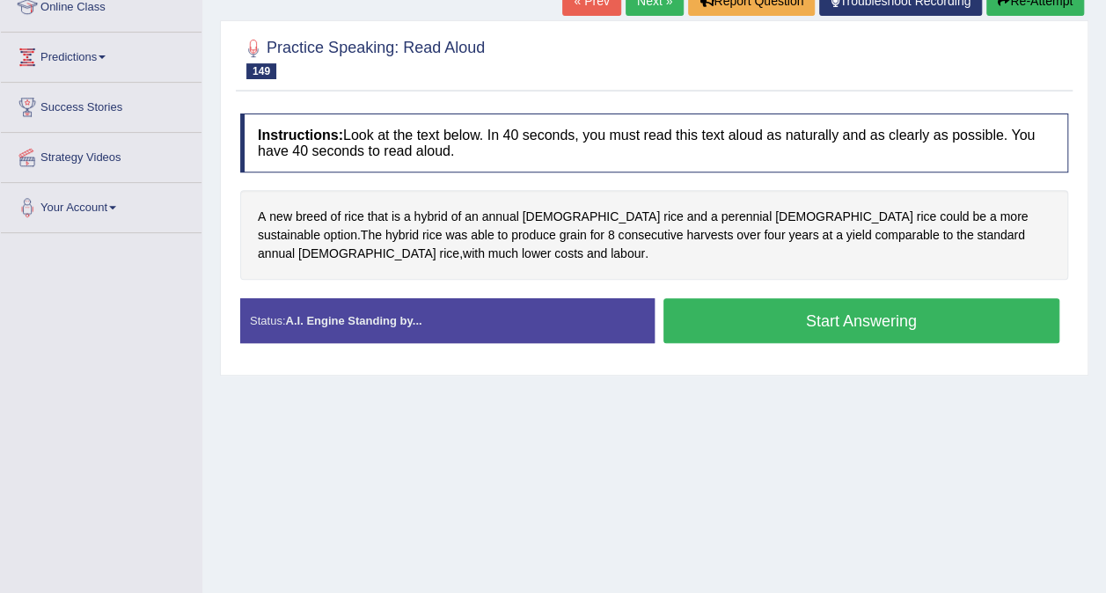
click at [865, 321] on button "Start Answering" at bounding box center [861, 320] width 397 height 45
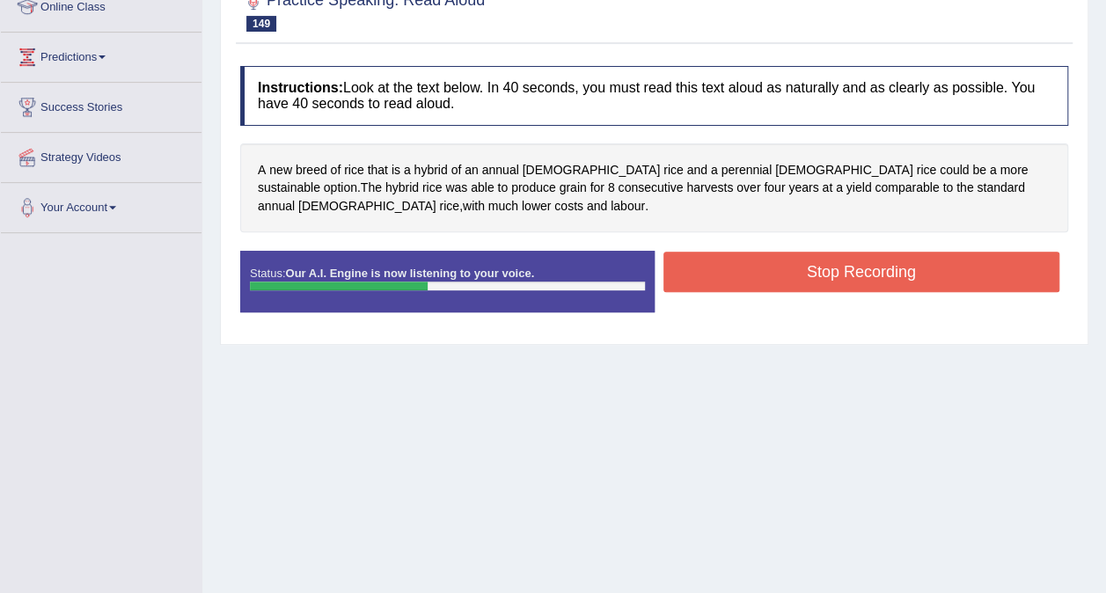
click at [850, 259] on button "Stop Recording" at bounding box center [861, 272] width 397 height 40
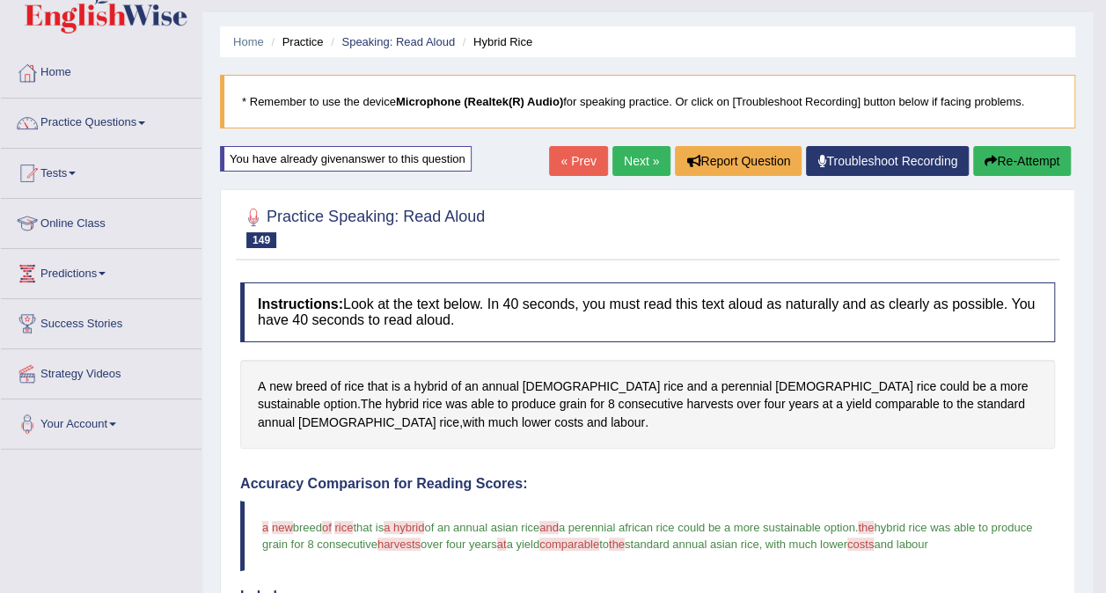
scroll to position [0, 0]
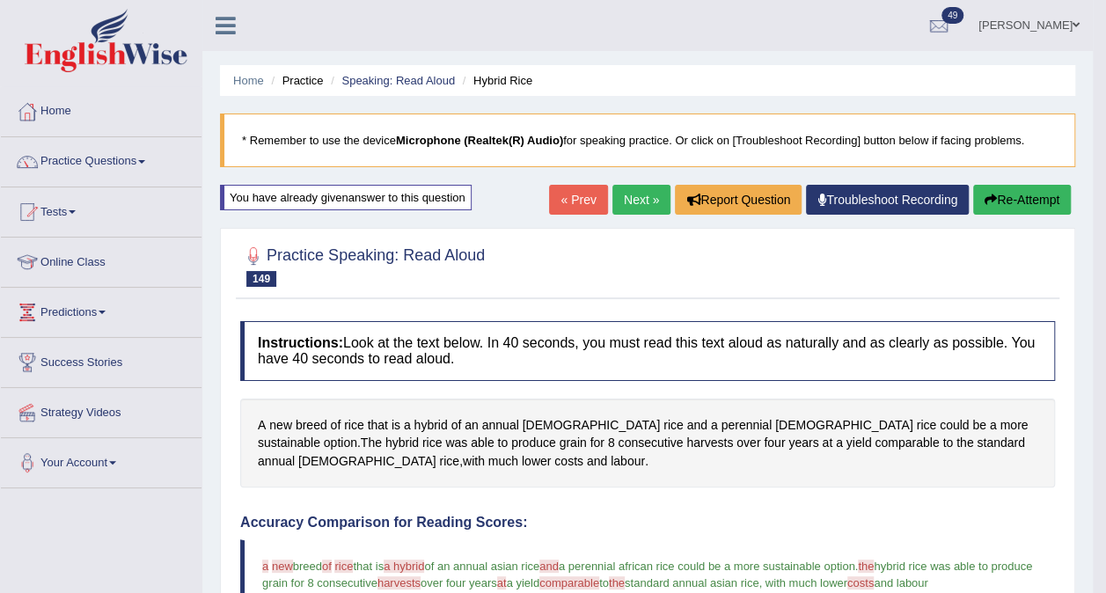
click at [650, 197] on link "Next »" at bounding box center [641, 200] width 58 height 30
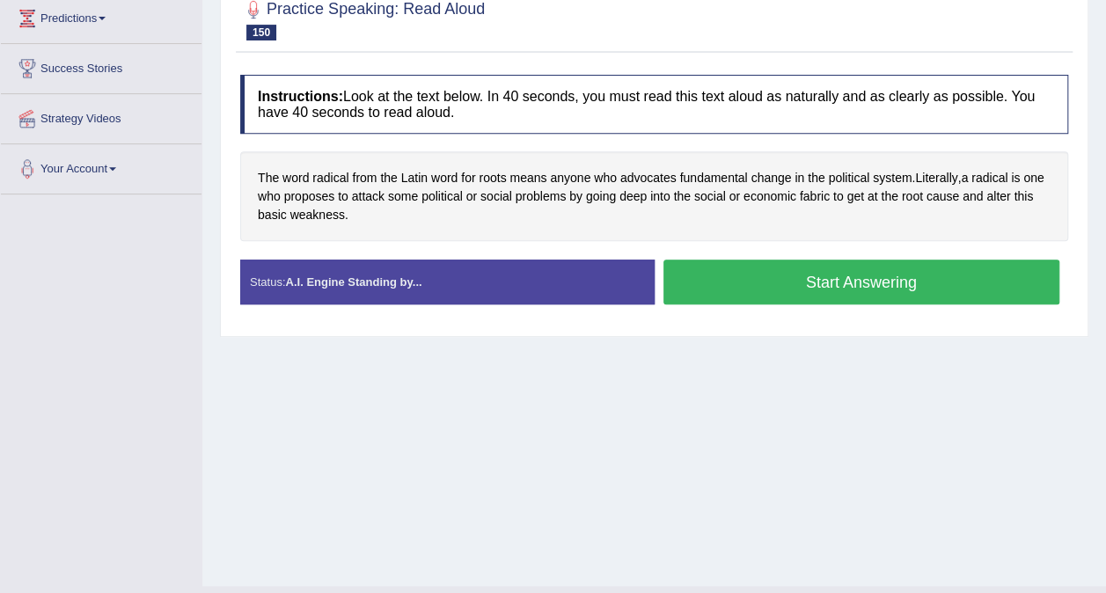
click at [843, 298] on button "Start Answering" at bounding box center [861, 281] width 397 height 45
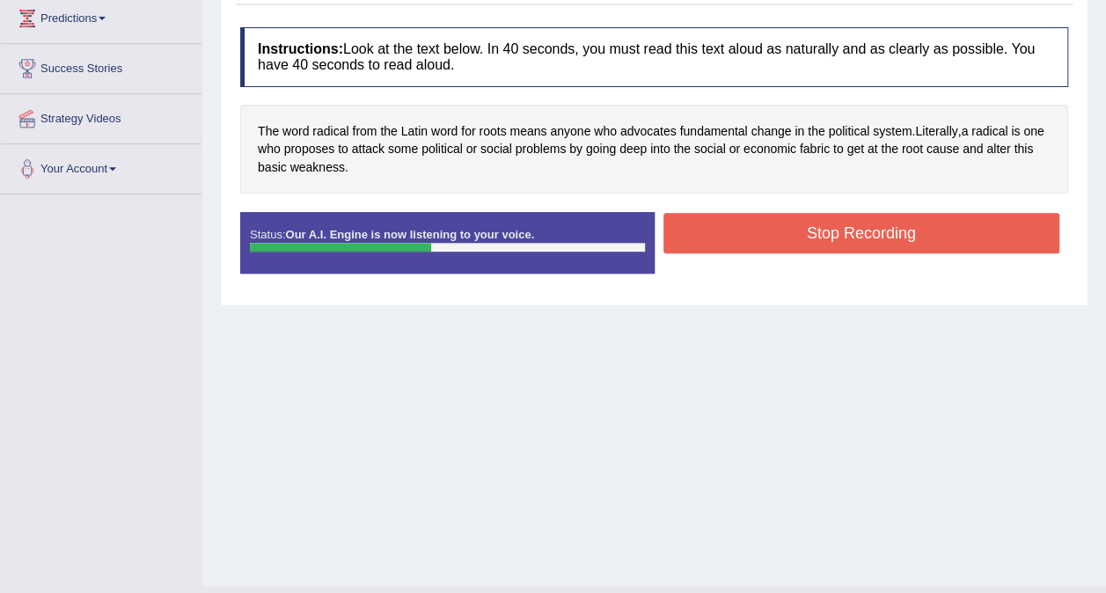
click at [839, 237] on button "Stop Recording" at bounding box center [861, 233] width 397 height 40
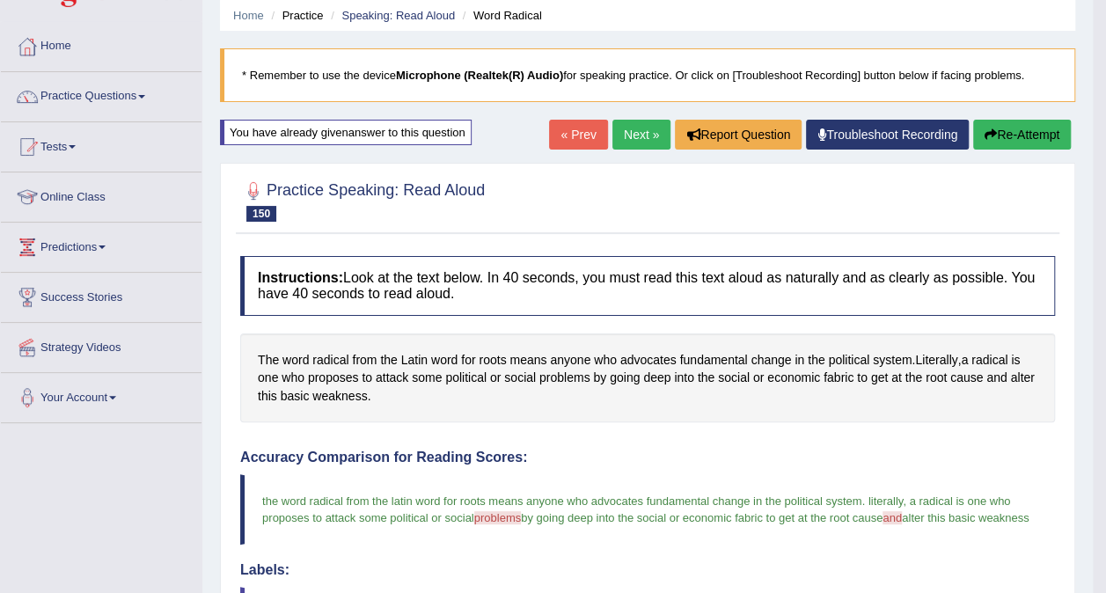
scroll to position [19, 0]
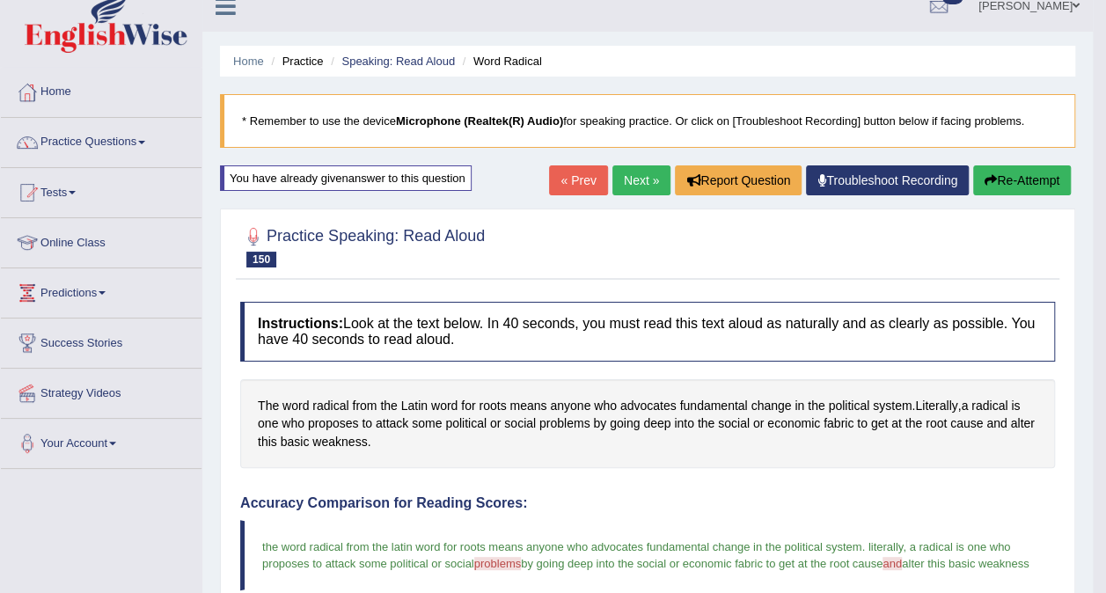
click at [635, 192] on link "Next »" at bounding box center [641, 180] width 58 height 30
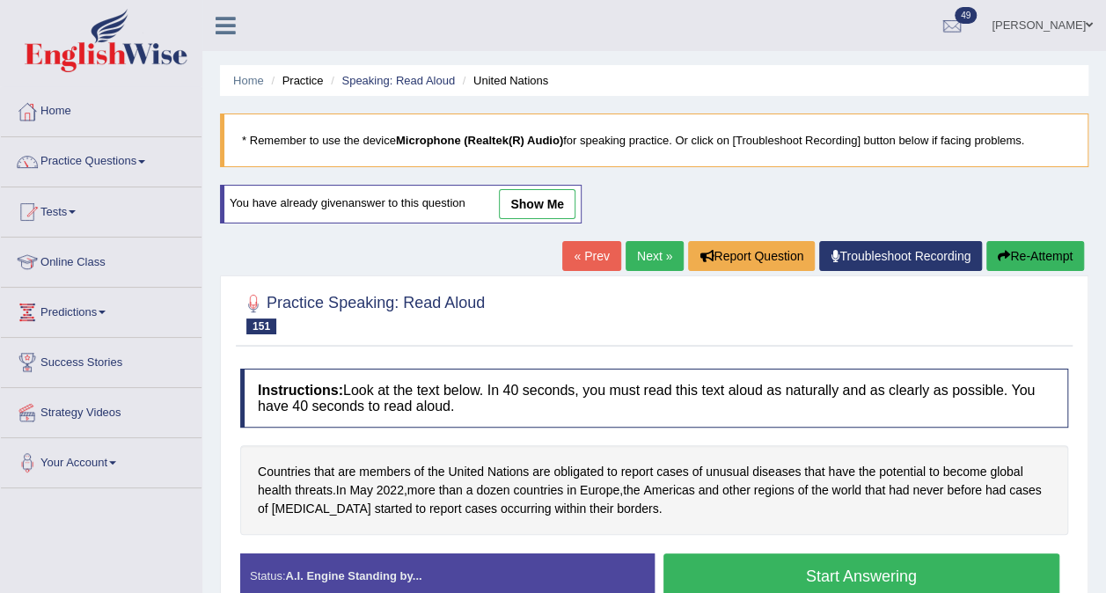
scroll to position [229, 0]
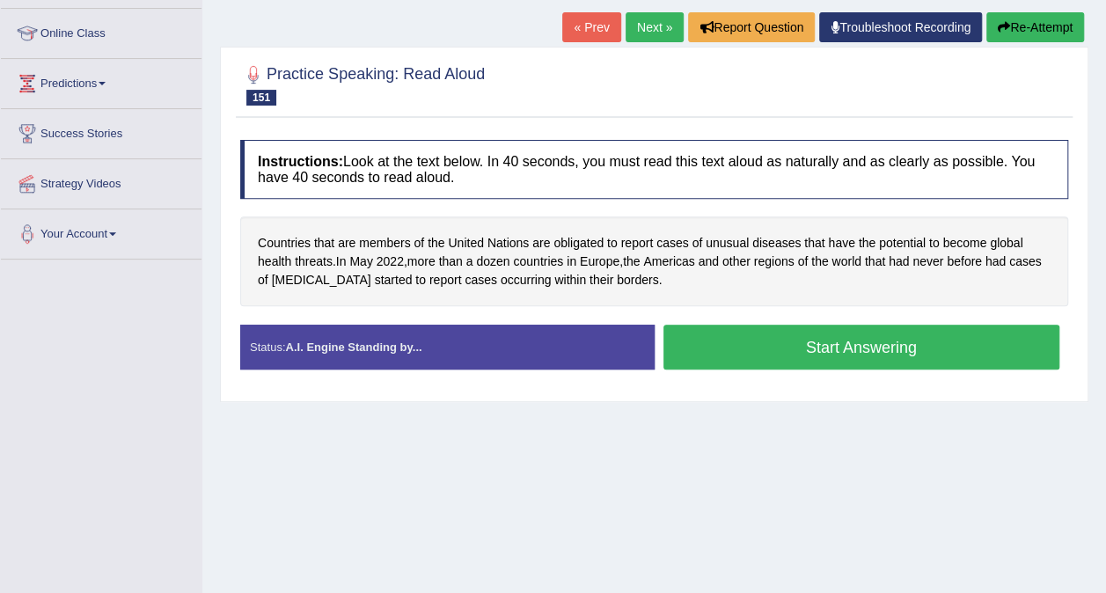
click at [864, 346] on button "Start Answering" at bounding box center [861, 347] width 397 height 45
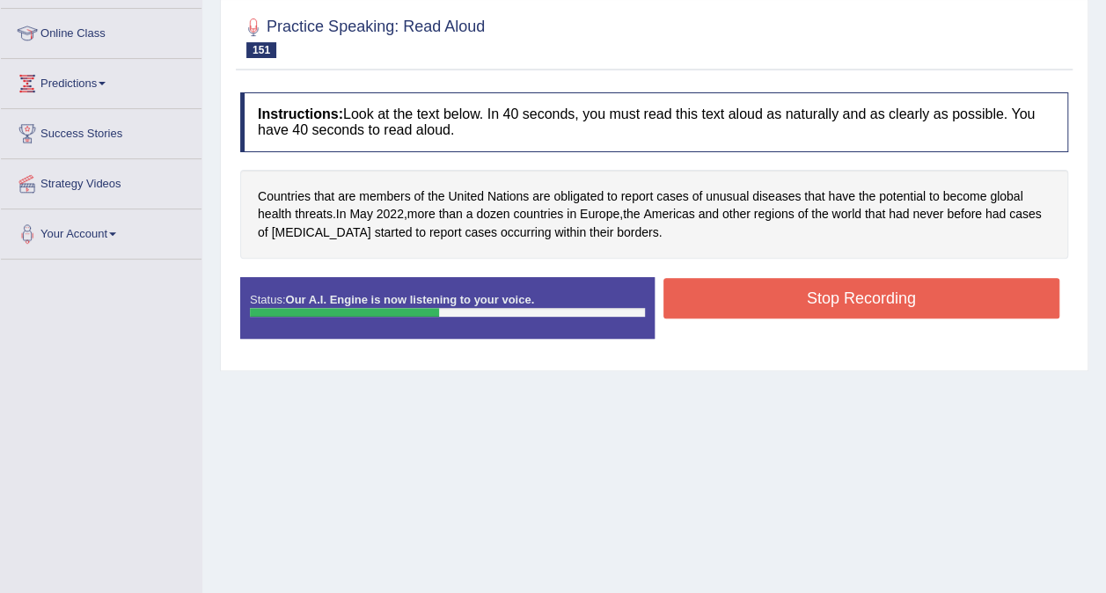
click at [841, 303] on button "Stop Recording" at bounding box center [861, 298] width 397 height 40
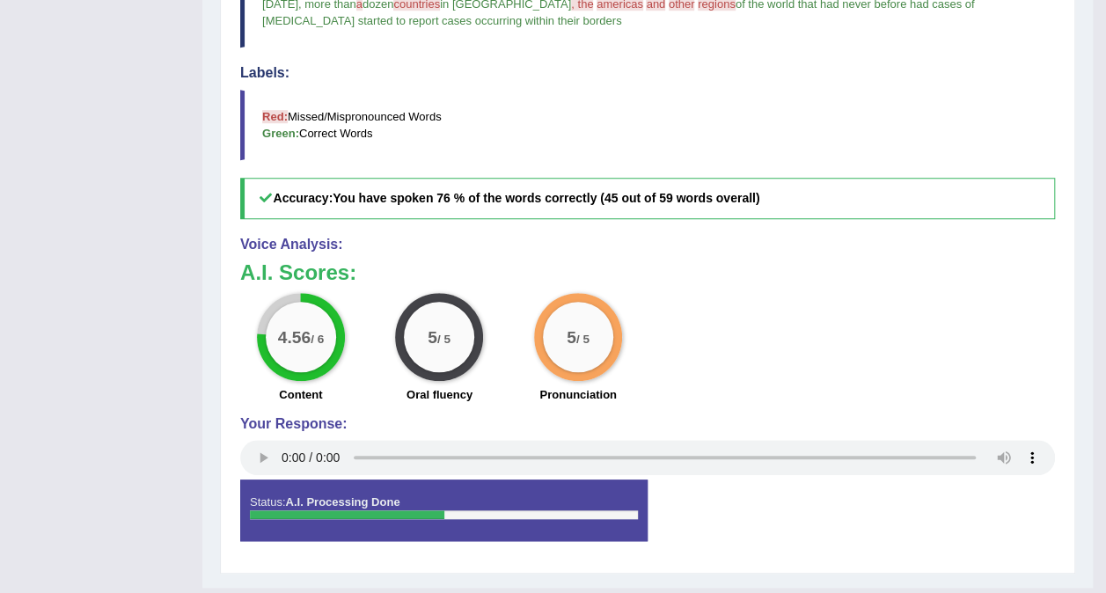
scroll to position [0, 0]
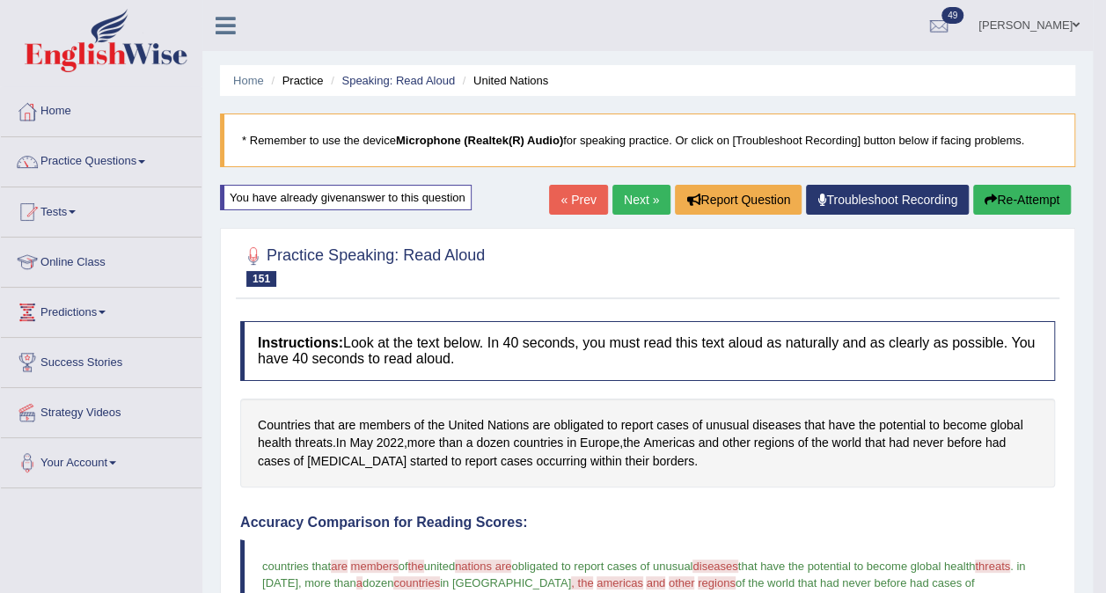
click at [627, 201] on link "Next »" at bounding box center [641, 200] width 58 height 30
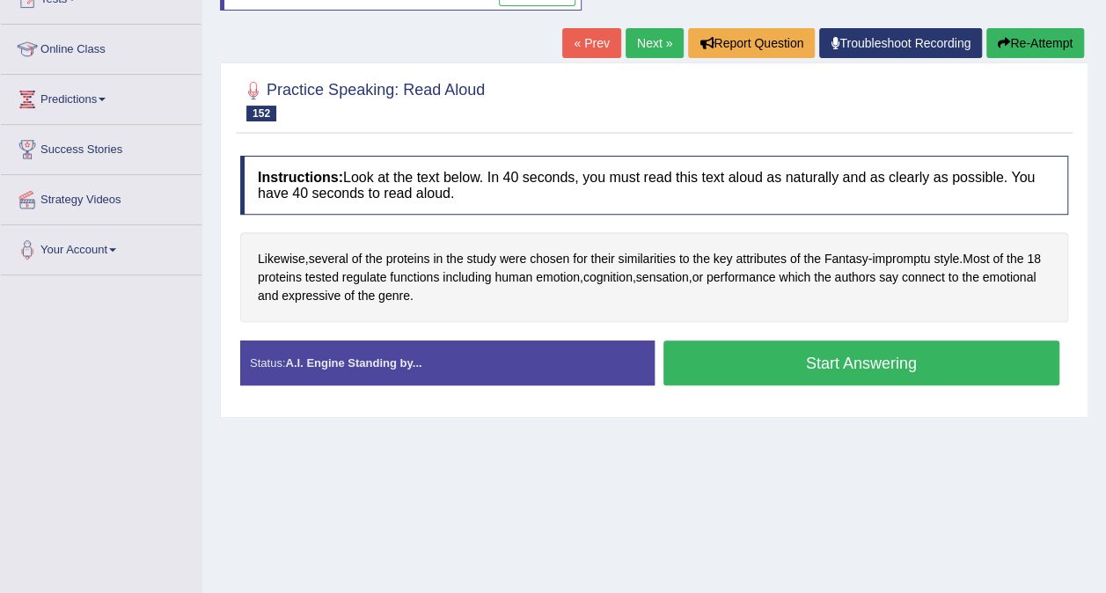
scroll to position [259, 0]
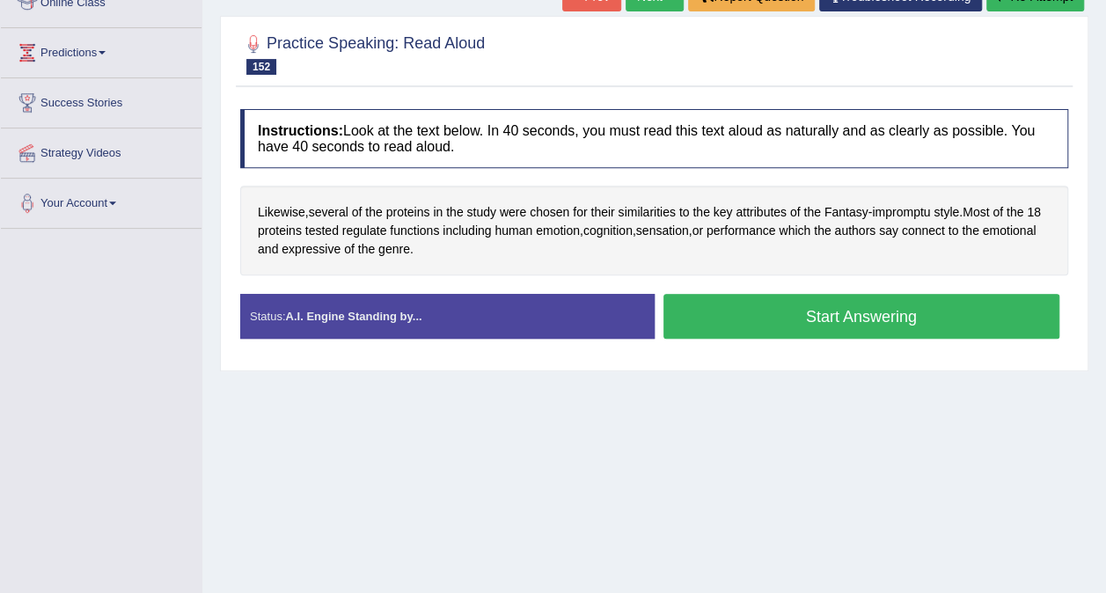
click at [832, 317] on button "Start Answering" at bounding box center [861, 316] width 397 height 45
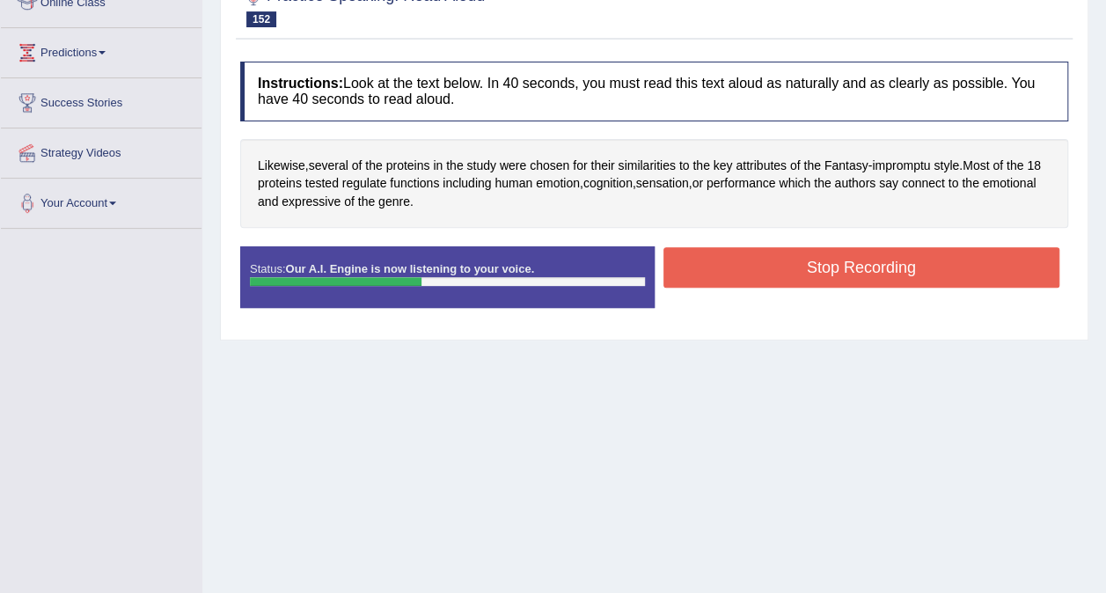
click at [857, 257] on button "Stop Recording" at bounding box center [861, 267] width 397 height 40
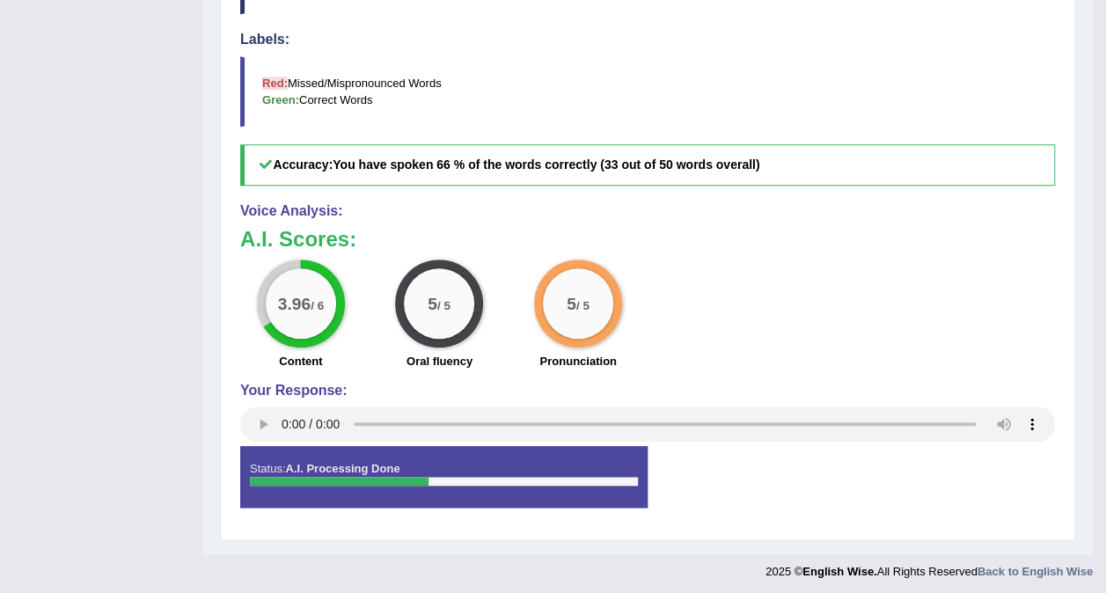
scroll to position [0, 0]
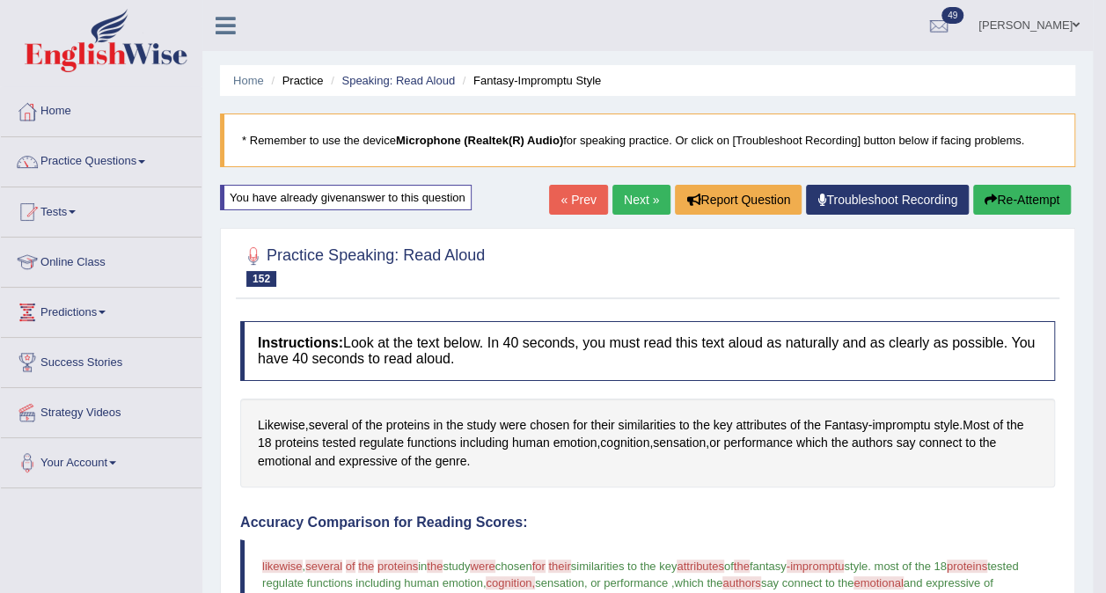
click at [637, 206] on link "Next »" at bounding box center [641, 200] width 58 height 30
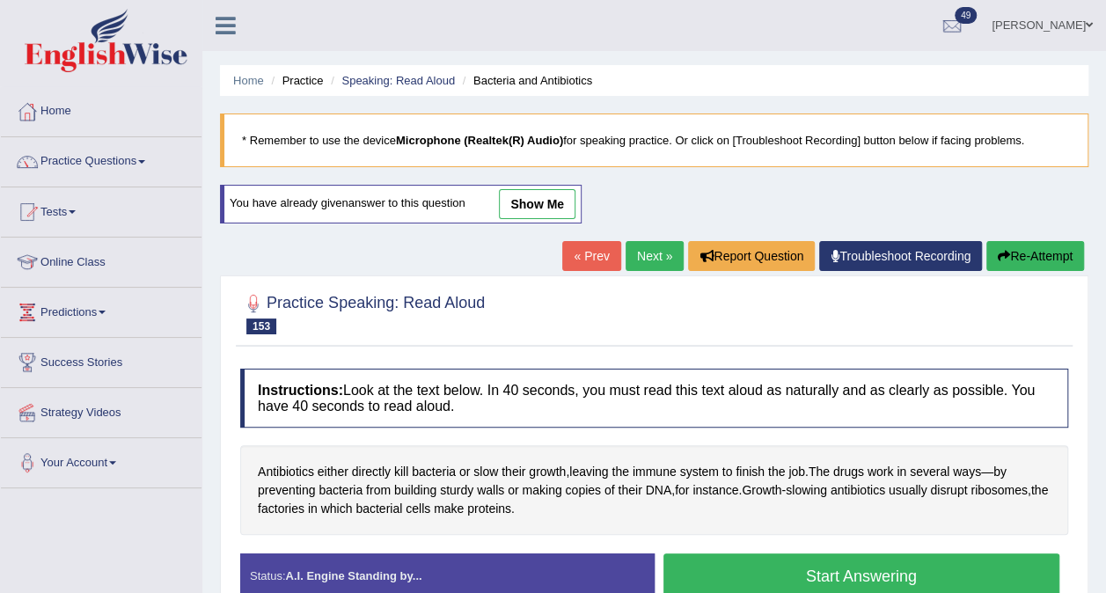
click at [730, 563] on button "Start Answering" at bounding box center [861, 575] width 397 height 45
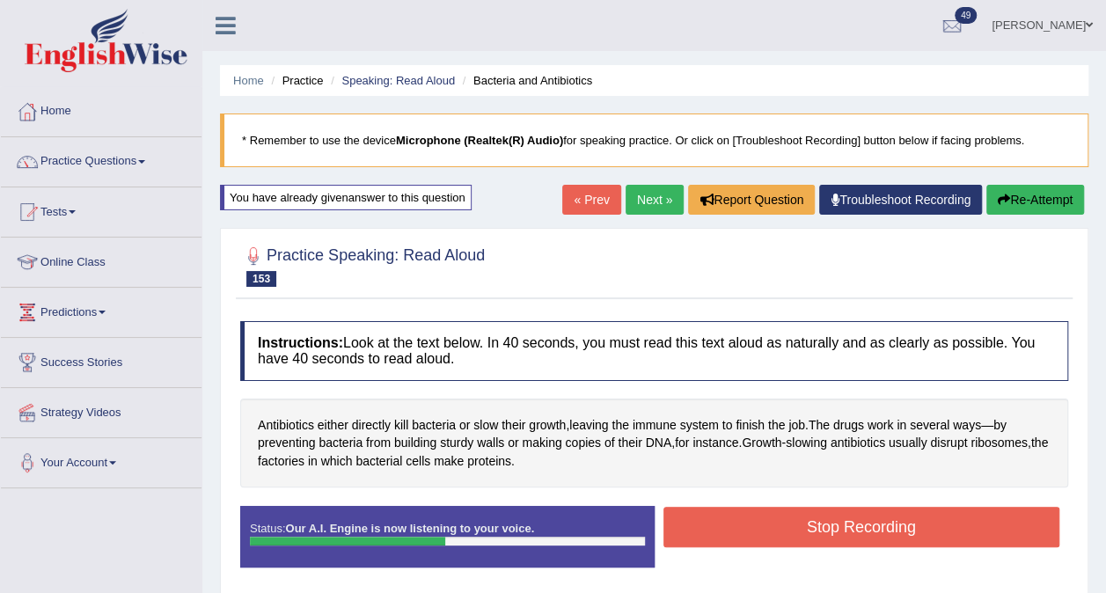
click at [811, 529] on button "Stop Recording" at bounding box center [861, 527] width 397 height 40
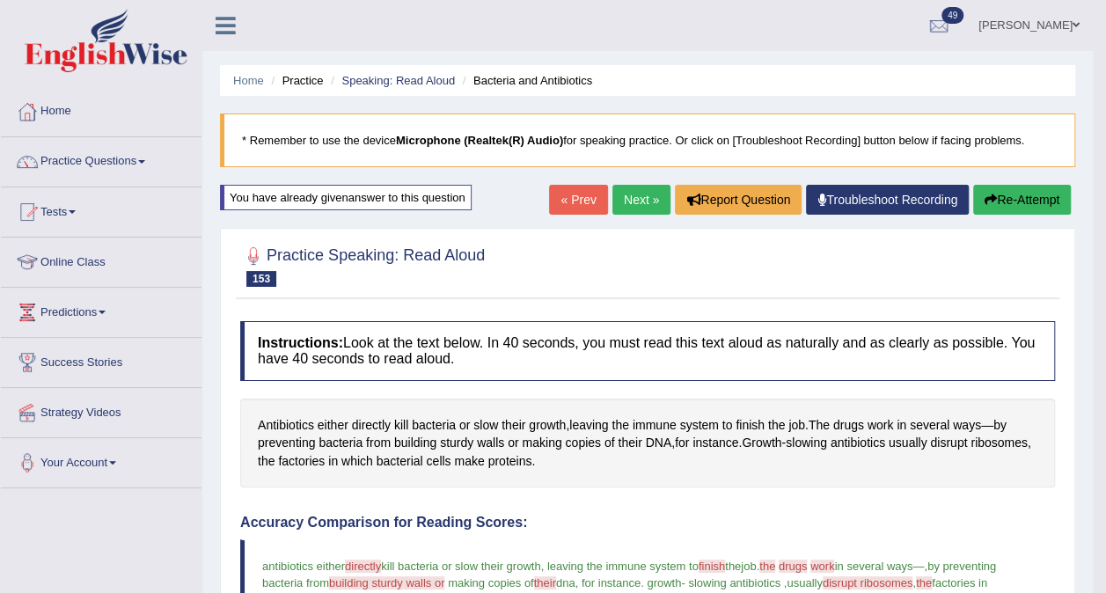
click at [635, 203] on link "Next »" at bounding box center [641, 200] width 58 height 30
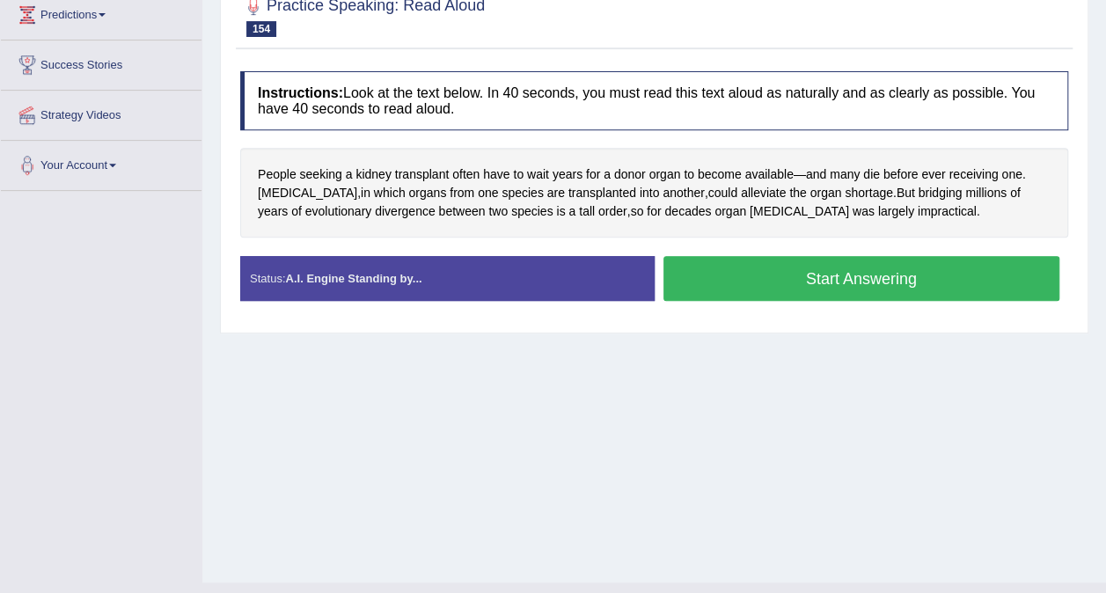
scroll to position [331, 0]
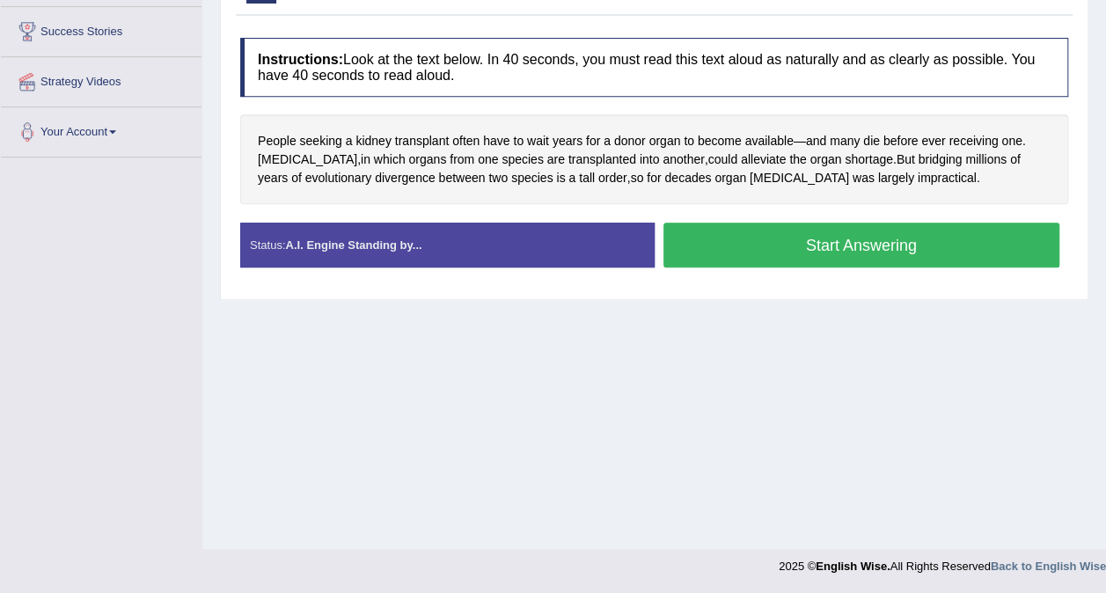
click at [862, 245] on button "Start Answering" at bounding box center [861, 245] width 397 height 45
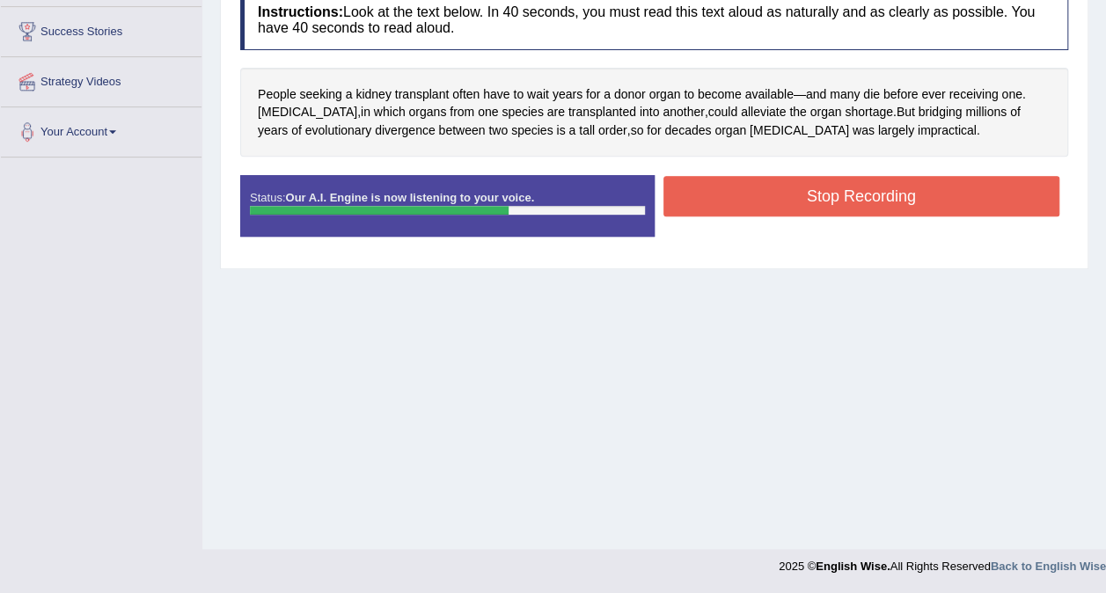
click at [843, 203] on button "Stop Recording" at bounding box center [861, 196] width 397 height 40
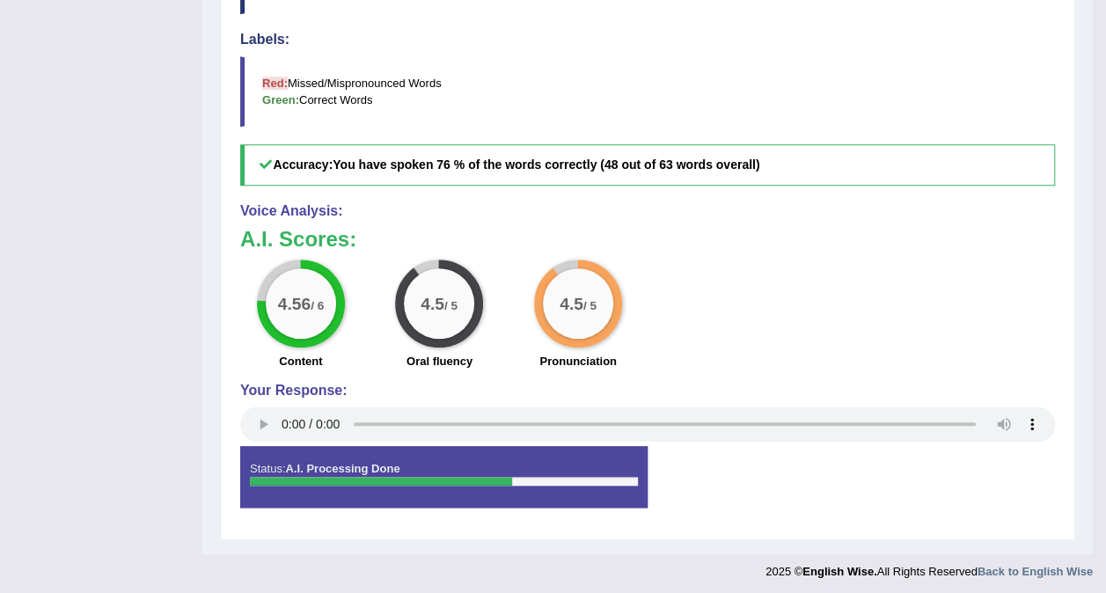
scroll to position [0, 0]
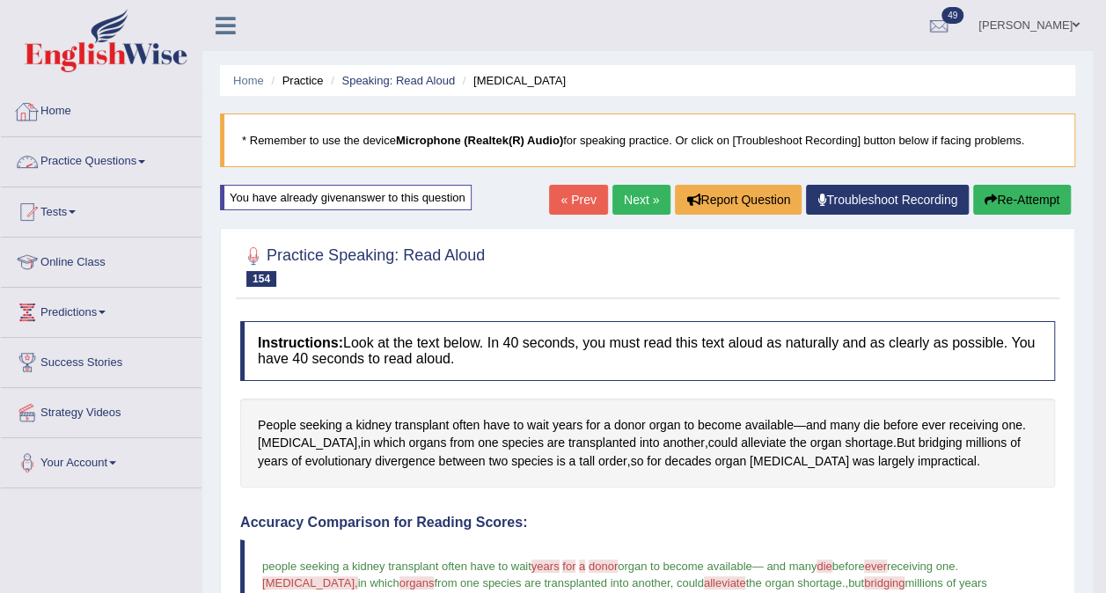
click at [139, 162] on link "Practice Questions" at bounding box center [101, 159] width 201 height 44
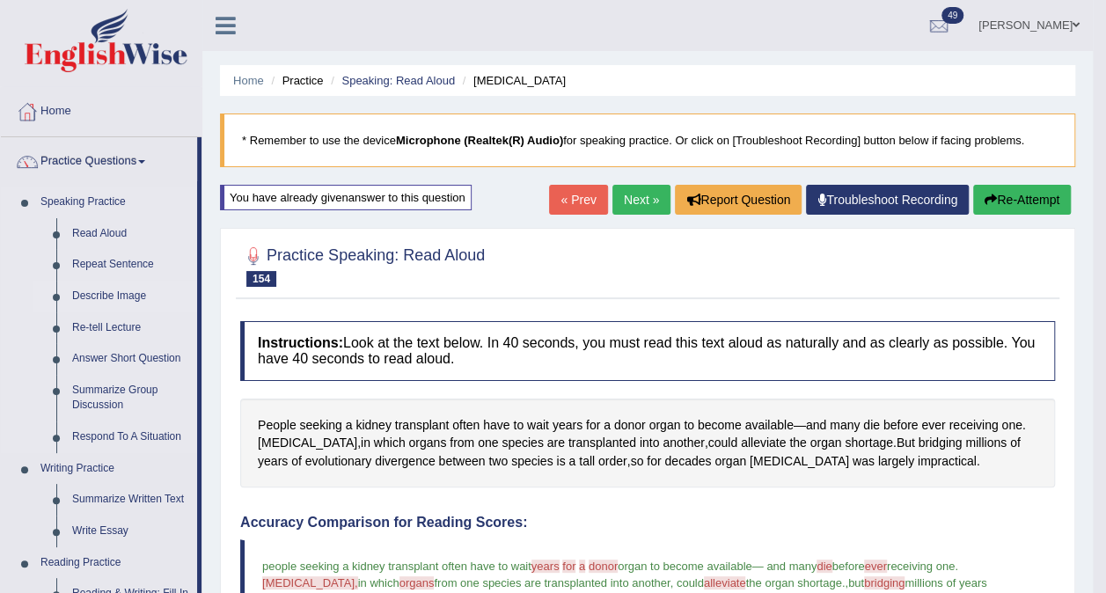
click at [109, 288] on link "Describe Image" at bounding box center [130, 297] width 133 height 32
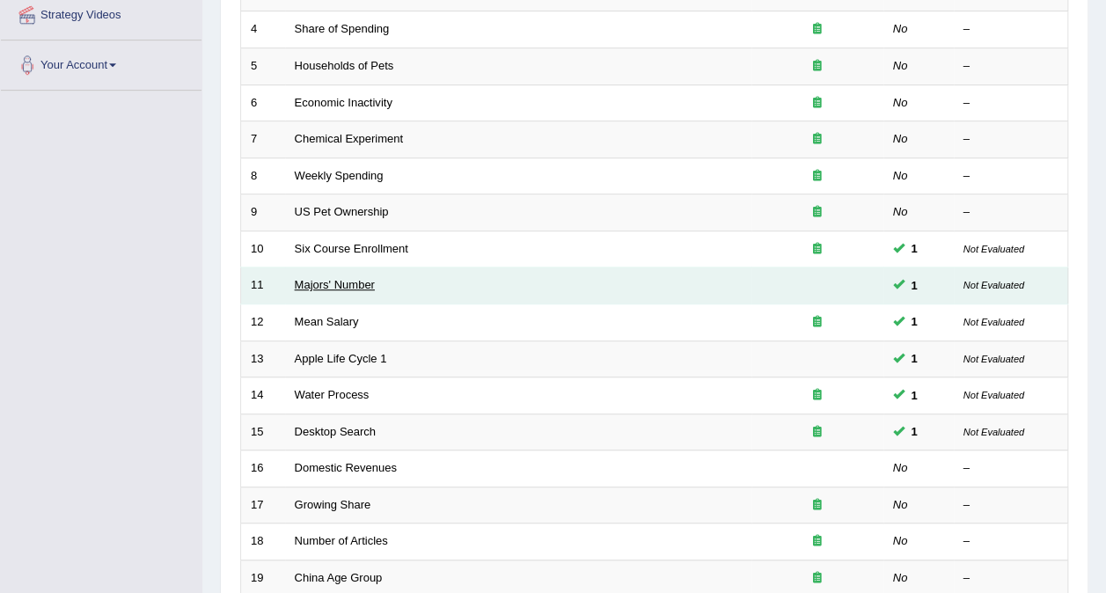
click at [309, 278] on link "Majors' Number" at bounding box center [335, 284] width 80 height 13
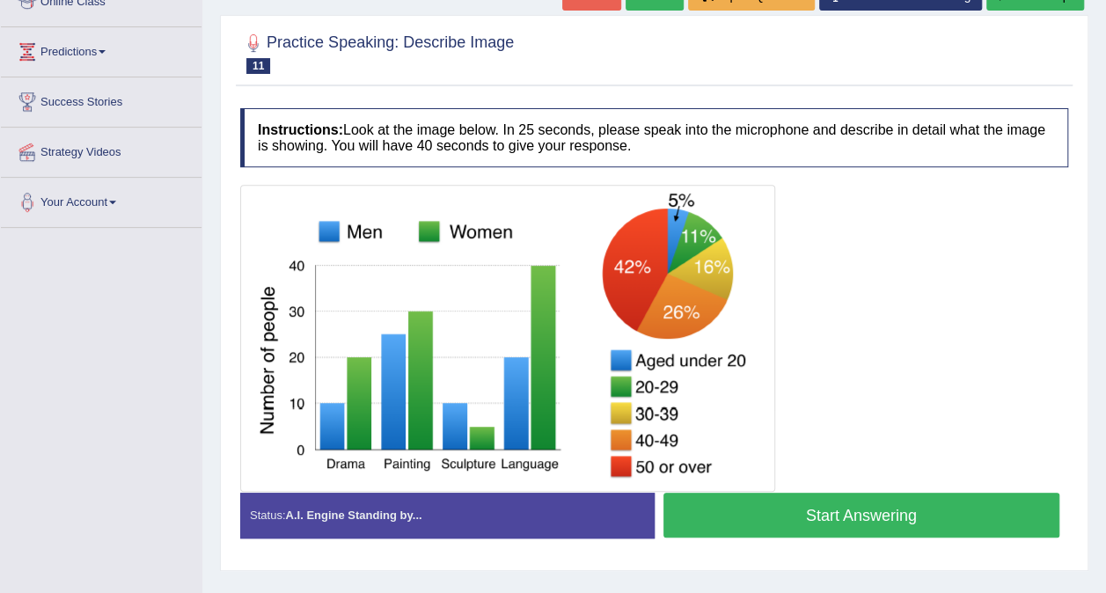
scroll to position [331, 0]
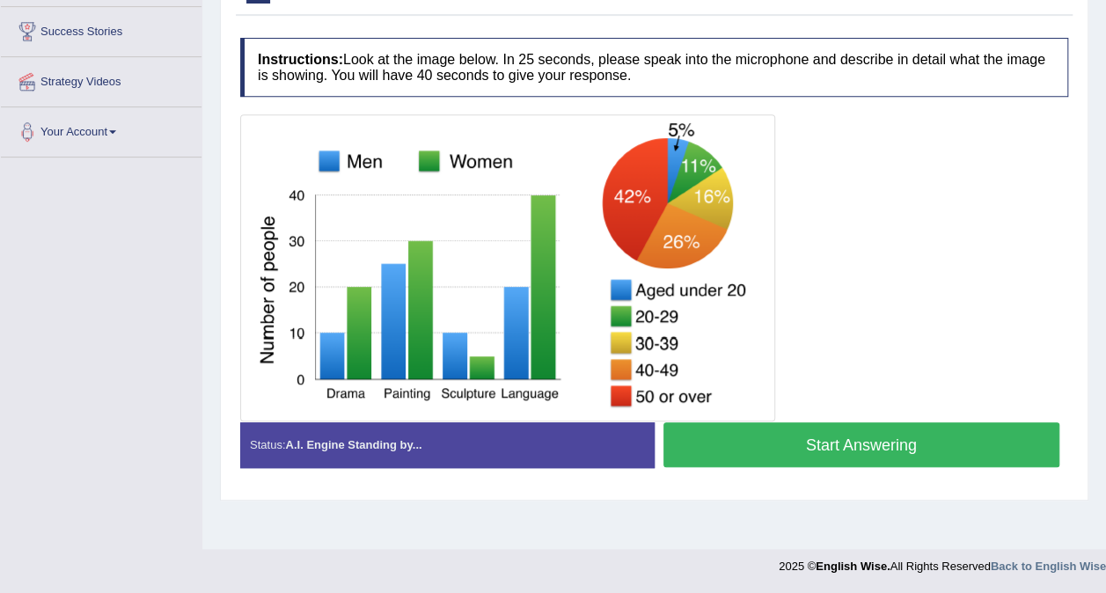
click at [825, 442] on button "Start Answering" at bounding box center [861, 444] width 397 height 45
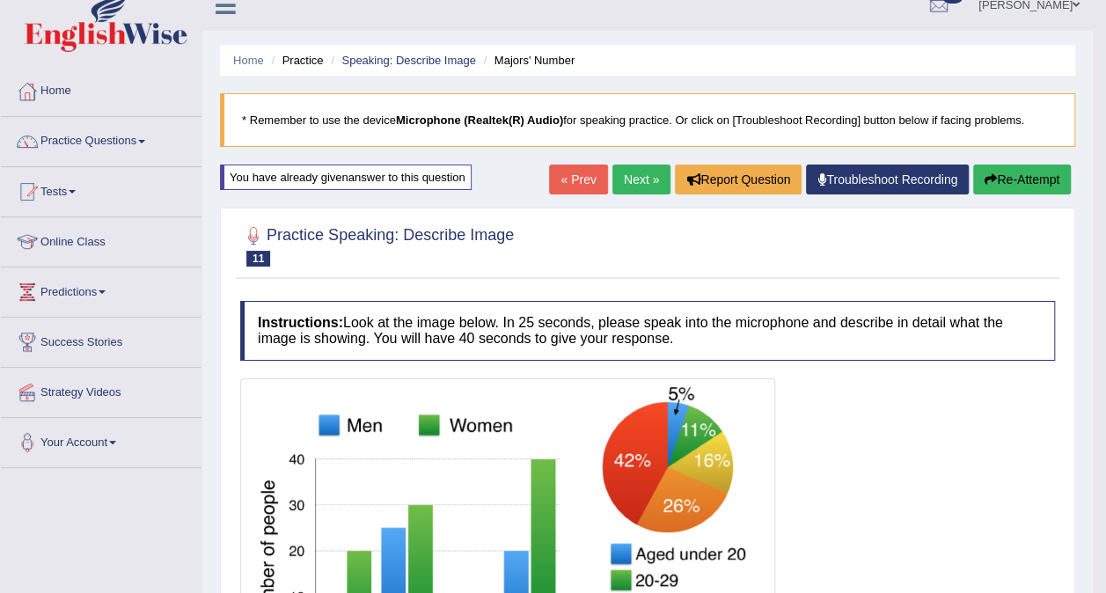
scroll to position [11, 0]
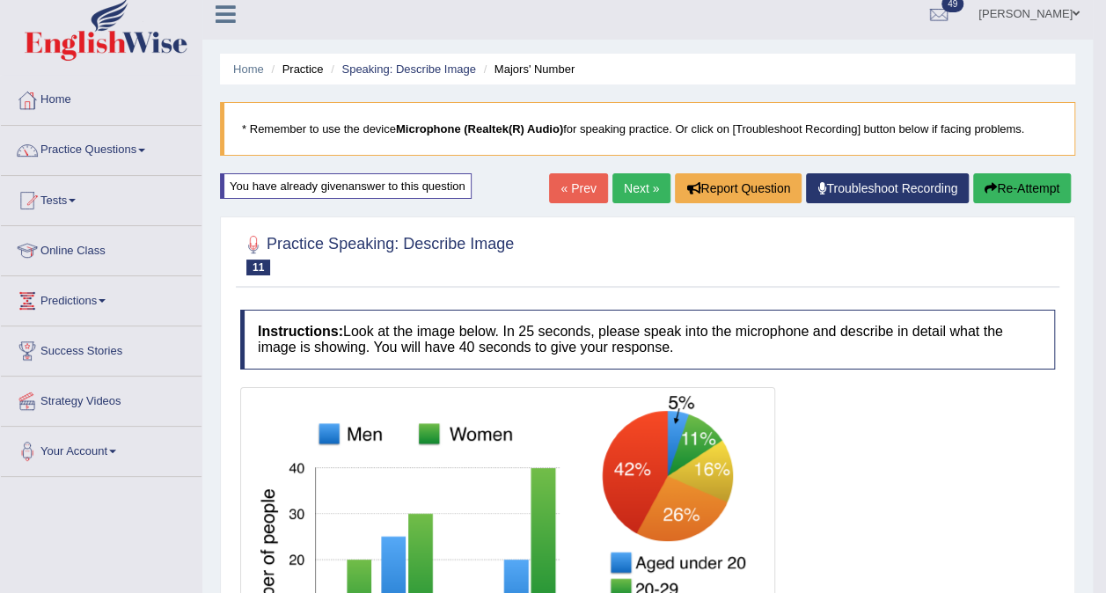
click at [1033, 192] on button "Re-Attempt" at bounding box center [1022, 188] width 98 height 30
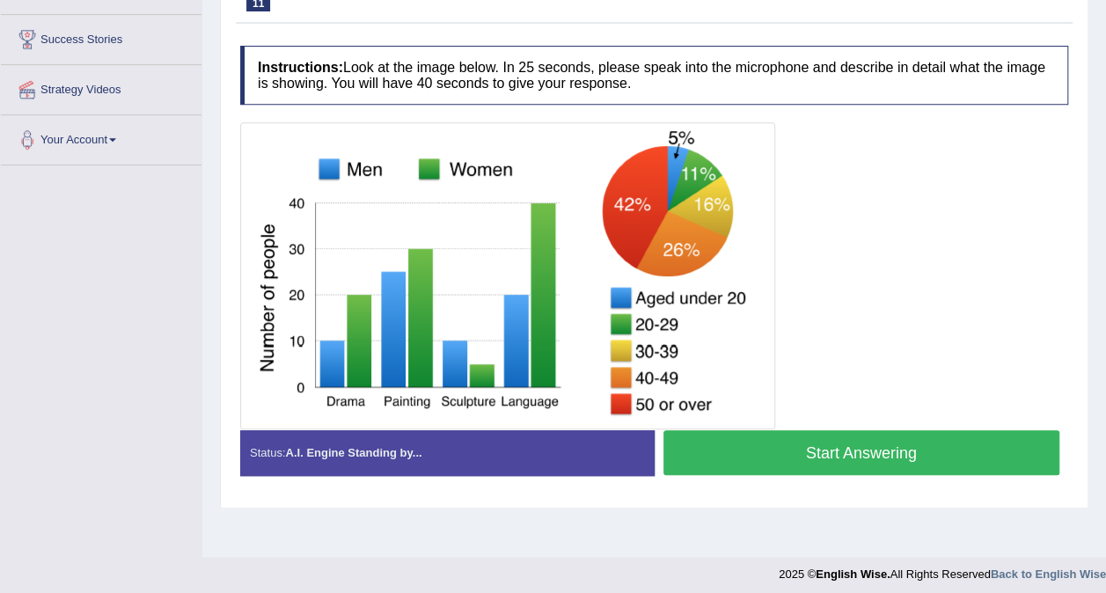
click at [888, 463] on button "Start Answering" at bounding box center [861, 452] width 397 height 45
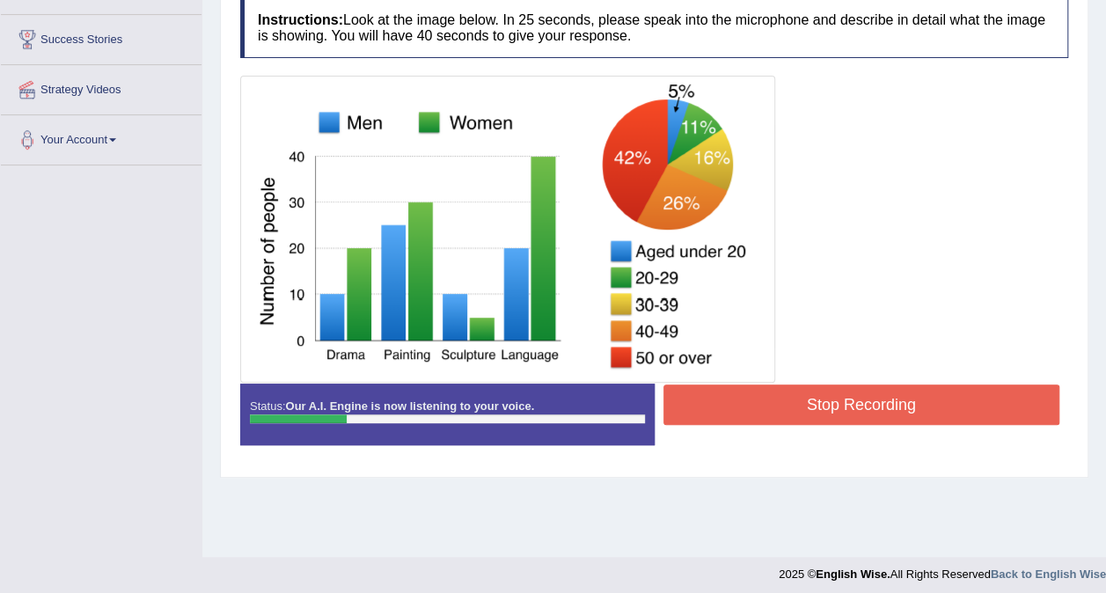
click at [869, 398] on button "Stop Recording" at bounding box center [861, 404] width 397 height 40
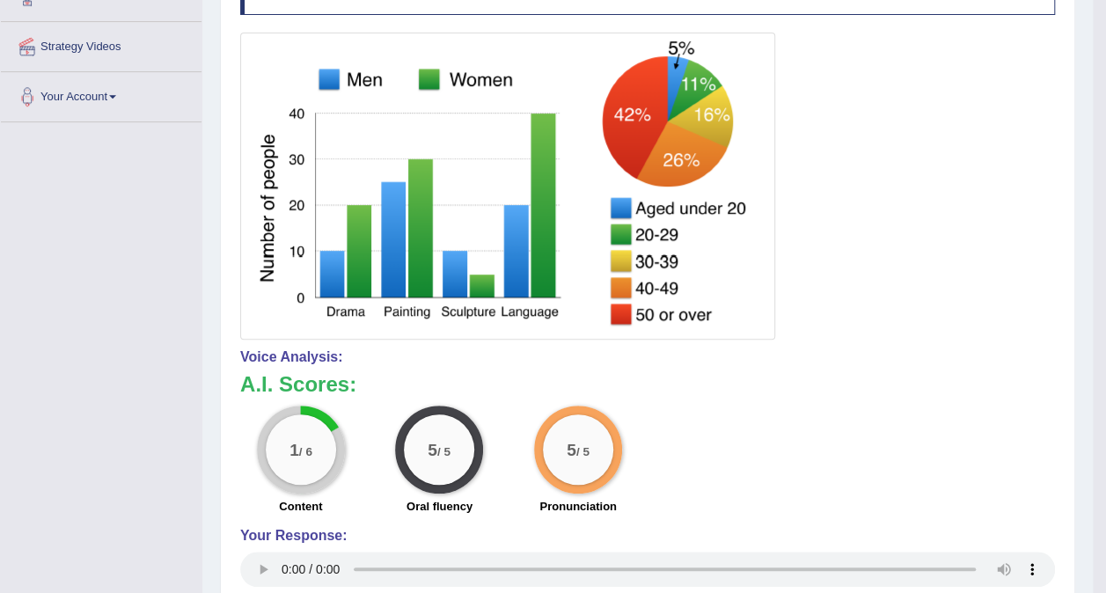
drag, startPoint x: 1118, startPoint y: 339, endPoint x: 1121, endPoint y: 542, distance: 202.3
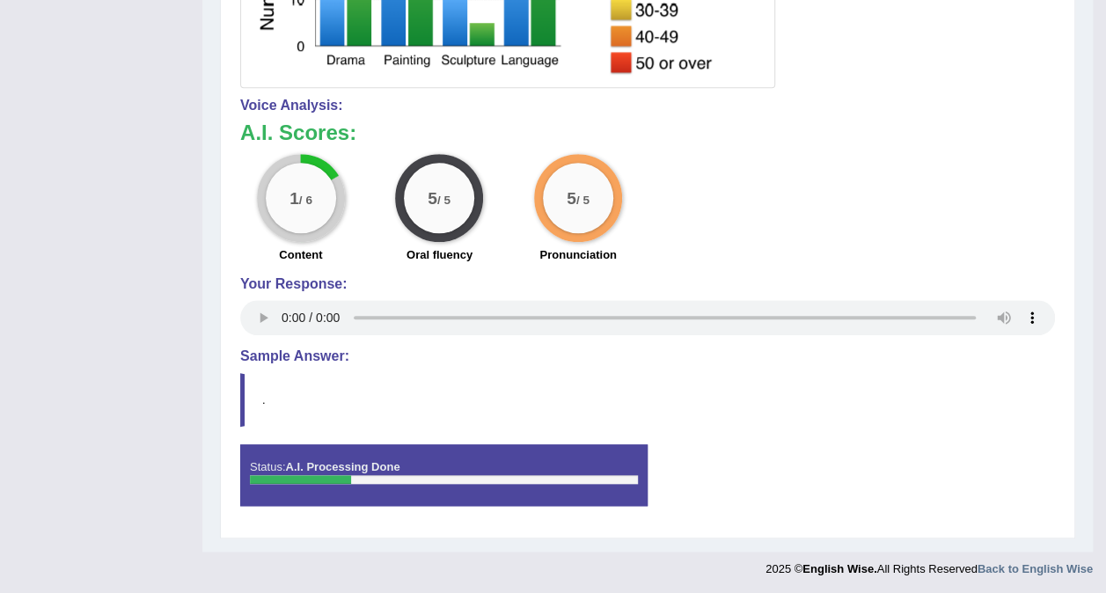
scroll to position [99, 0]
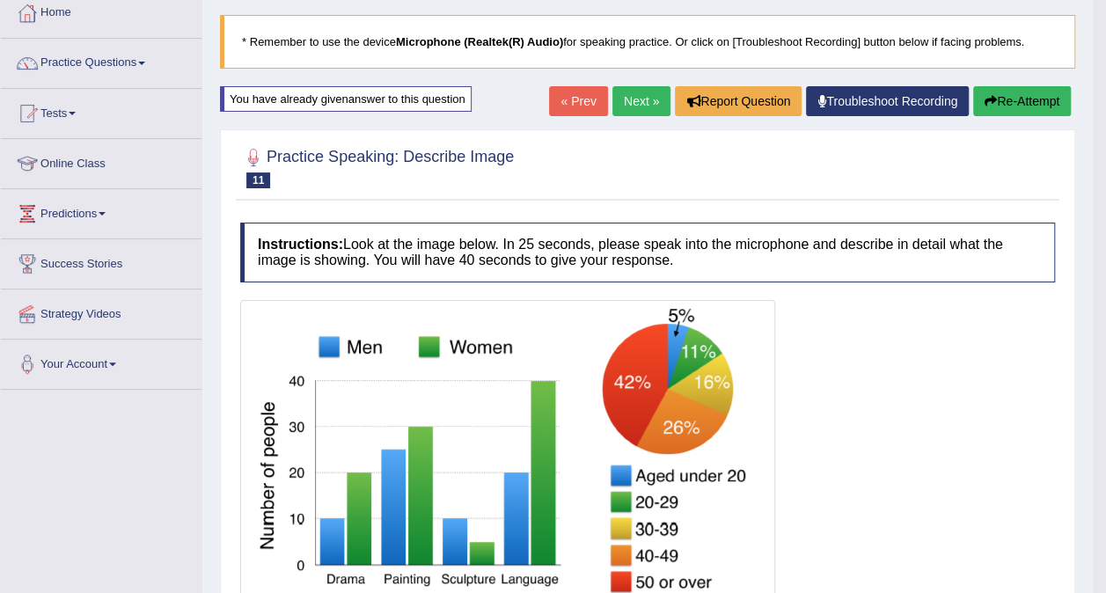
click at [989, 101] on icon "button" at bounding box center [990, 101] width 12 height 12
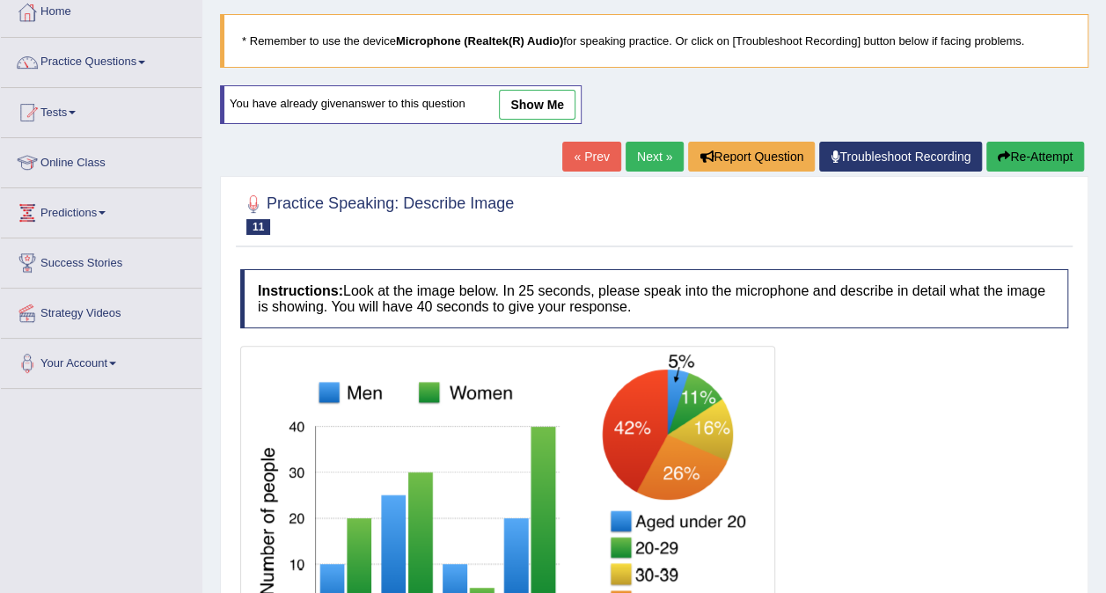
scroll to position [331, 0]
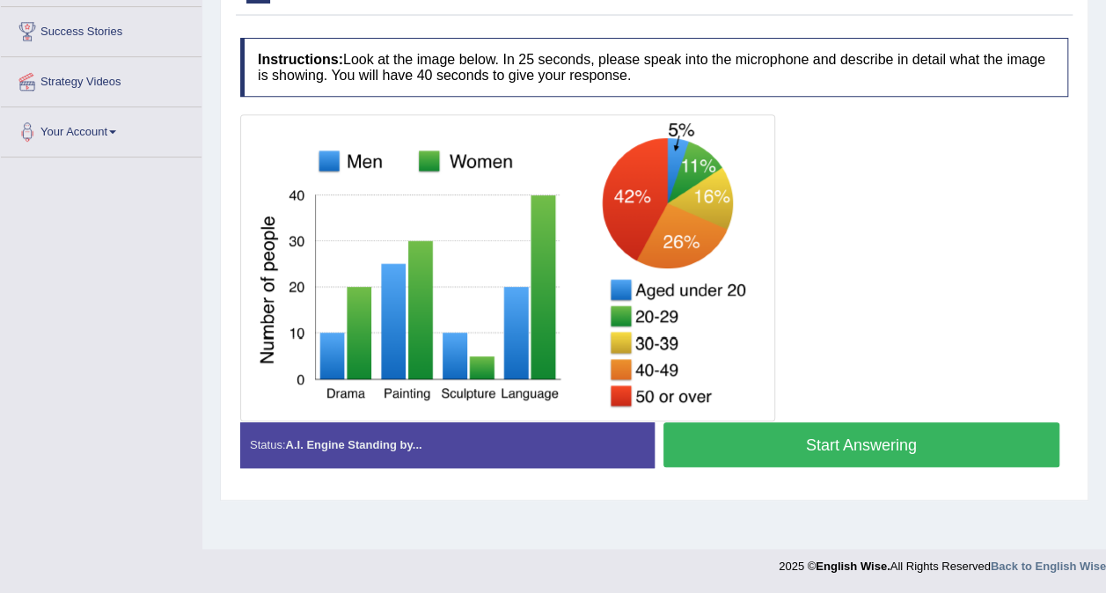
click at [932, 446] on button "Start Answering" at bounding box center [861, 444] width 397 height 45
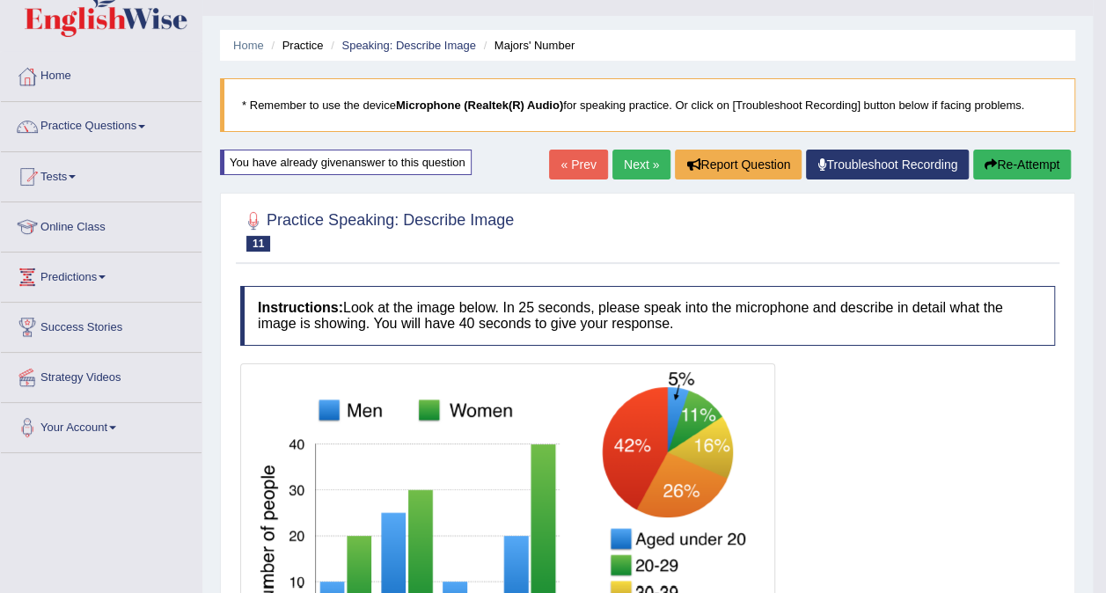
scroll to position [0, 0]
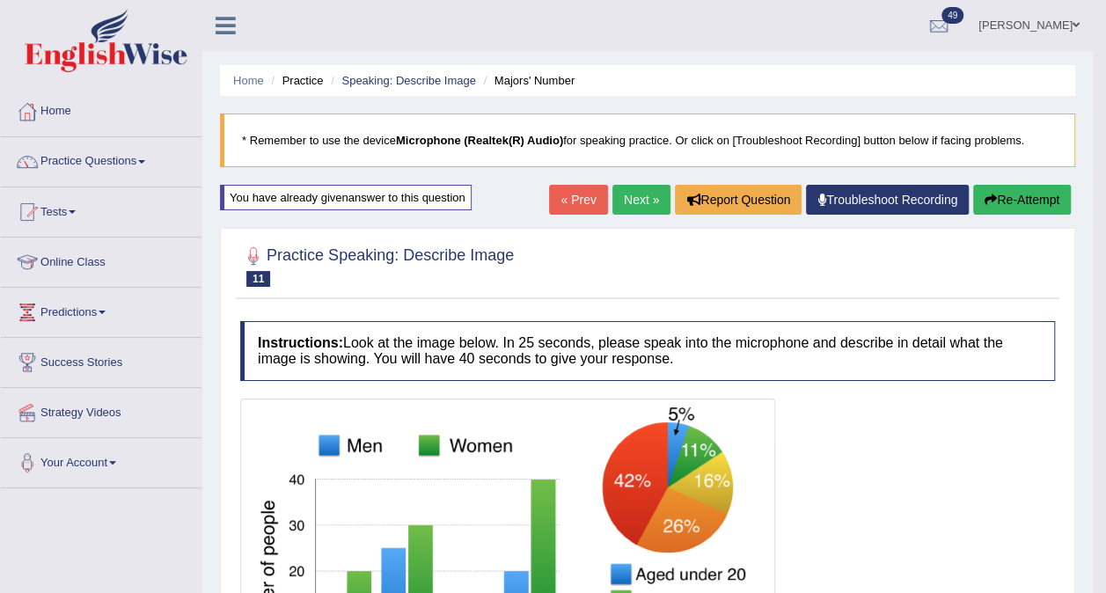
click at [644, 208] on link "Next »" at bounding box center [641, 200] width 58 height 30
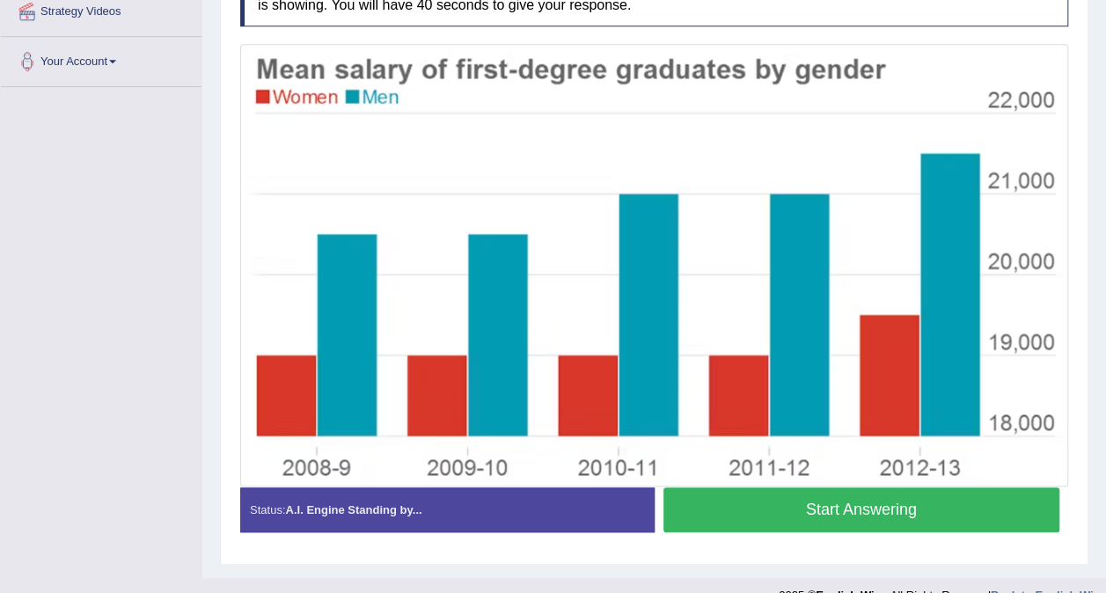
scroll to position [404, 0]
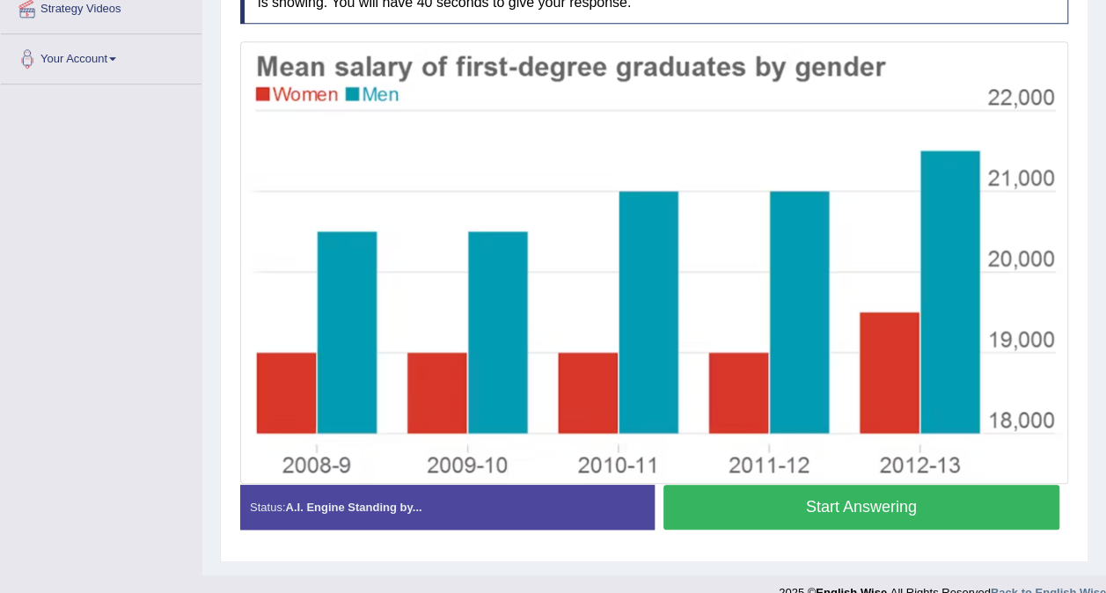
click at [862, 506] on button "Start Answering" at bounding box center [861, 507] width 397 height 45
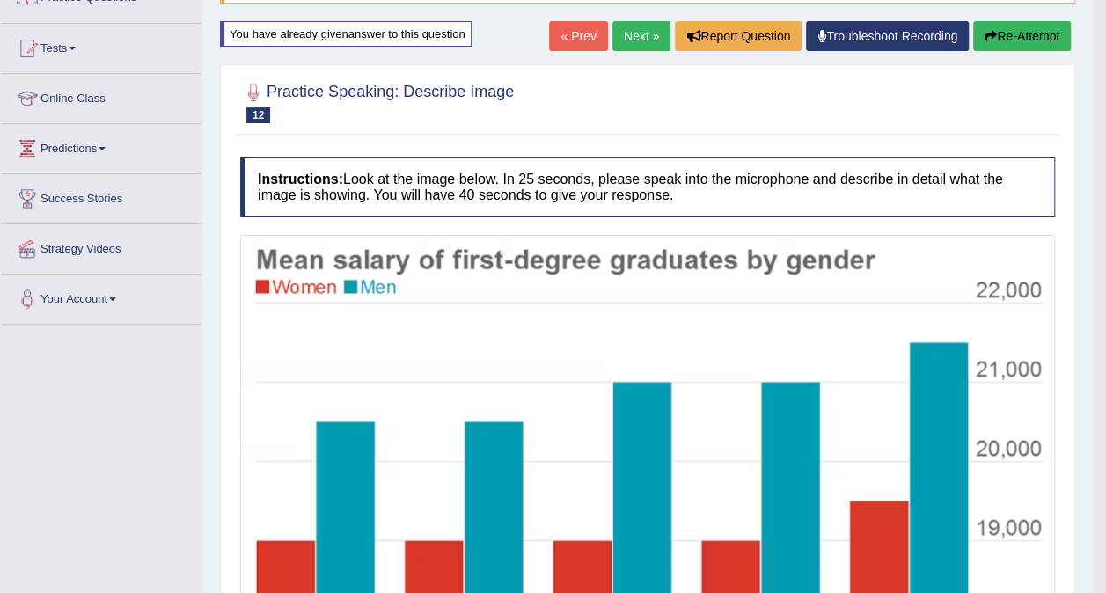
scroll to position [0, 0]
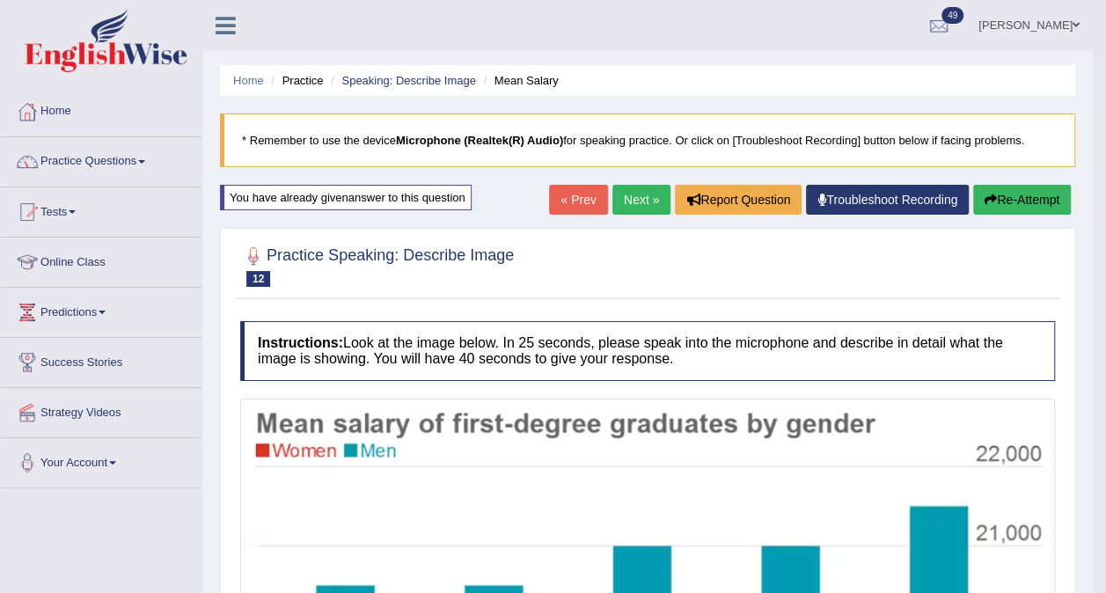
click at [640, 192] on link "Next »" at bounding box center [641, 200] width 58 height 30
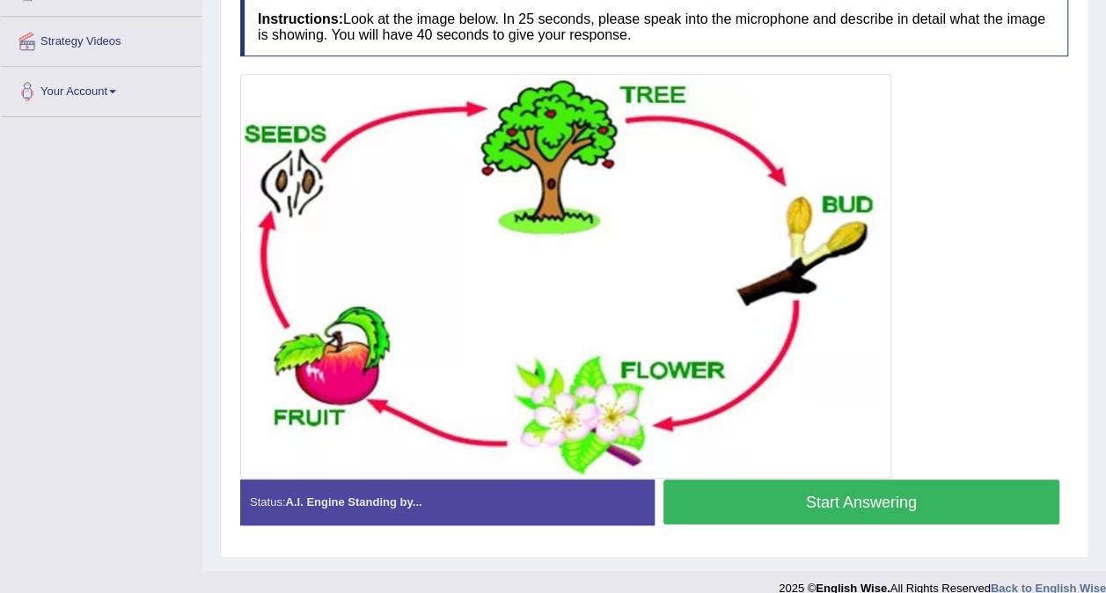
scroll to position [374, 0]
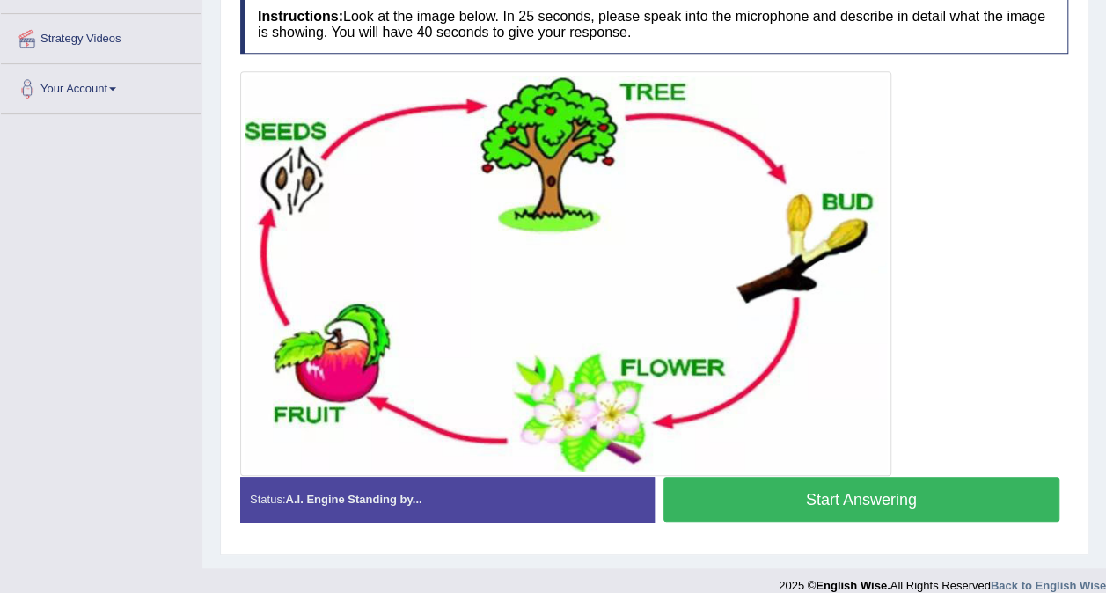
click at [872, 487] on button "Start Answering" at bounding box center [861, 499] width 397 height 45
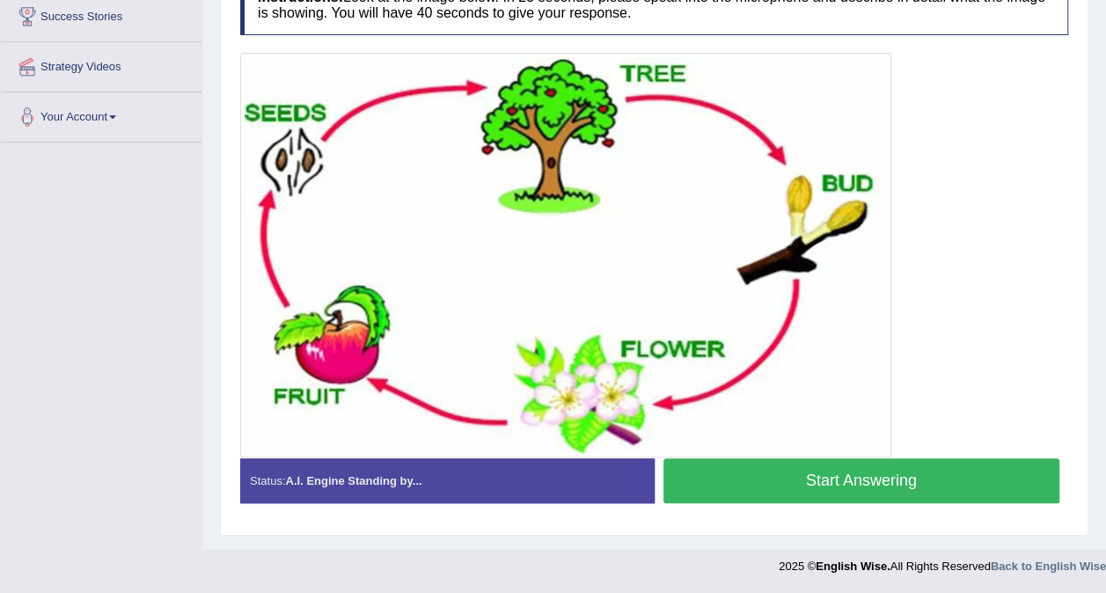
scroll to position [343, 0]
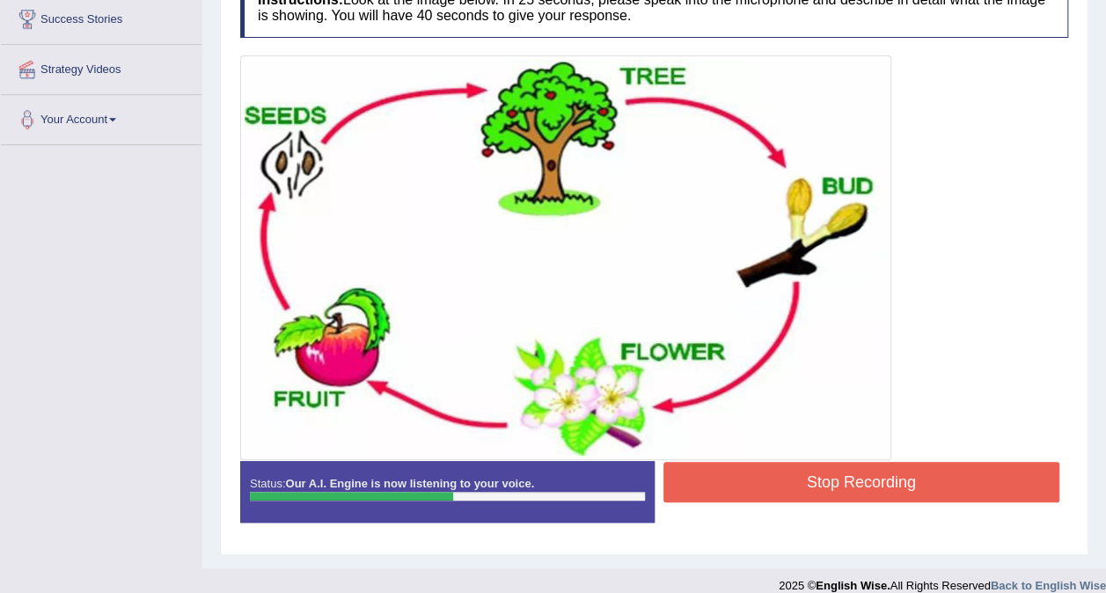
click at [849, 482] on button "Stop Recording" at bounding box center [861, 482] width 397 height 40
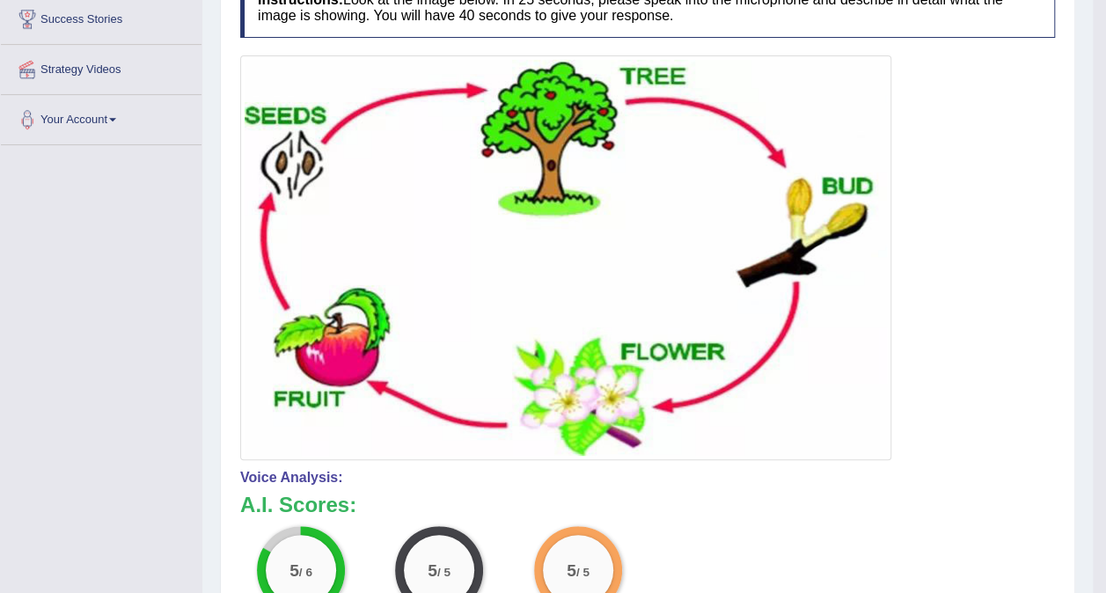
drag, startPoint x: 1118, startPoint y: 304, endPoint x: 1121, endPoint y: 493, distance: 188.2
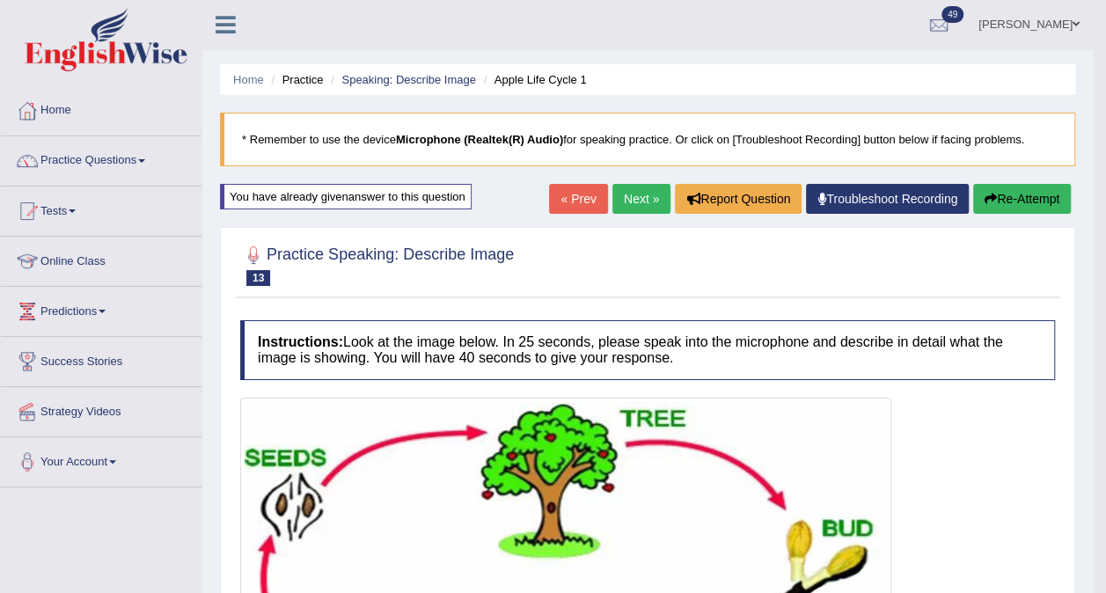
scroll to position [44, 0]
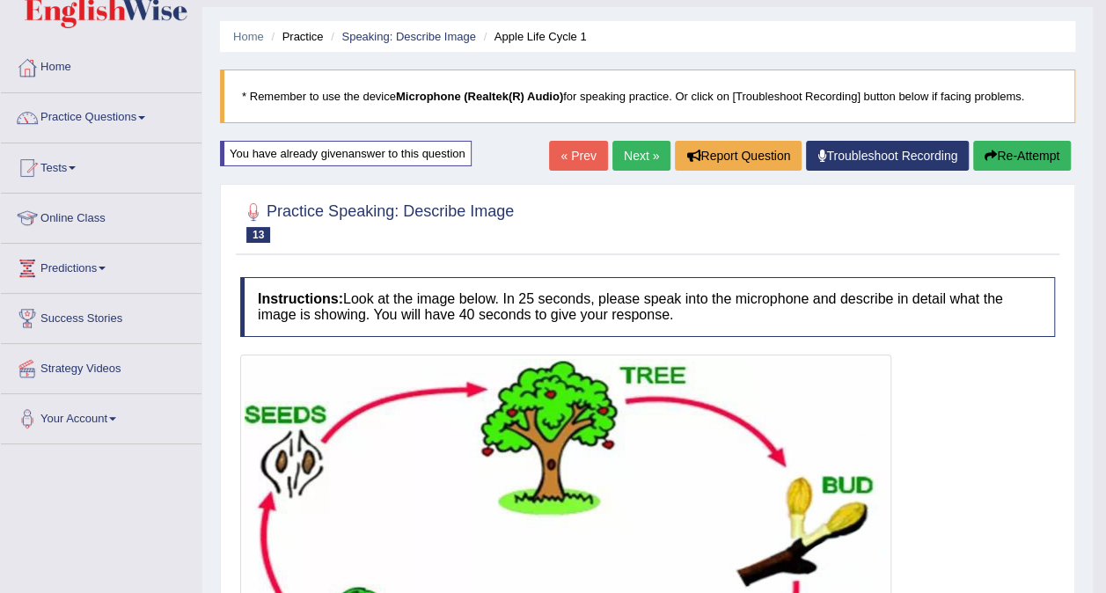
click at [653, 151] on link "Next »" at bounding box center [641, 156] width 58 height 30
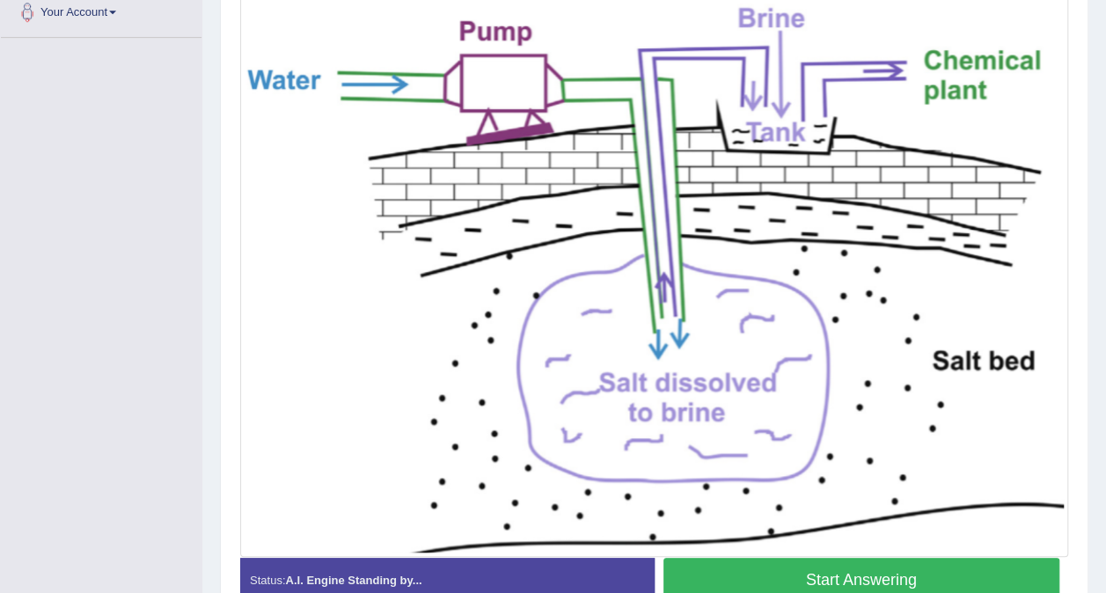
scroll to position [449, 0]
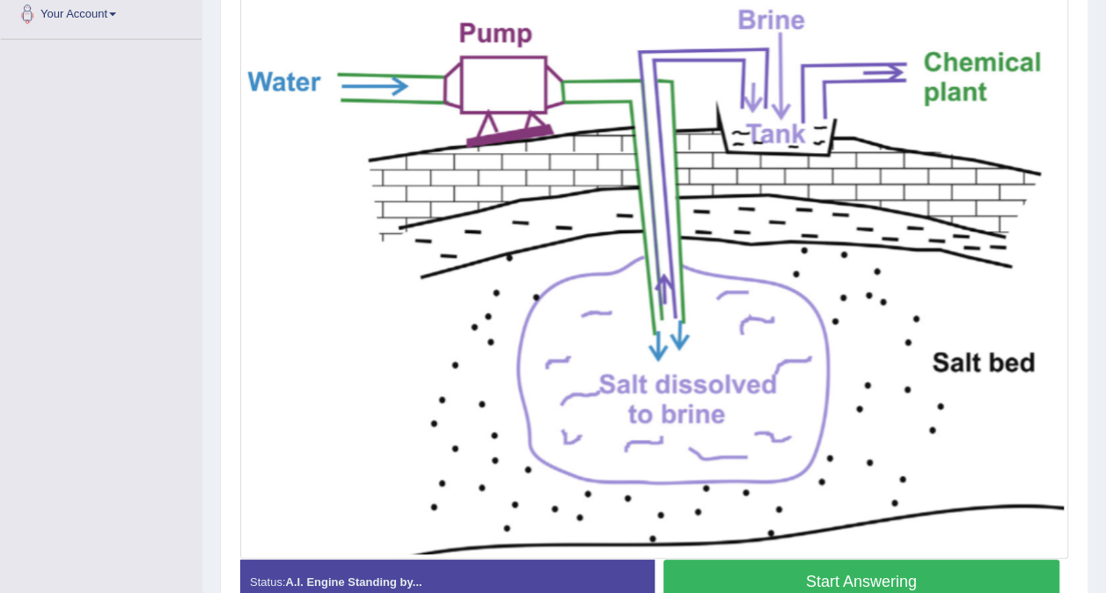
click at [814, 577] on button "Start Answering" at bounding box center [861, 581] width 397 height 45
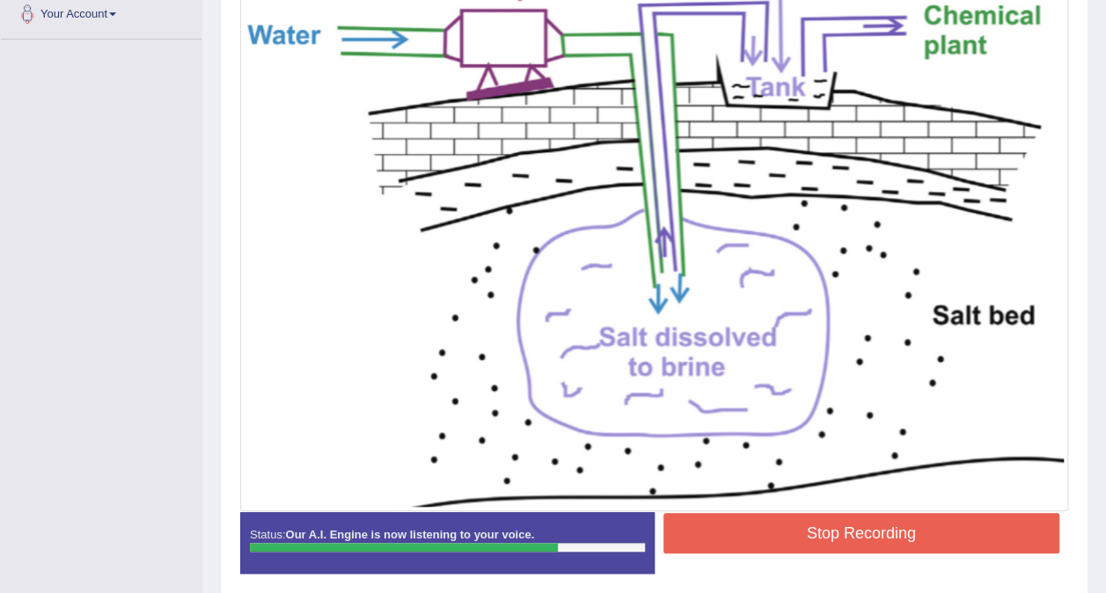
click at [839, 529] on button "Stop Recording" at bounding box center [861, 533] width 397 height 40
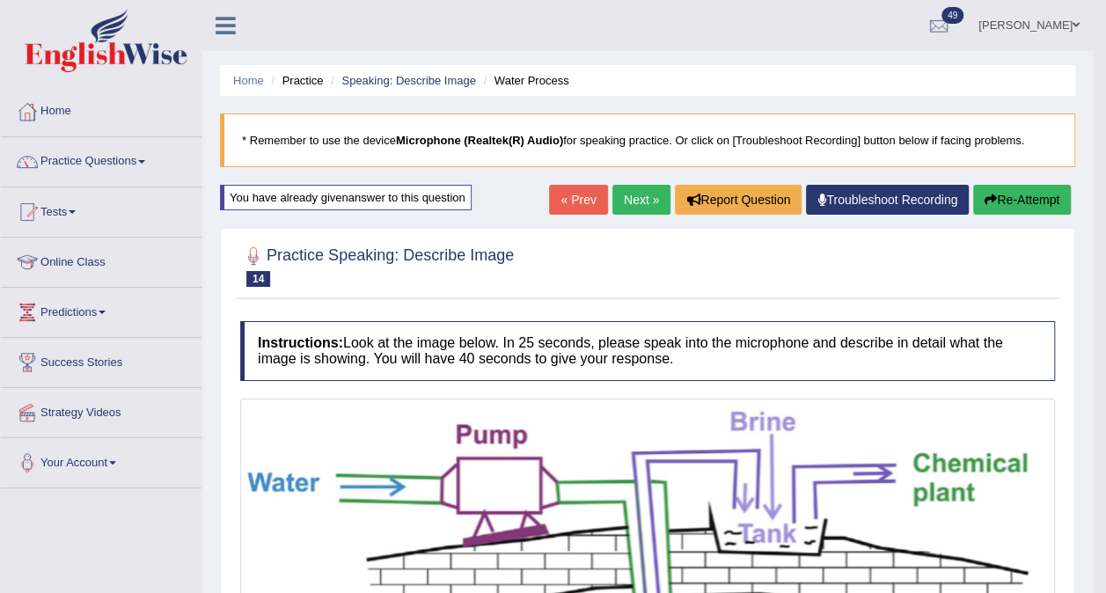
scroll to position [0, 0]
click at [662, 193] on link "Next »" at bounding box center [641, 200] width 58 height 30
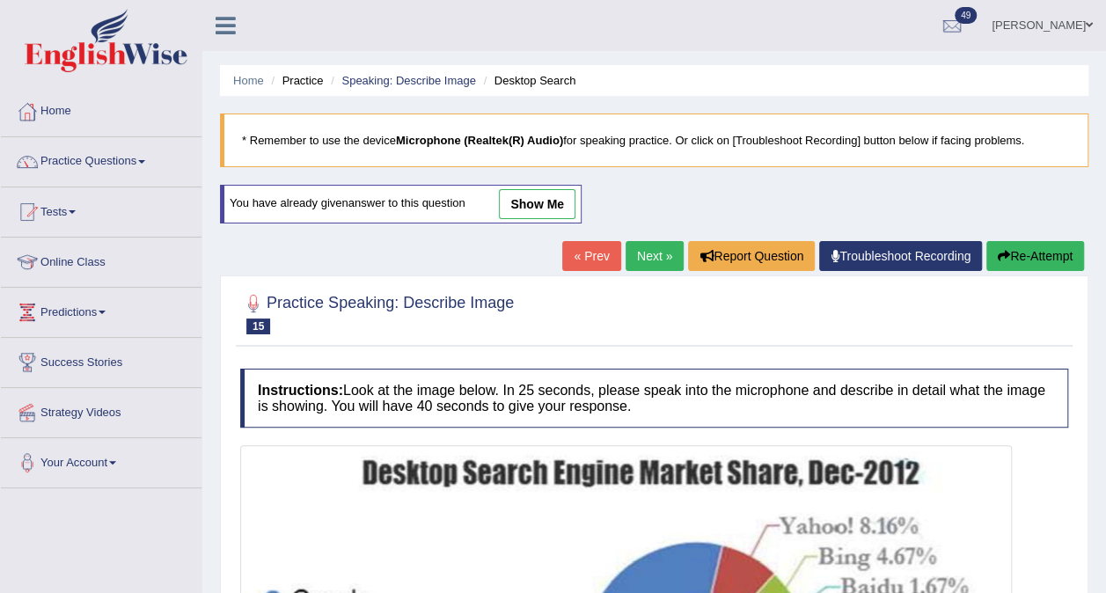
click at [661, 260] on link "Next »" at bounding box center [654, 256] width 58 height 30
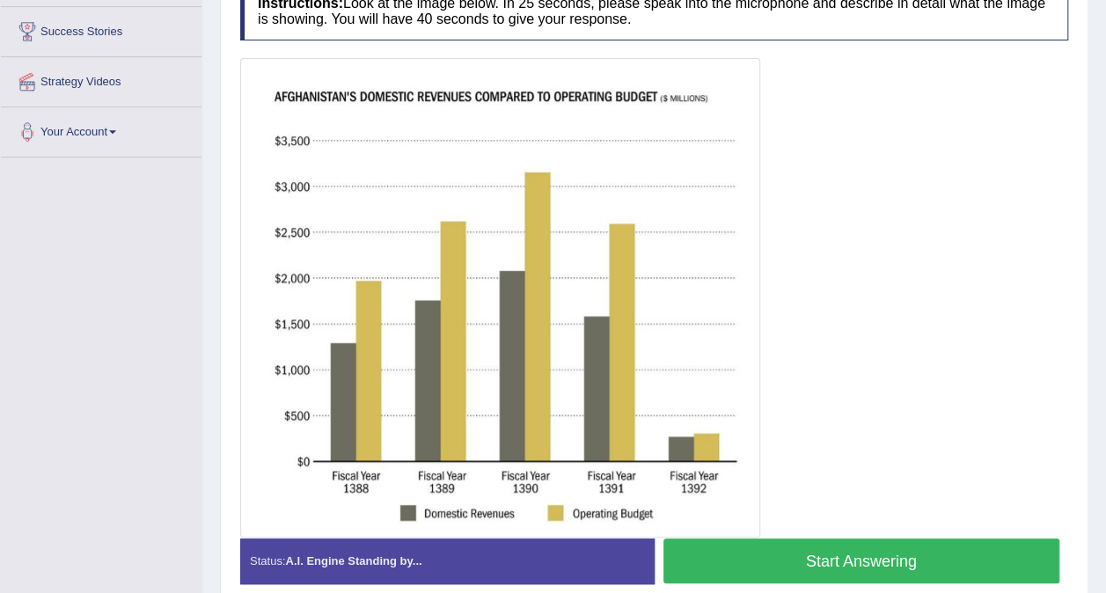
scroll to position [331, 0]
click at [876, 554] on button "Start Answering" at bounding box center [861, 560] width 397 height 45
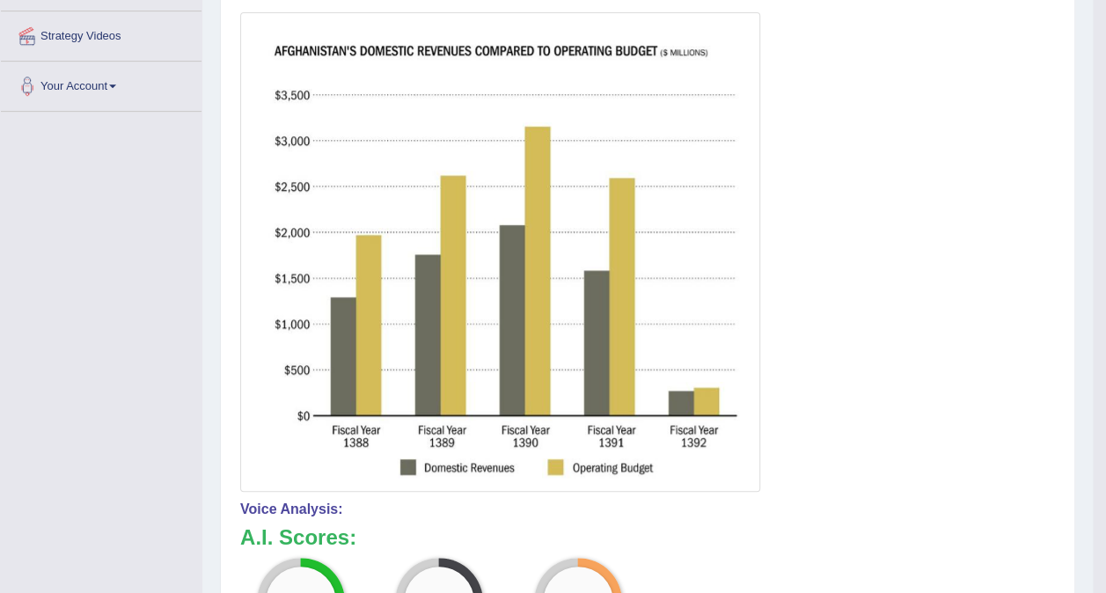
scroll to position [372, 0]
